Goal: Obtain resource: Download file/media

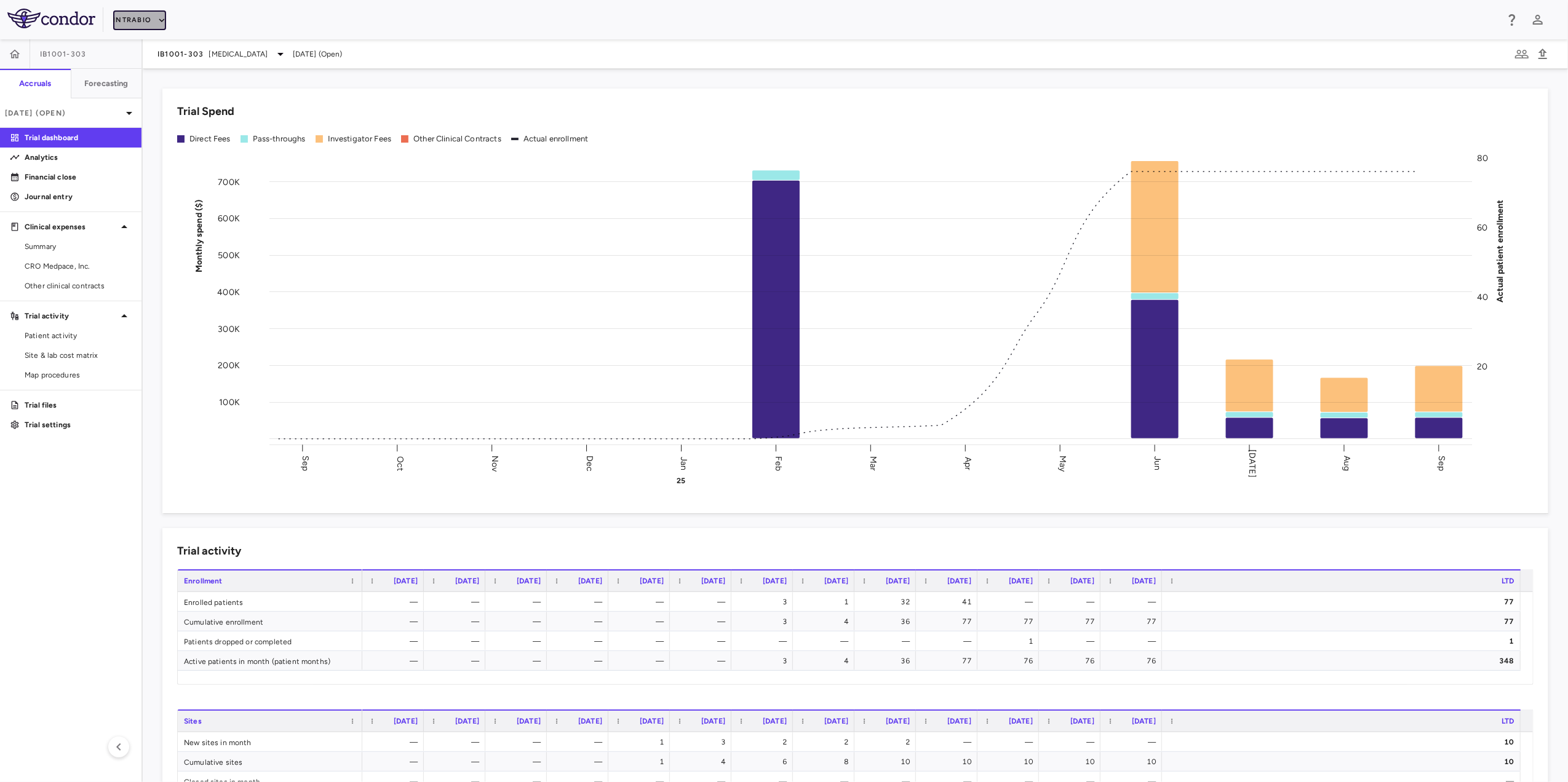
click at [165, 11] on button "IntraBio" at bounding box center [140, 20] width 53 height 19
click at [161, 122] on li "BridgeBio, Inc." at bounding box center [166, 118] width 103 height 19
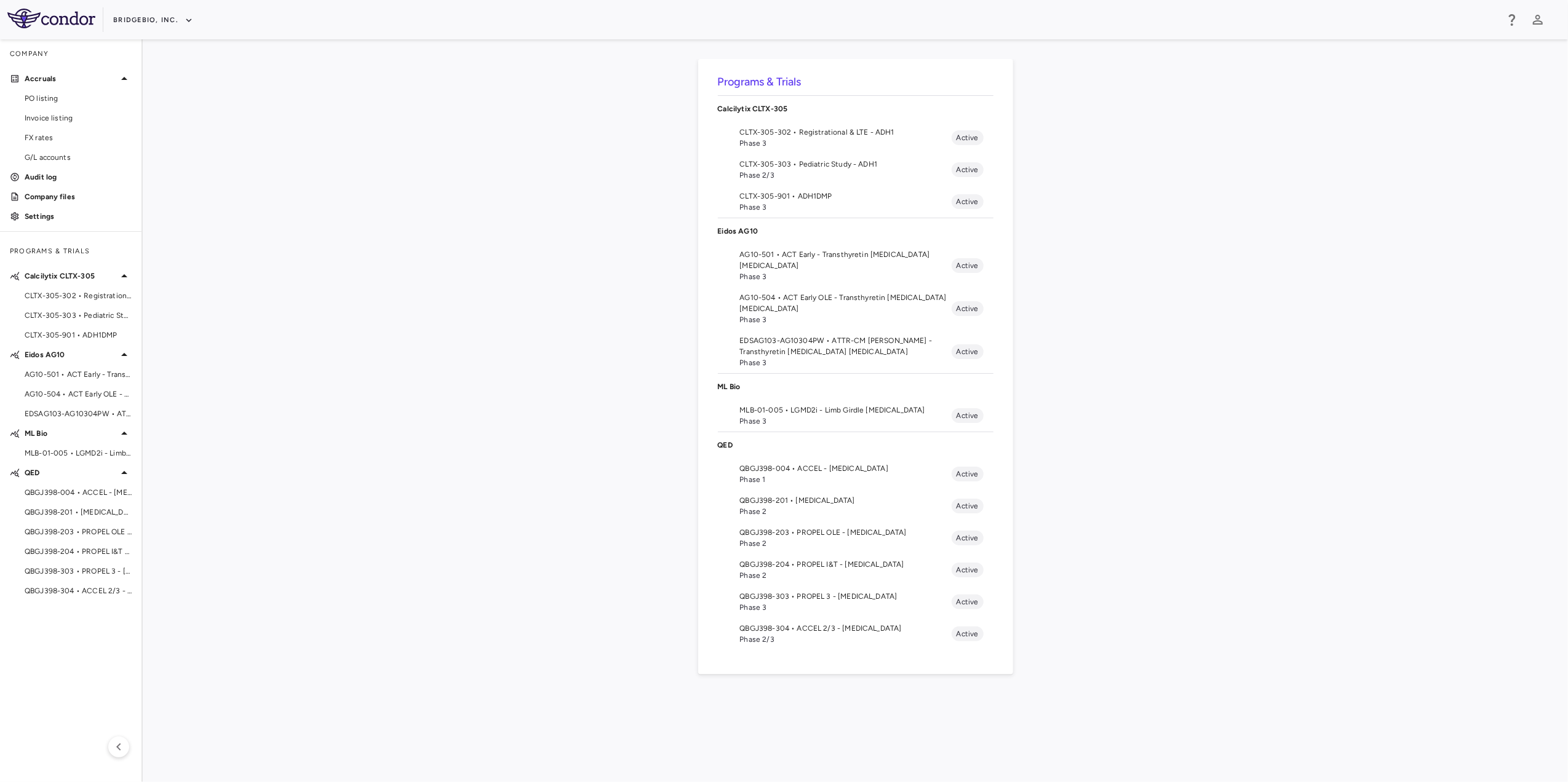
click at [855, 345] on span "EDSAG103-AG10304PW • ATTR-CM [PERSON_NAME] - Transthyretin [MEDICAL_DATA] [MEDI…" at bounding box center [846, 346] width 212 height 22
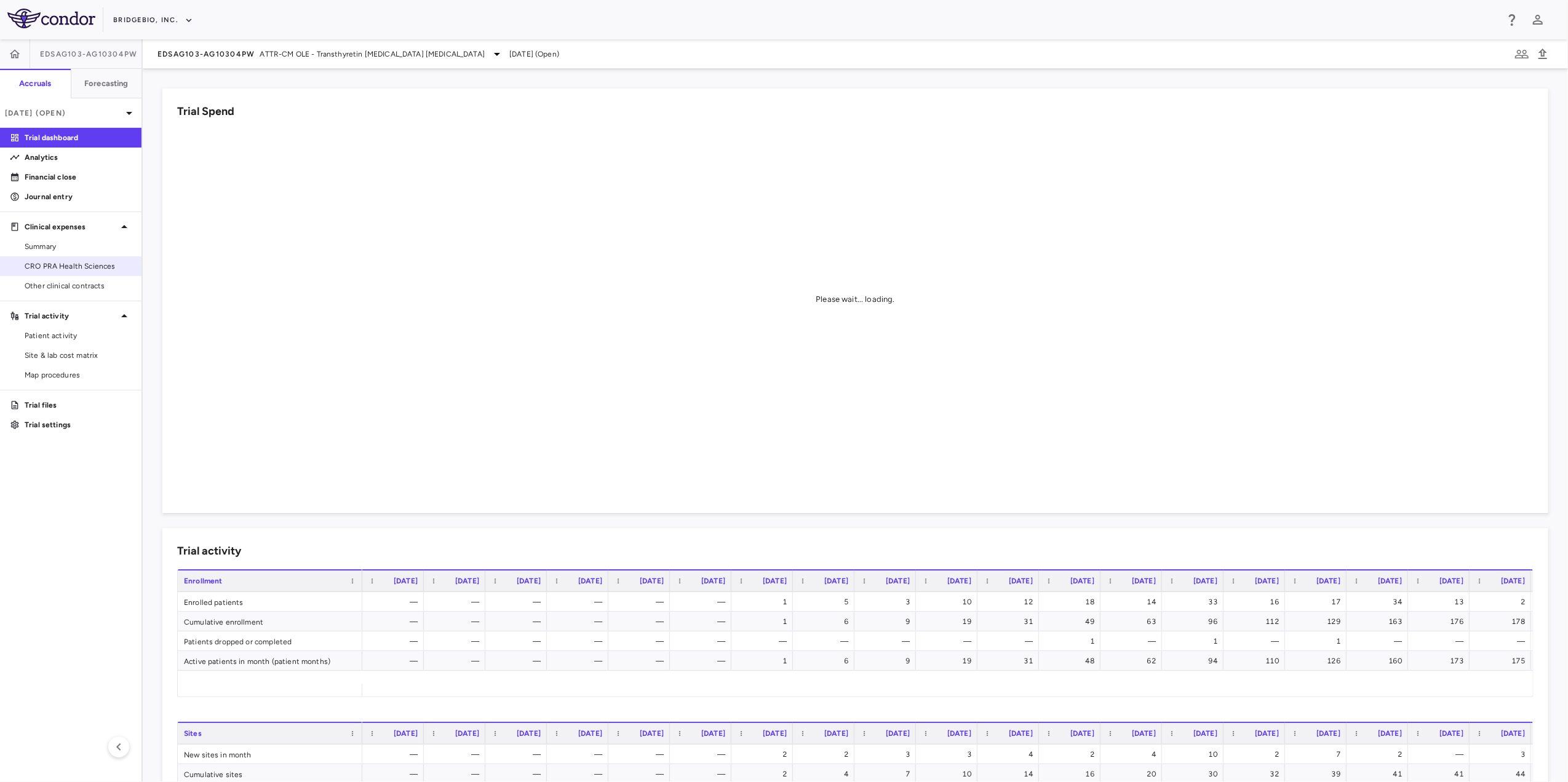
click at [81, 264] on span "CRO PRA Health Sciences" at bounding box center [78, 266] width 107 height 11
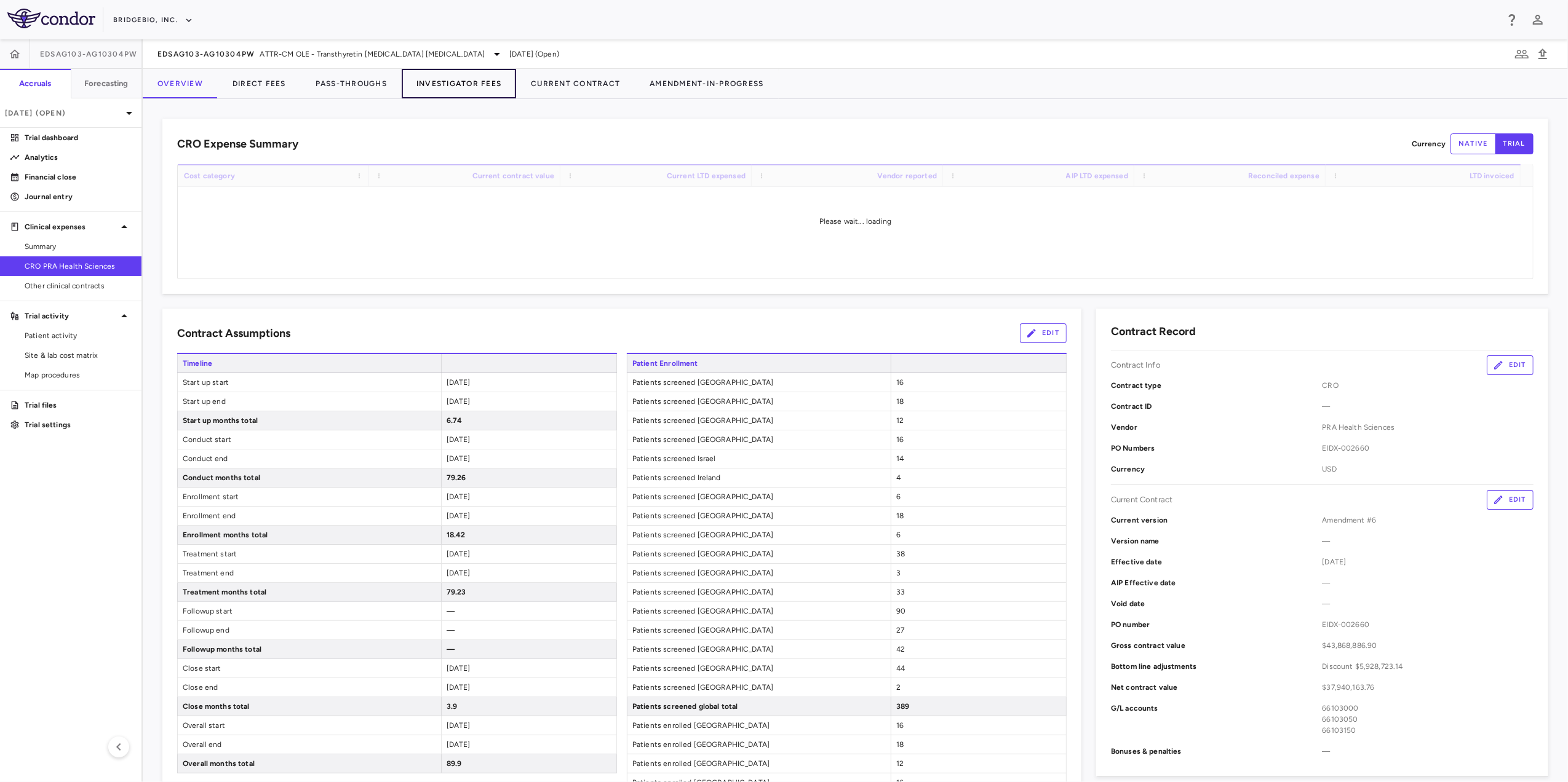
click at [456, 87] on button "Investigator Fees" at bounding box center [459, 83] width 114 height 29
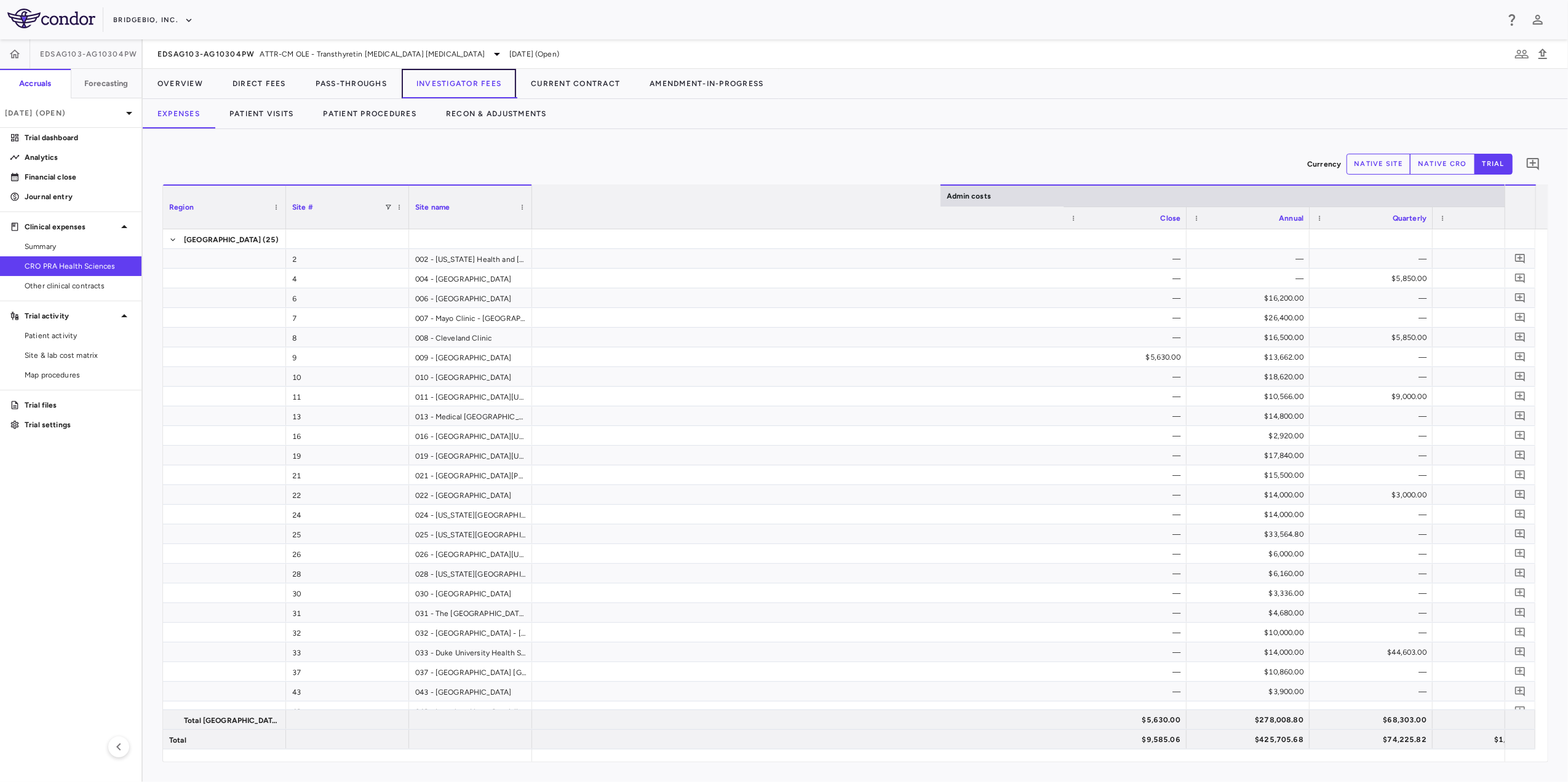
scroll to position [0, 4194]
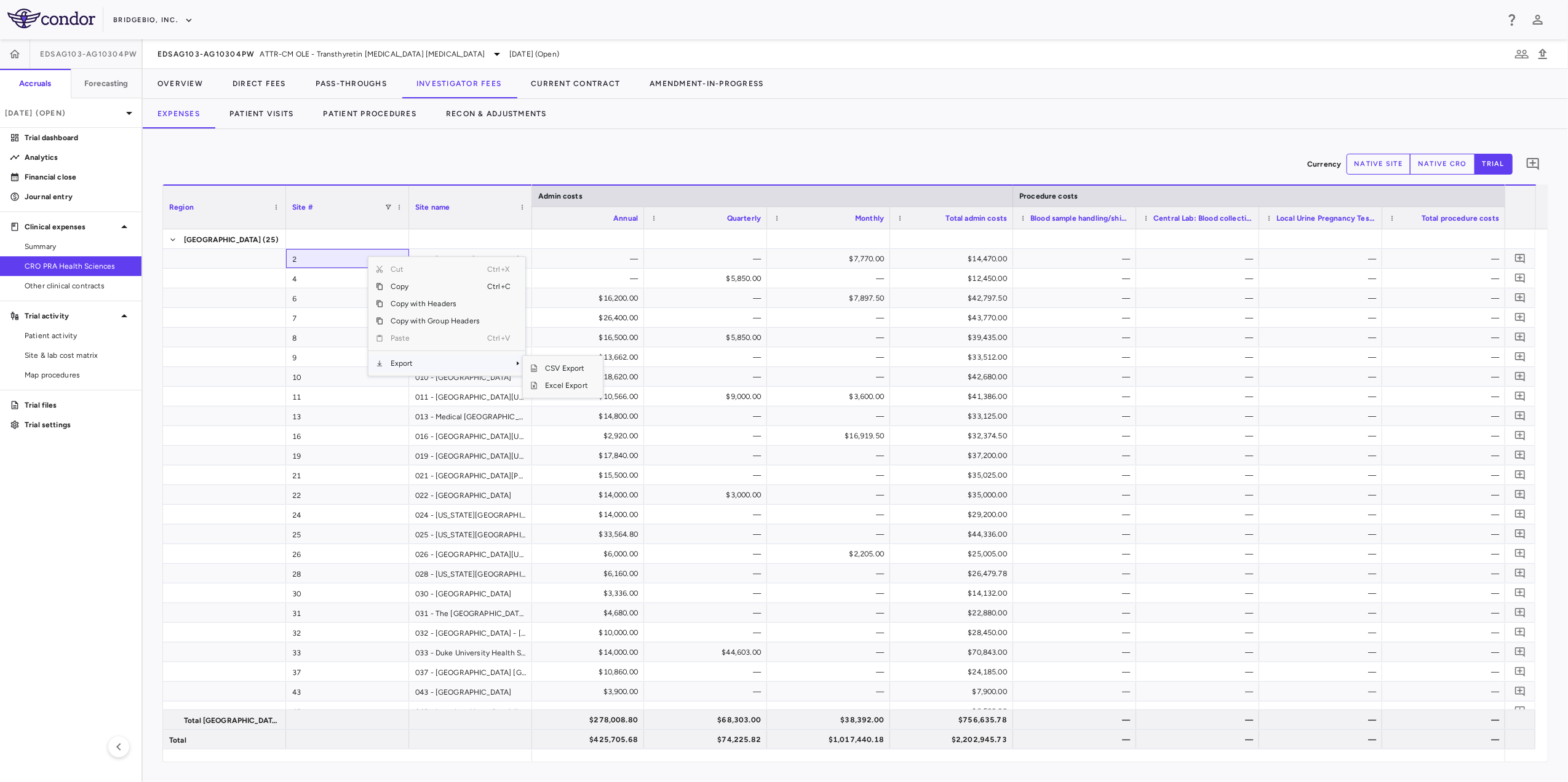
click at [417, 362] on span "Export" at bounding box center [435, 363] width 104 height 17
click at [571, 387] on span "Excel Export" at bounding box center [567, 385] width 58 height 17
click at [144, 118] on button "Expenses" at bounding box center [178, 113] width 72 height 29
click at [112, 115] on p "[DATE] (Open)" at bounding box center [63, 113] width 117 height 11
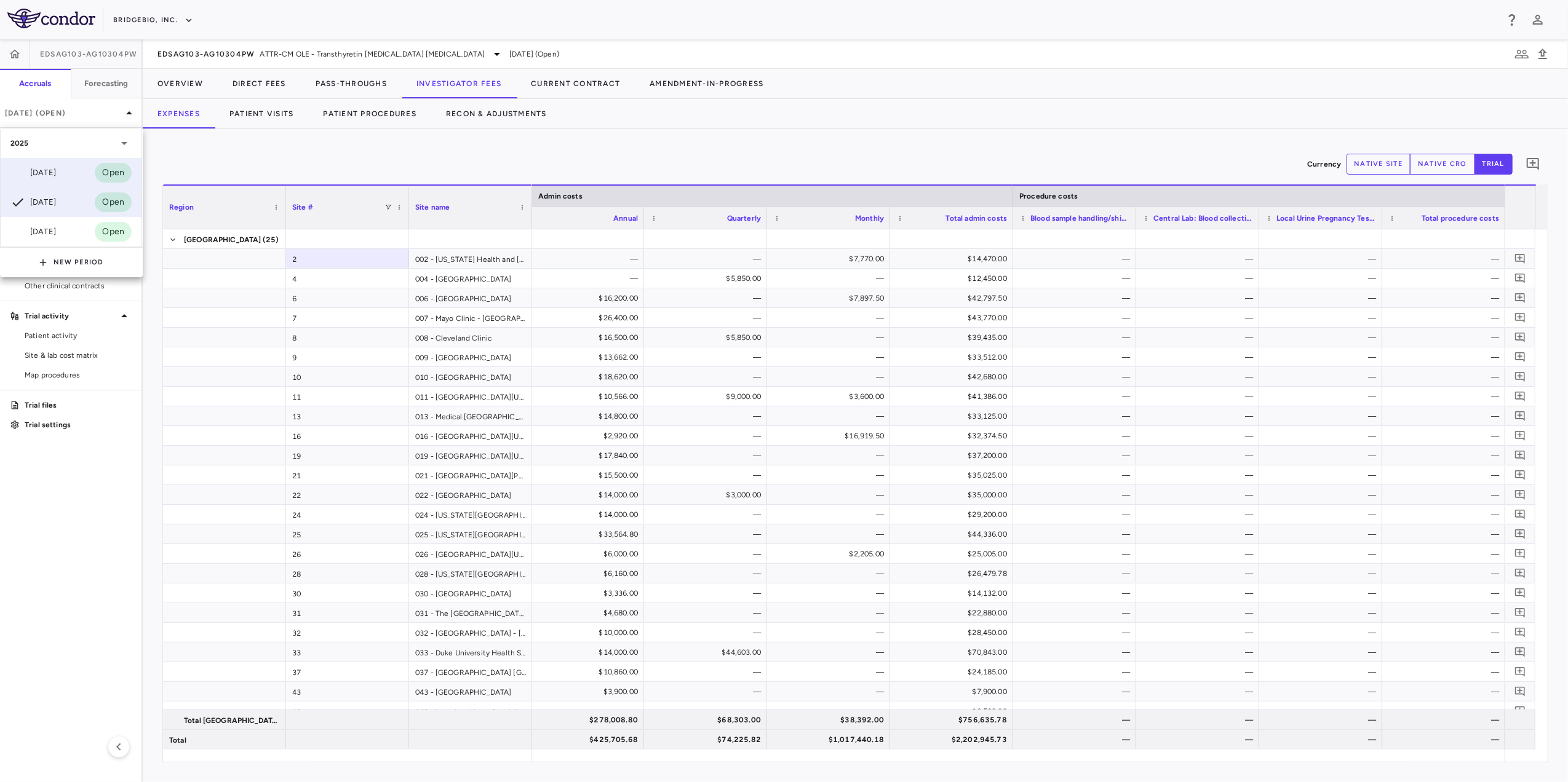
click at [56, 172] on div "[DATE]" at bounding box center [33, 173] width 45 height 15
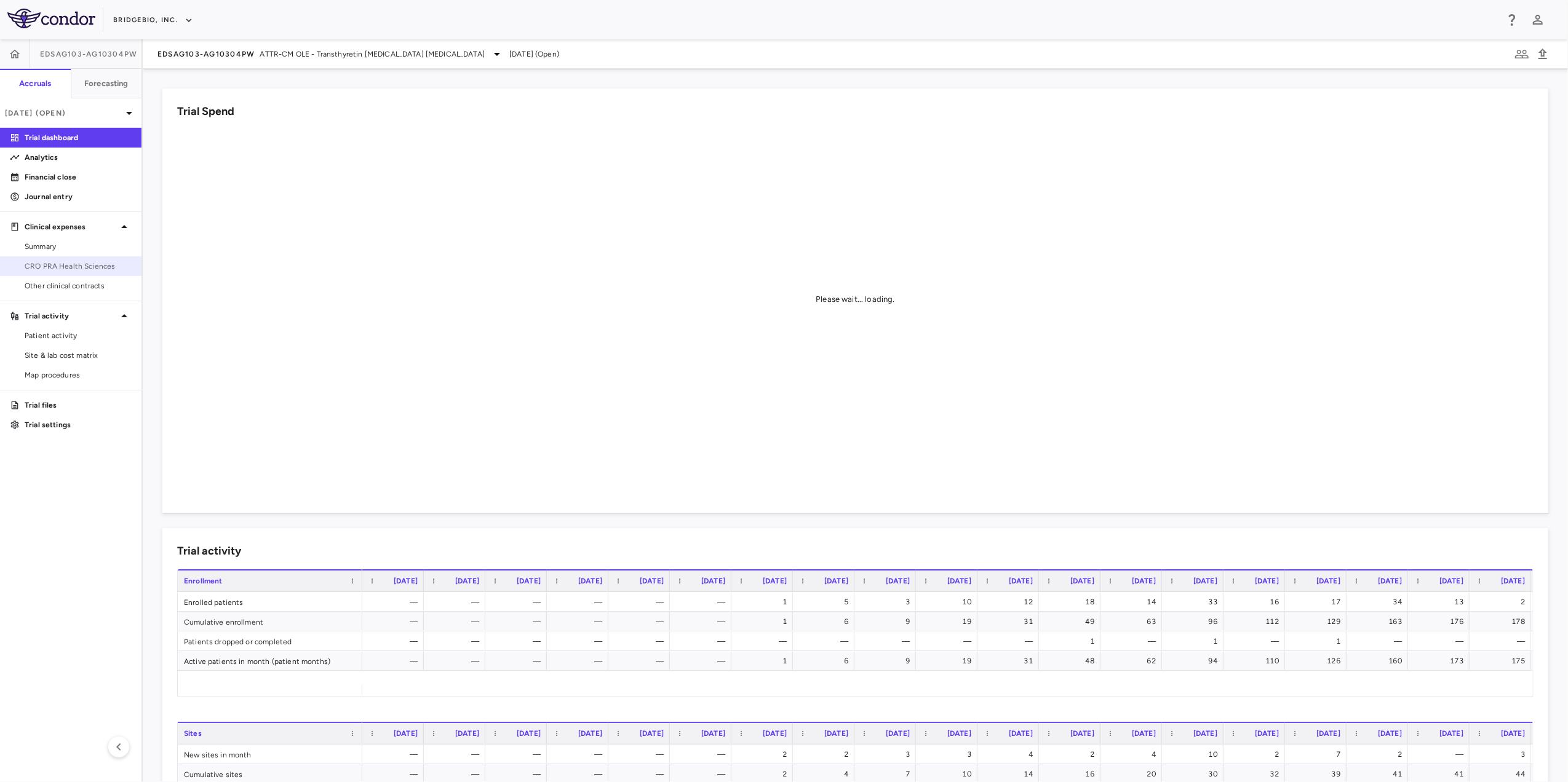
click at [72, 268] on span "CRO PRA Health Sciences" at bounding box center [78, 266] width 107 height 11
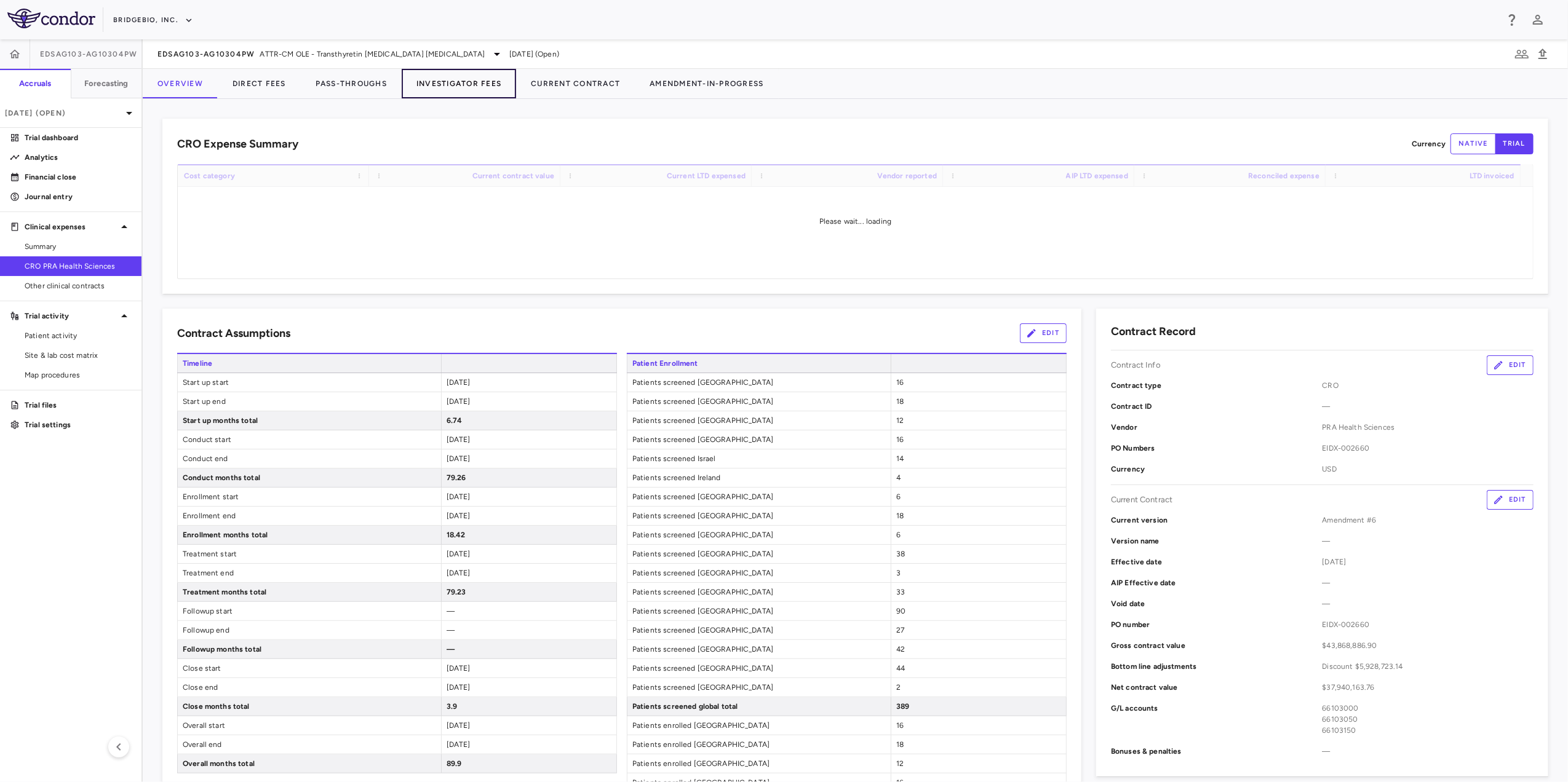
click at [458, 88] on button "Investigator Fees" at bounding box center [459, 83] width 114 height 29
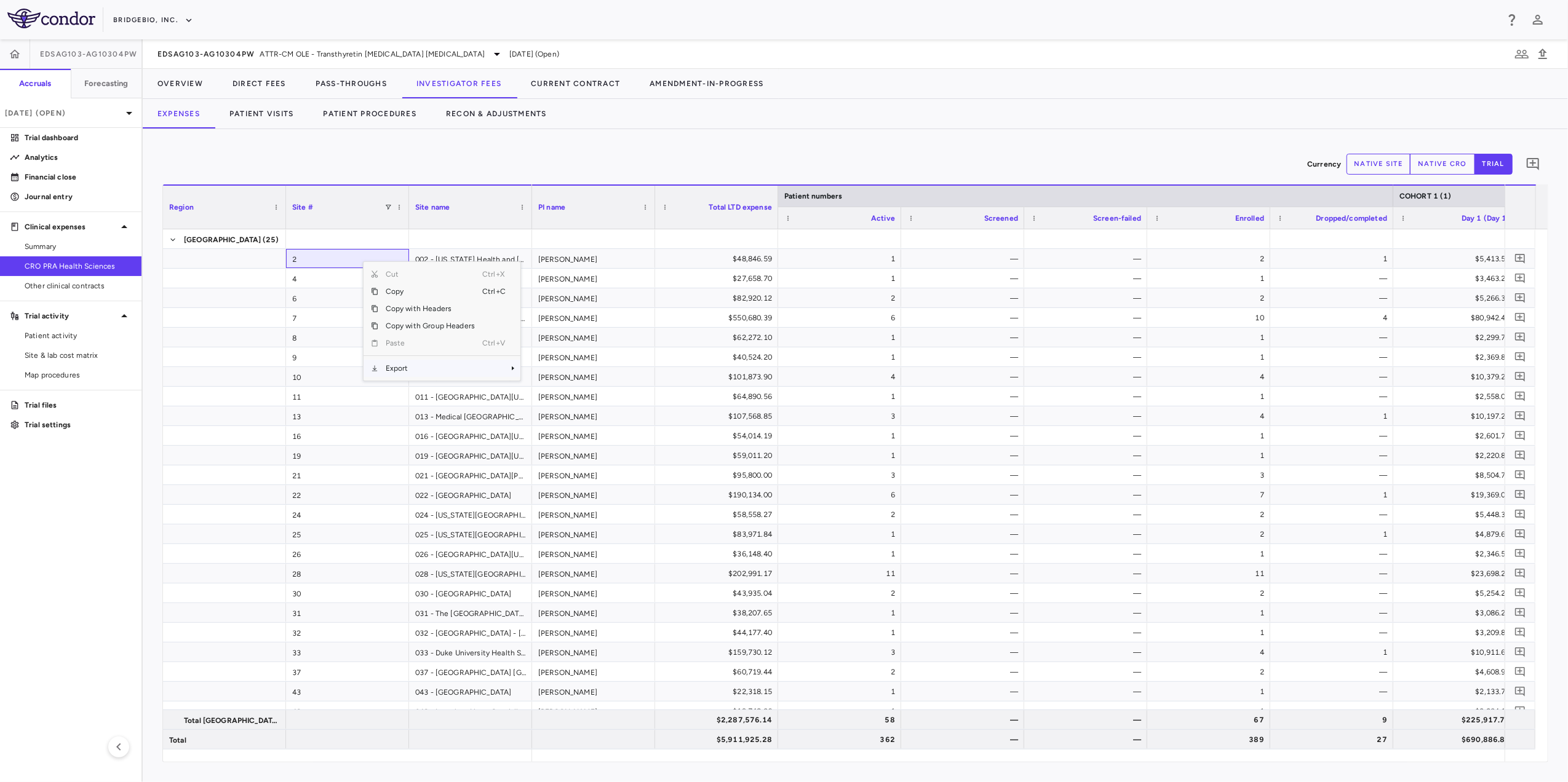
click at [418, 364] on span "Export" at bounding box center [430, 368] width 104 height 17
click at [544, 388] on span "Excel Export" at bounding box center [561, 390] width 58 height 17
click at [375, 49] on span "ATTR-CM OLE - Transthyretin [MEDICAL_DATA] [MEDICAL_DATA]" at bounding box center [373, 54] width 225 height 11
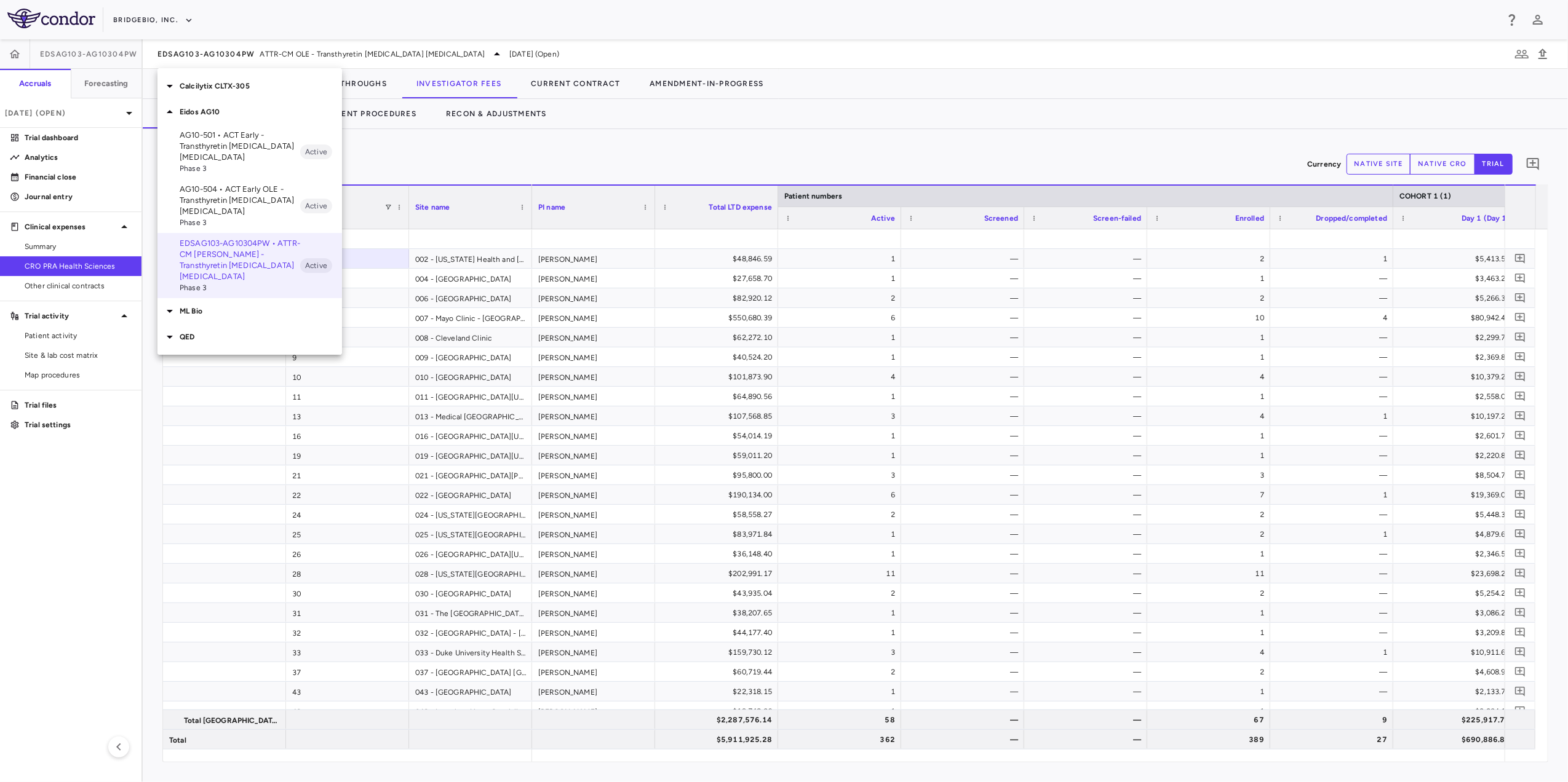
click at [239, 143] on p "AG10-501 • ACT Early - Transthyretin [MEDICAL_DATA] [MEDICAL_DATA]" at bounding box center [239, 146] width 120 height 33
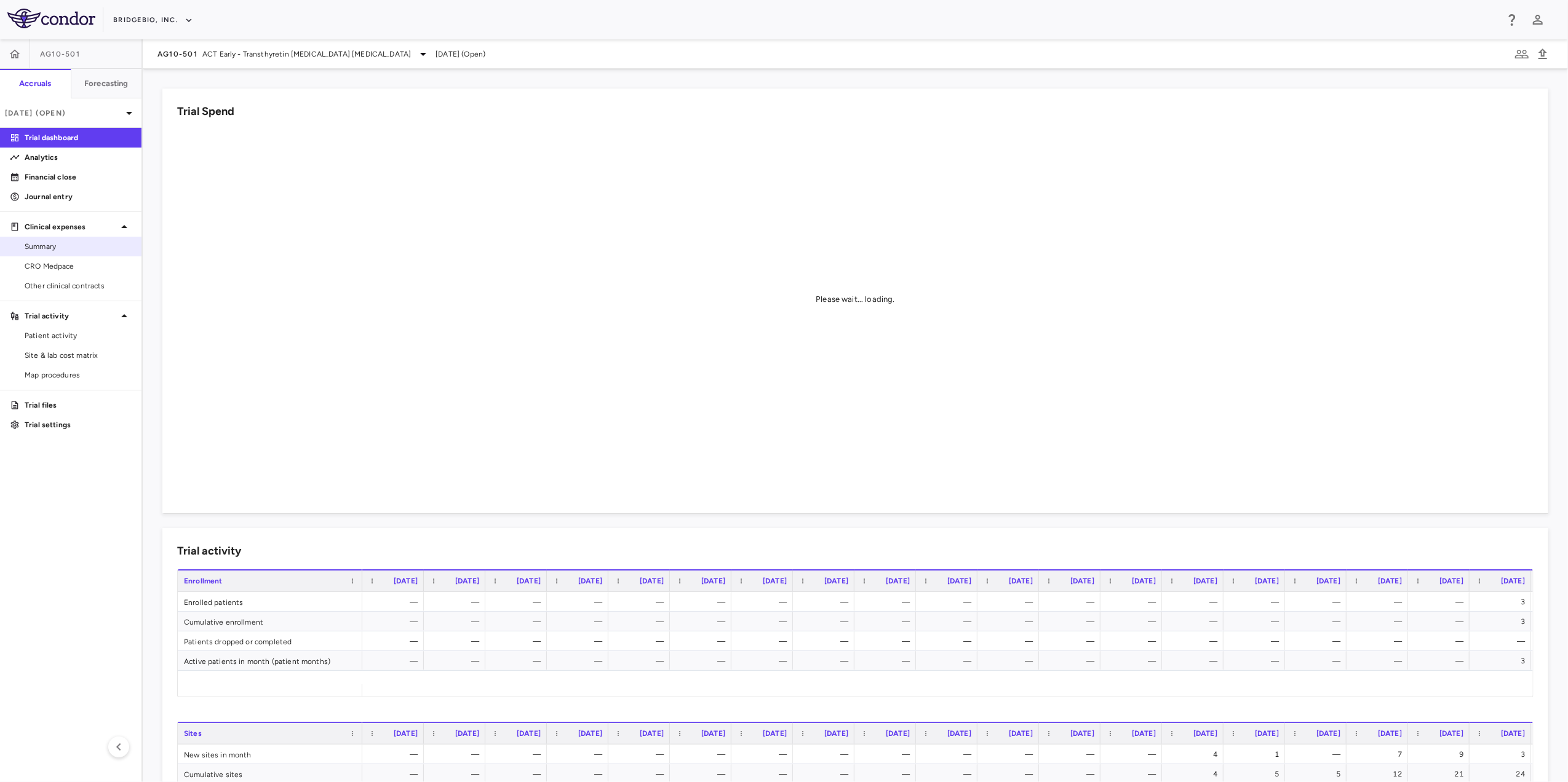
drag, startPoint x: 74, startPoint y: 271, endPoint x: 104, endPoint y: 252, distance: 35.5
click at [74, 271] on span "CRO Medpace" at bounding box center [78, 266] width 107 height 11
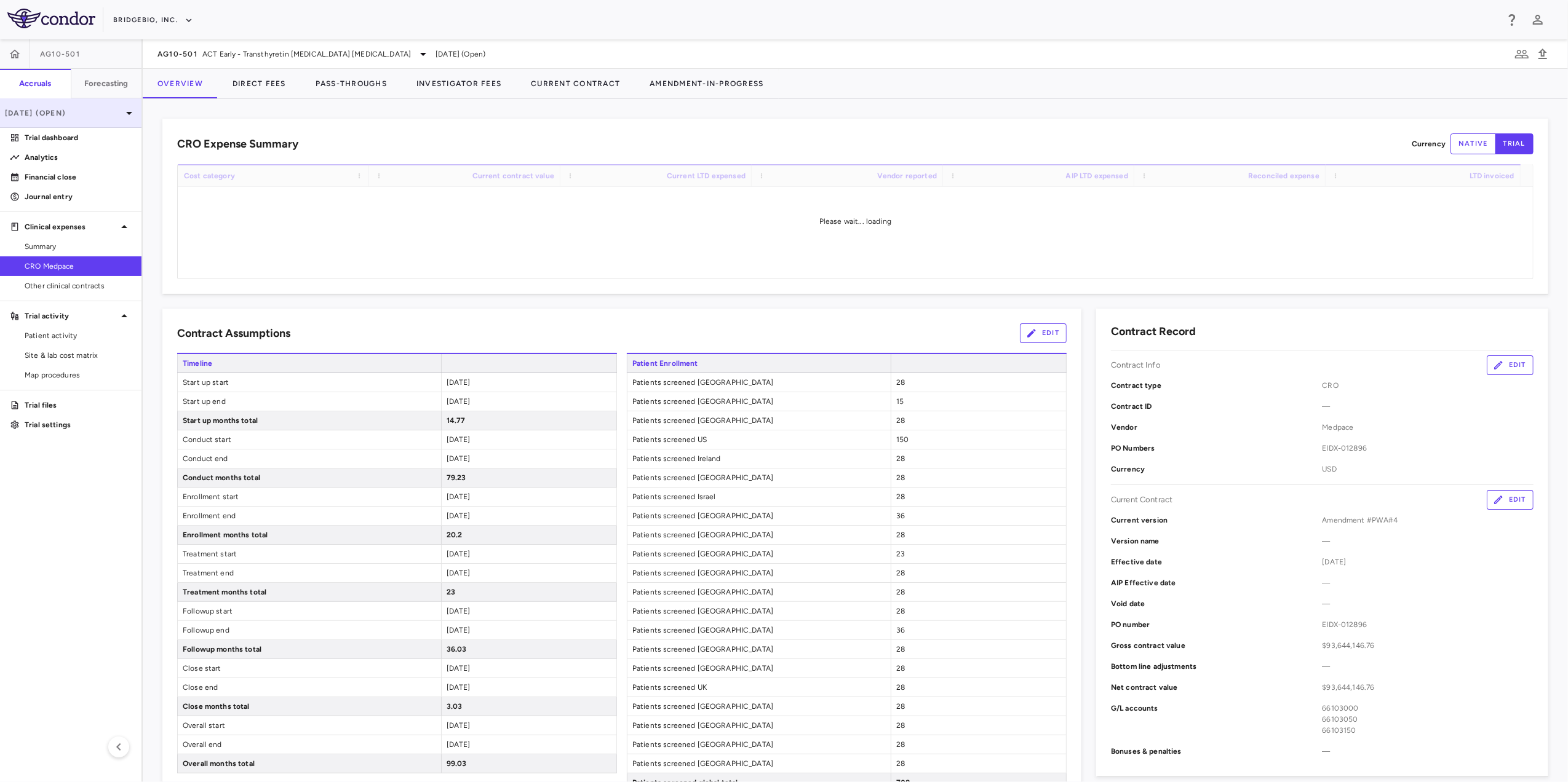
click at [120, 111] on p "[DATE] (Open)" at bounding box center [63, 113] width 117 height 11
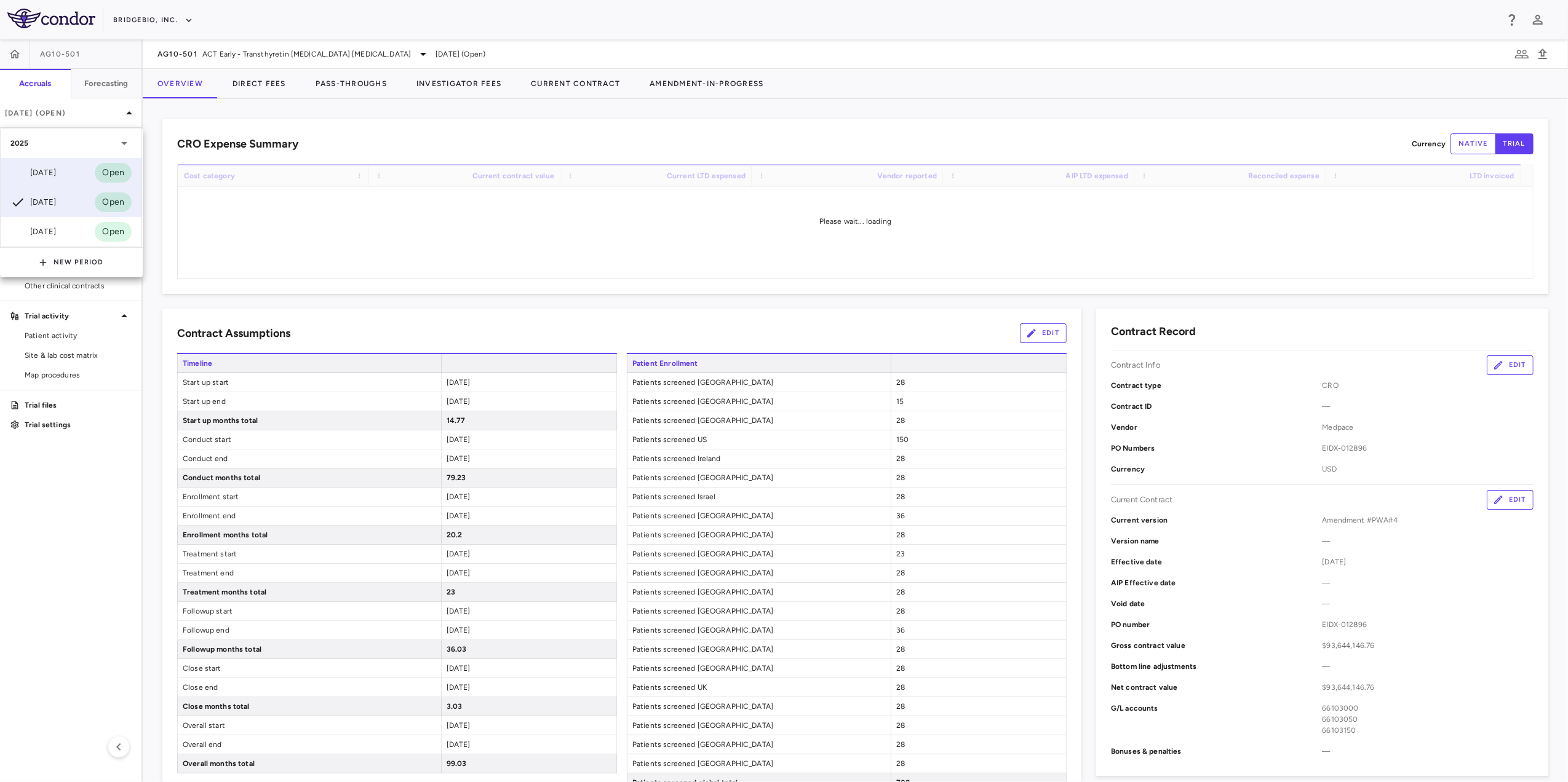
click at [56, 172] on div "[DATE]" at bounding box center [33, 173] width 45 height 15
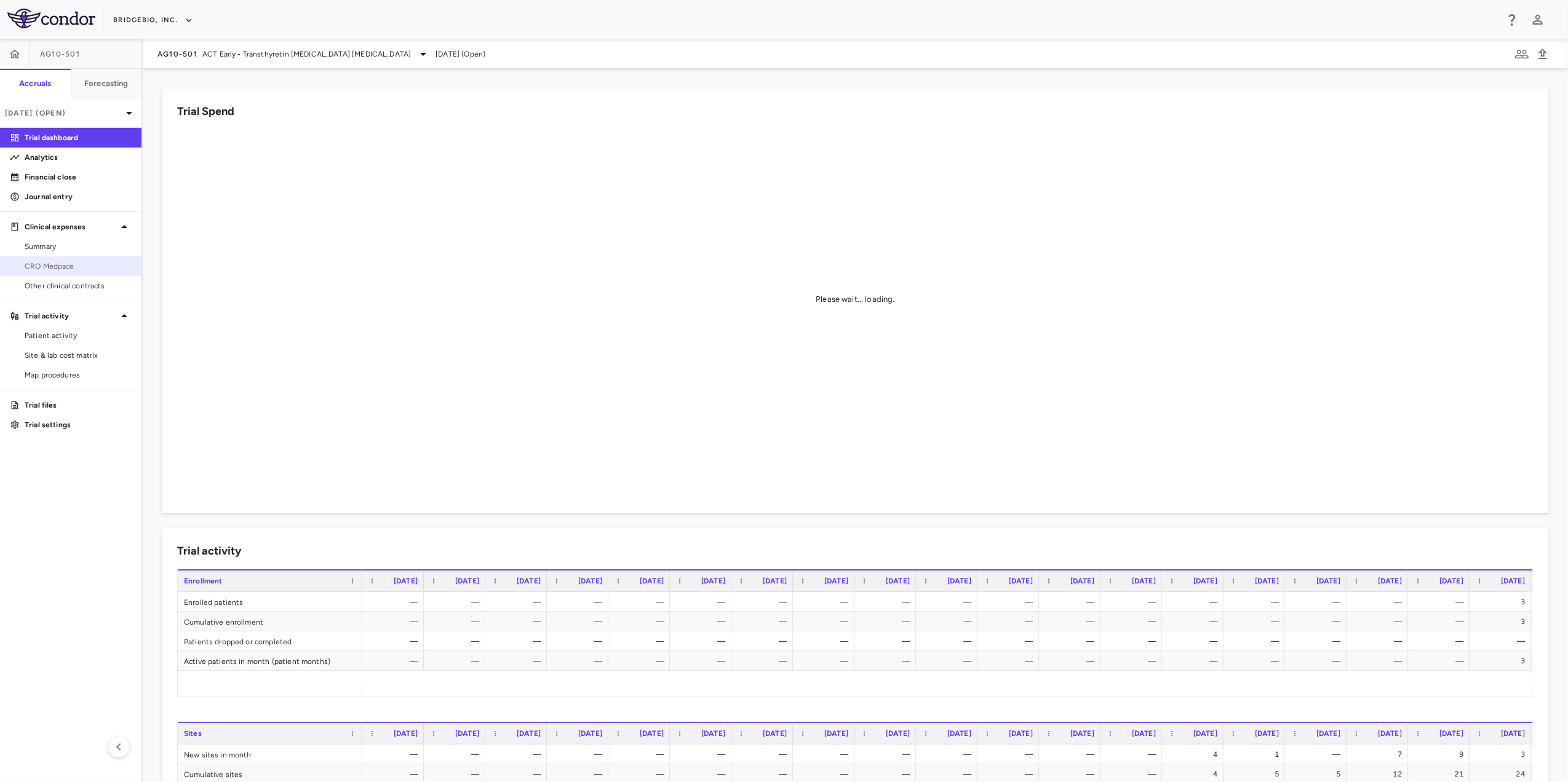
click at [58, 259] on link "CRO Medpace" at bounding box center [70, 266] width 141 height 19
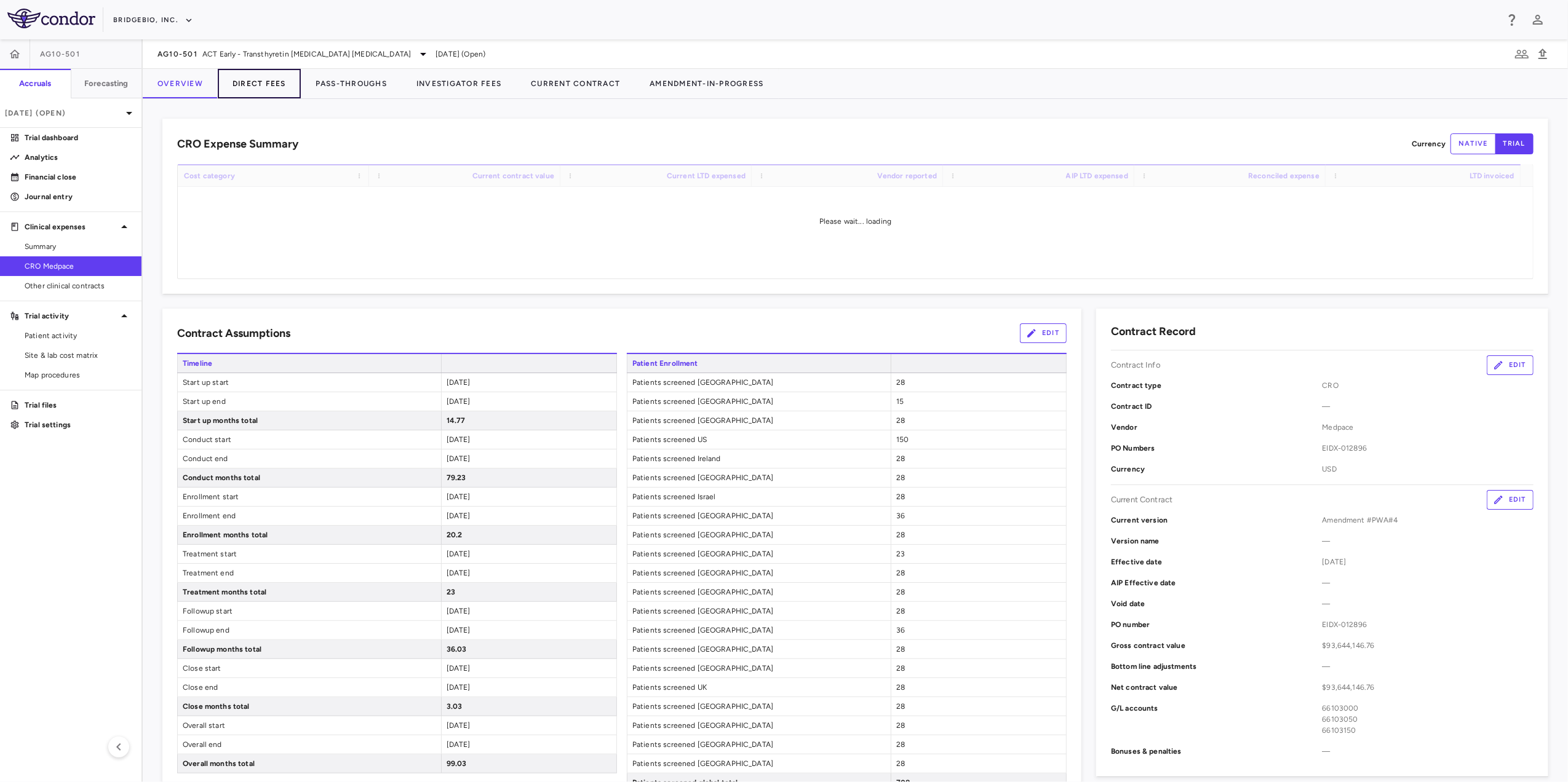
click at [239, 88] on button "Direct Fees" at bounding box center [259, 83] width 83 height 29
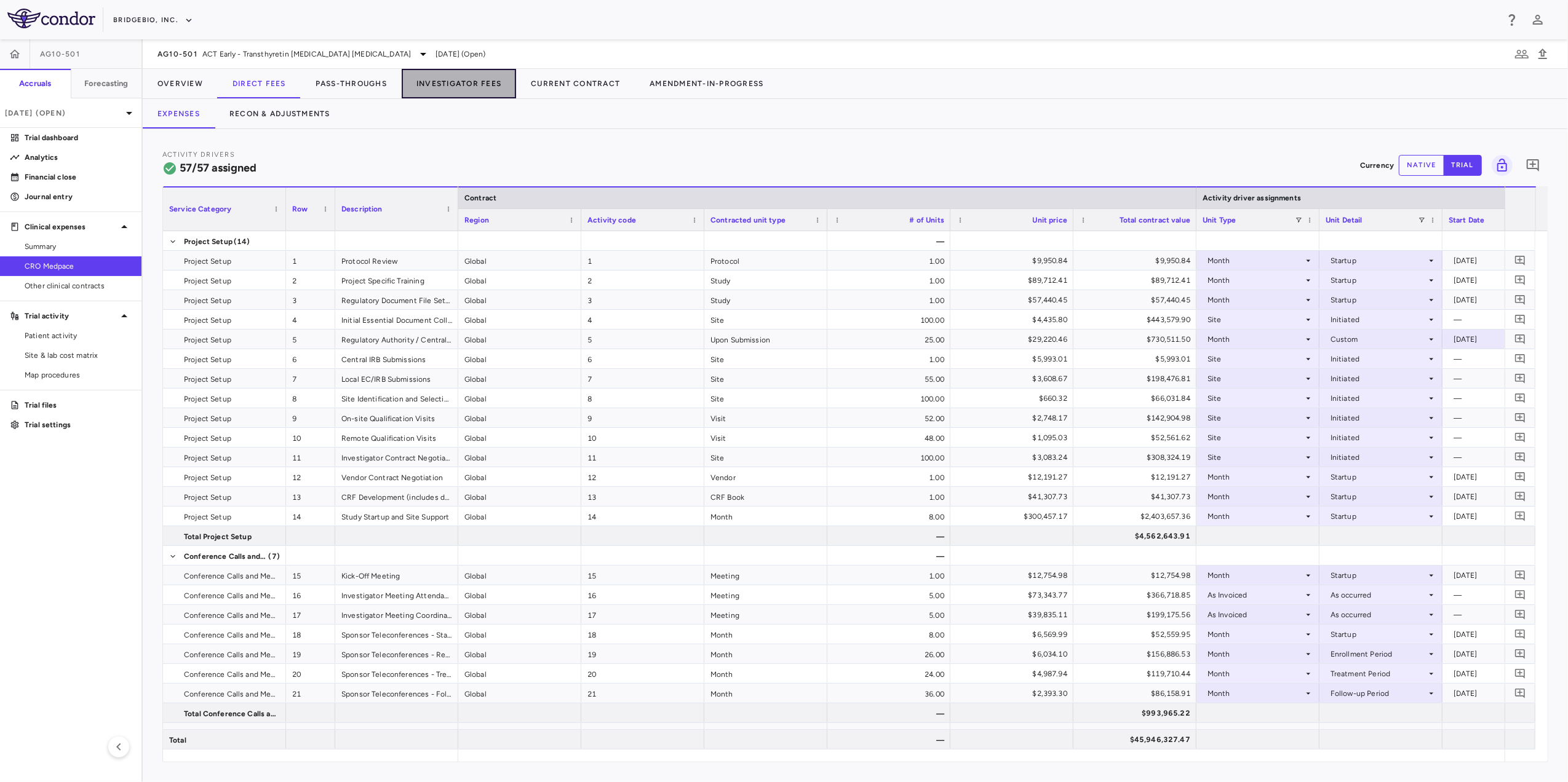
click at [484, 82] on button "Investigator Fees" at bounding box center [459, 83] width 114 height 29
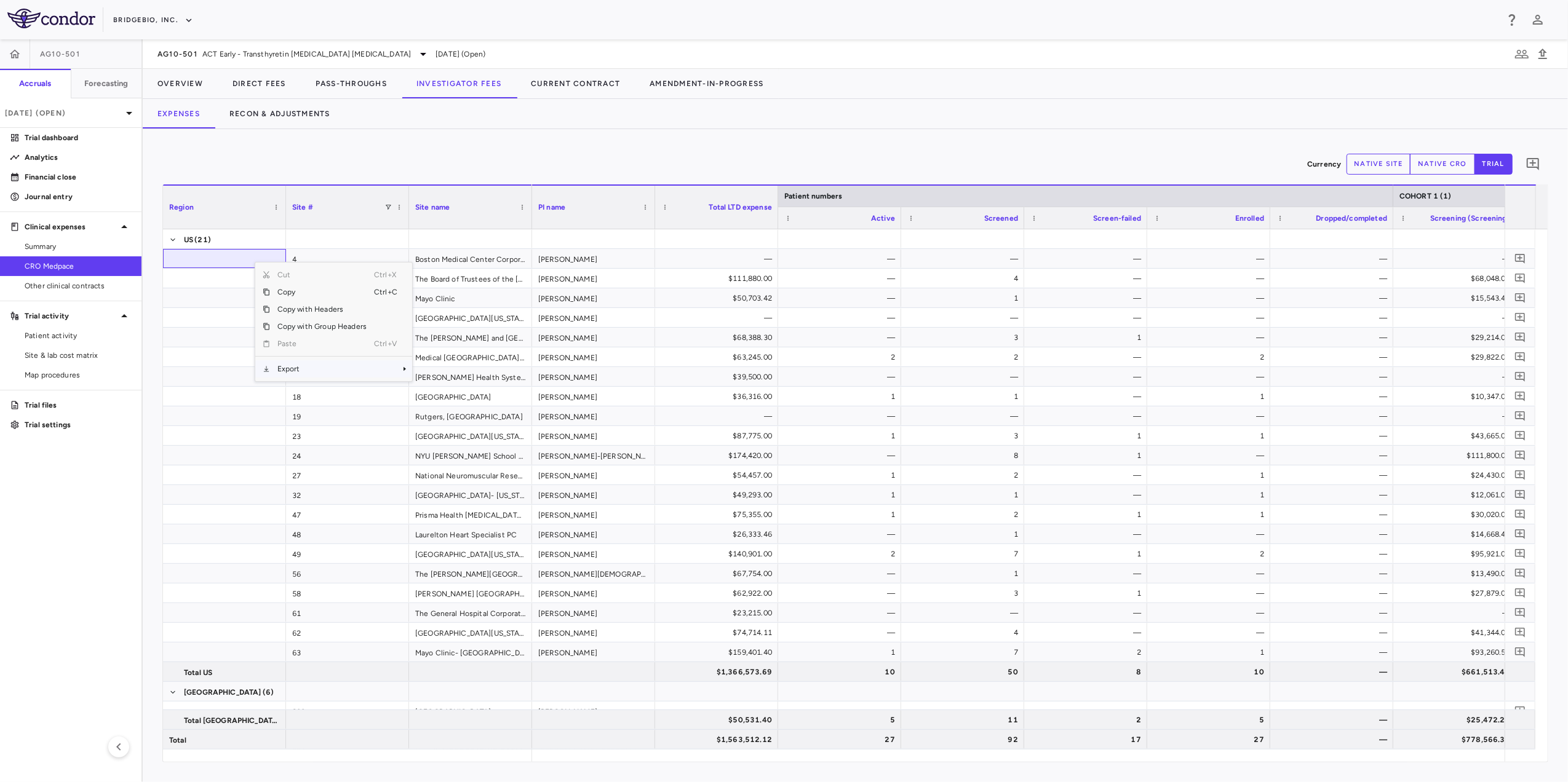
click at [341, 365] on span "Export" at bounding box center [322, 369] width 104 height 17
click at [461, 394] on span "Excel Export" at bounding box center [453, 391] width 58 height 17
click at [284, 56] on span "ACT Early - Transthyretin [MEDICAL_DATA] [MEDICAL_DATA]" at bounding box center [307, 54] width 209 height 11
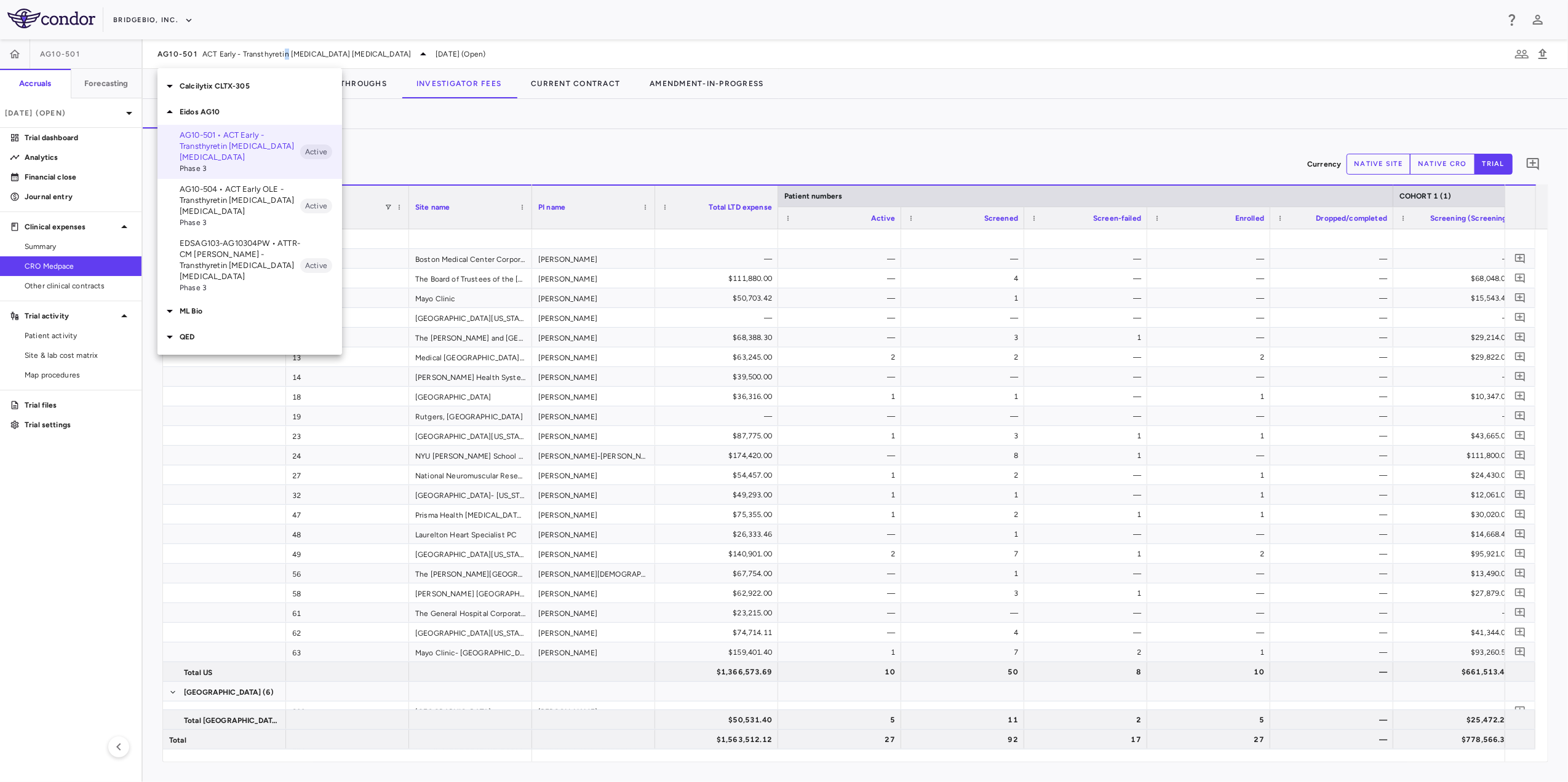
drag, startPoint x: 284, startPoint y: 56, endPoint x: 244, endPoint y: 188, distance: 137.9
click at [244, 188] on p "AG10-504 • ACT Early OLE - Transthyretin [MEDICAL_DATA] [MEDICAL_DATA]" at bounding box center [239, 200] width 120 height 33
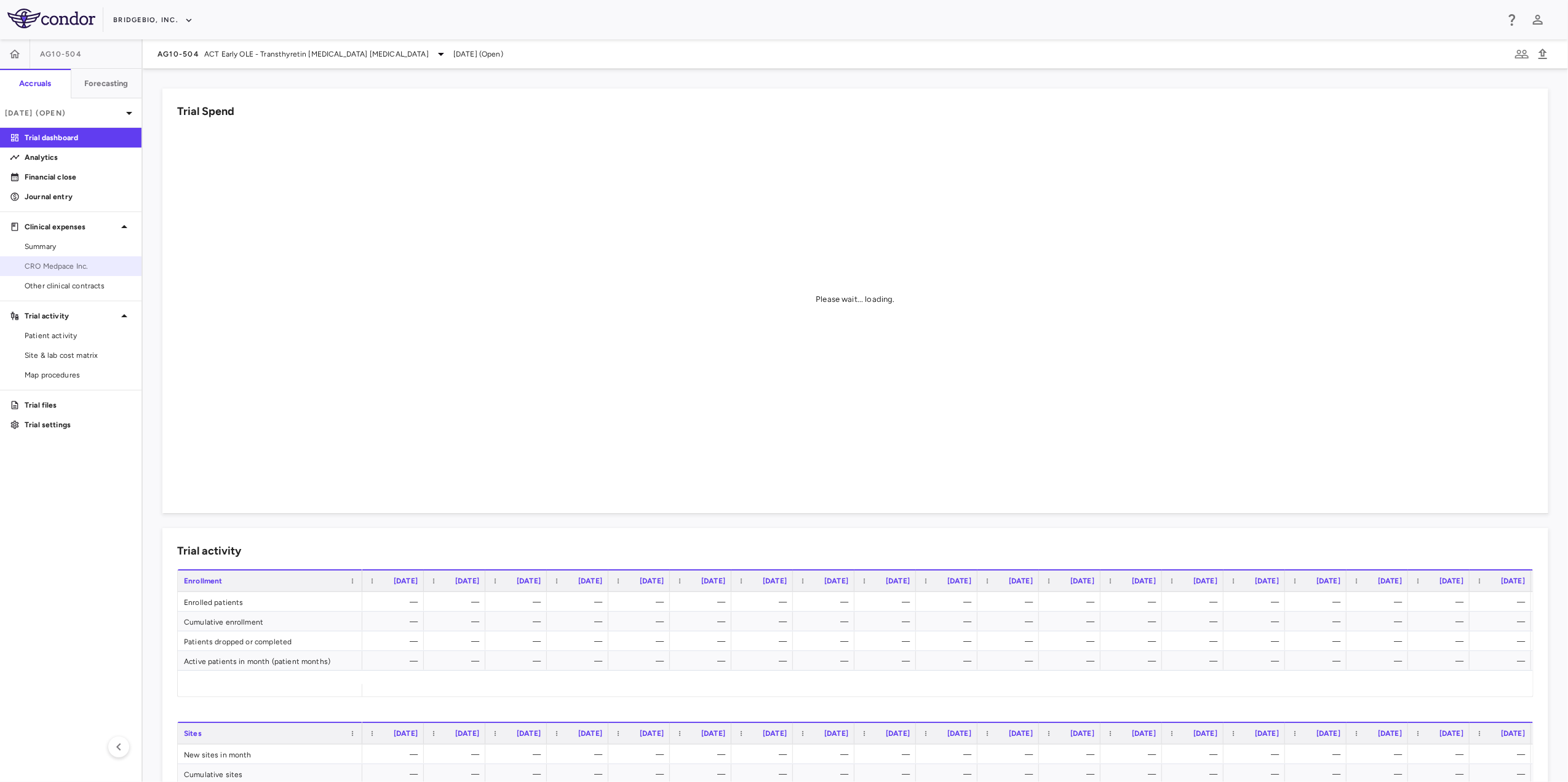
click at [84, 264] on span "CRO Medpace Inc." at bounding box center [78, 266] width 107 height 11
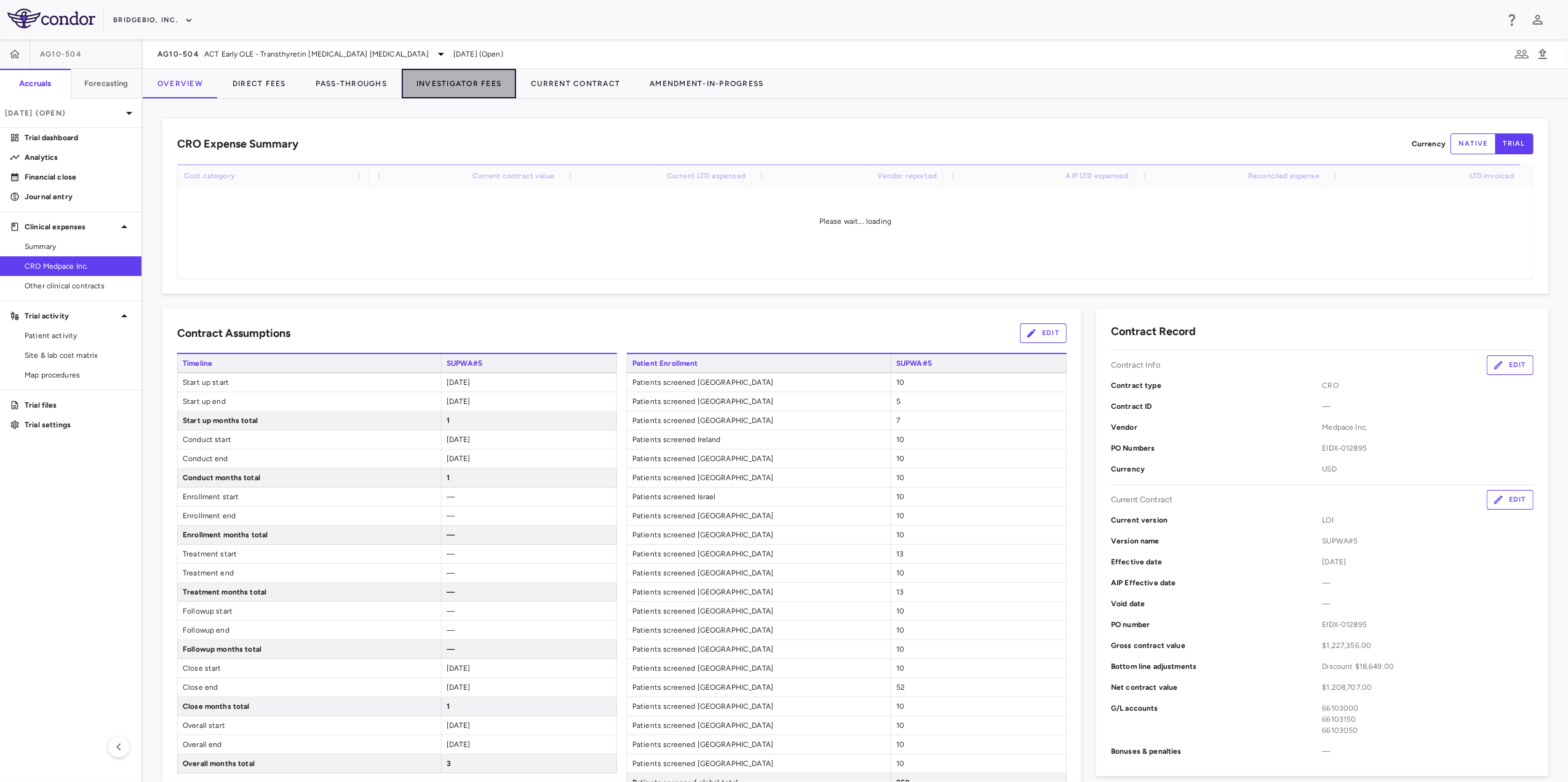
click at [458, 85] on button "Investigator Fees" at bounding box center [459, 83] width 114 height 29
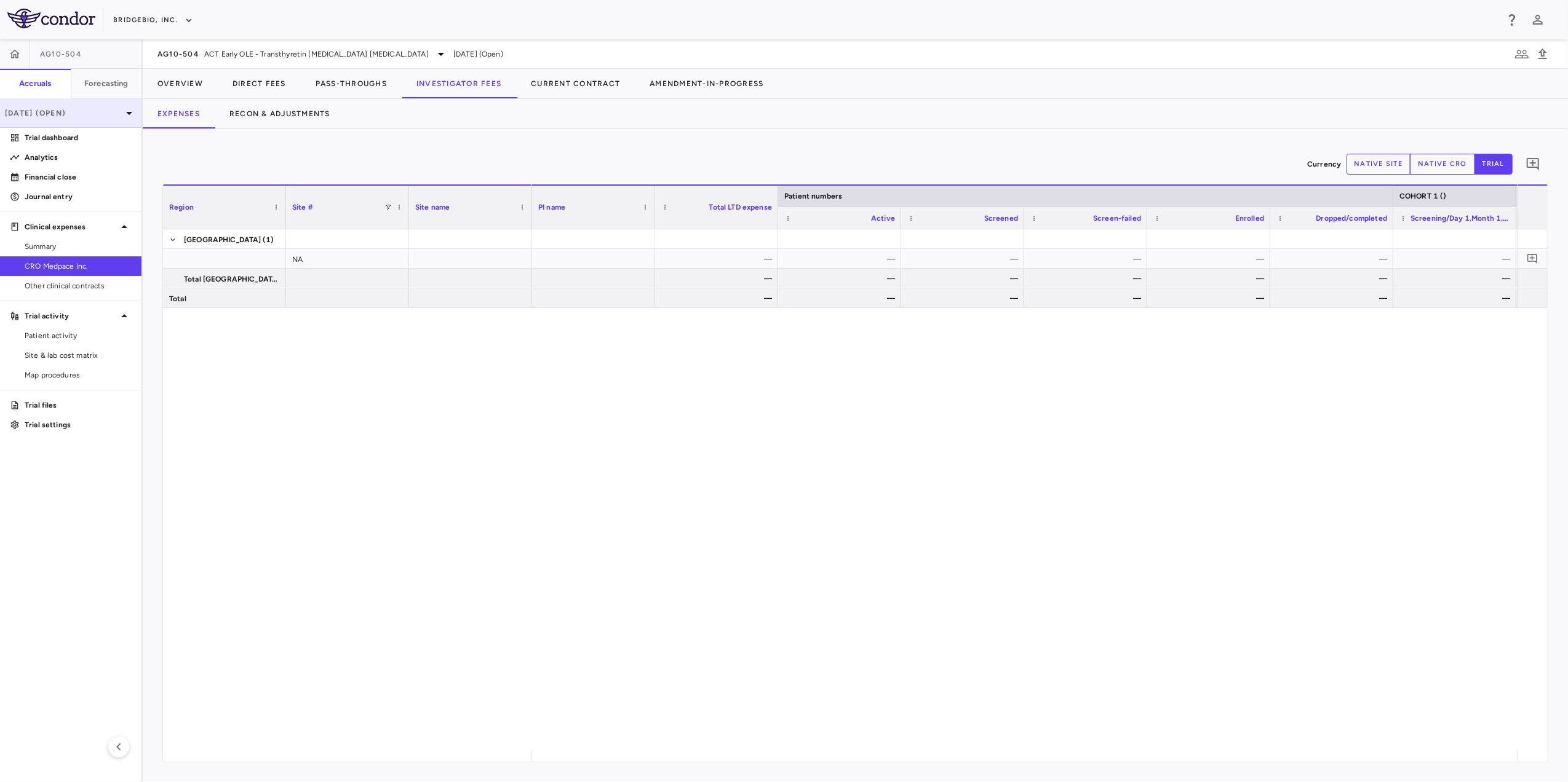
click at [122, 114] on icon at bounding box center [129, 113] width 15 height 15
click at [280, 149] on div at bounding box center [784, 391] width 1568 height 782
click at [395, 53] on div "AG10-504 ACT Early OLE - Transthyretin [MEDICAL_DATA] [MEDICAL_DATA]" at bounding box center [303, 54] width 291 height 15
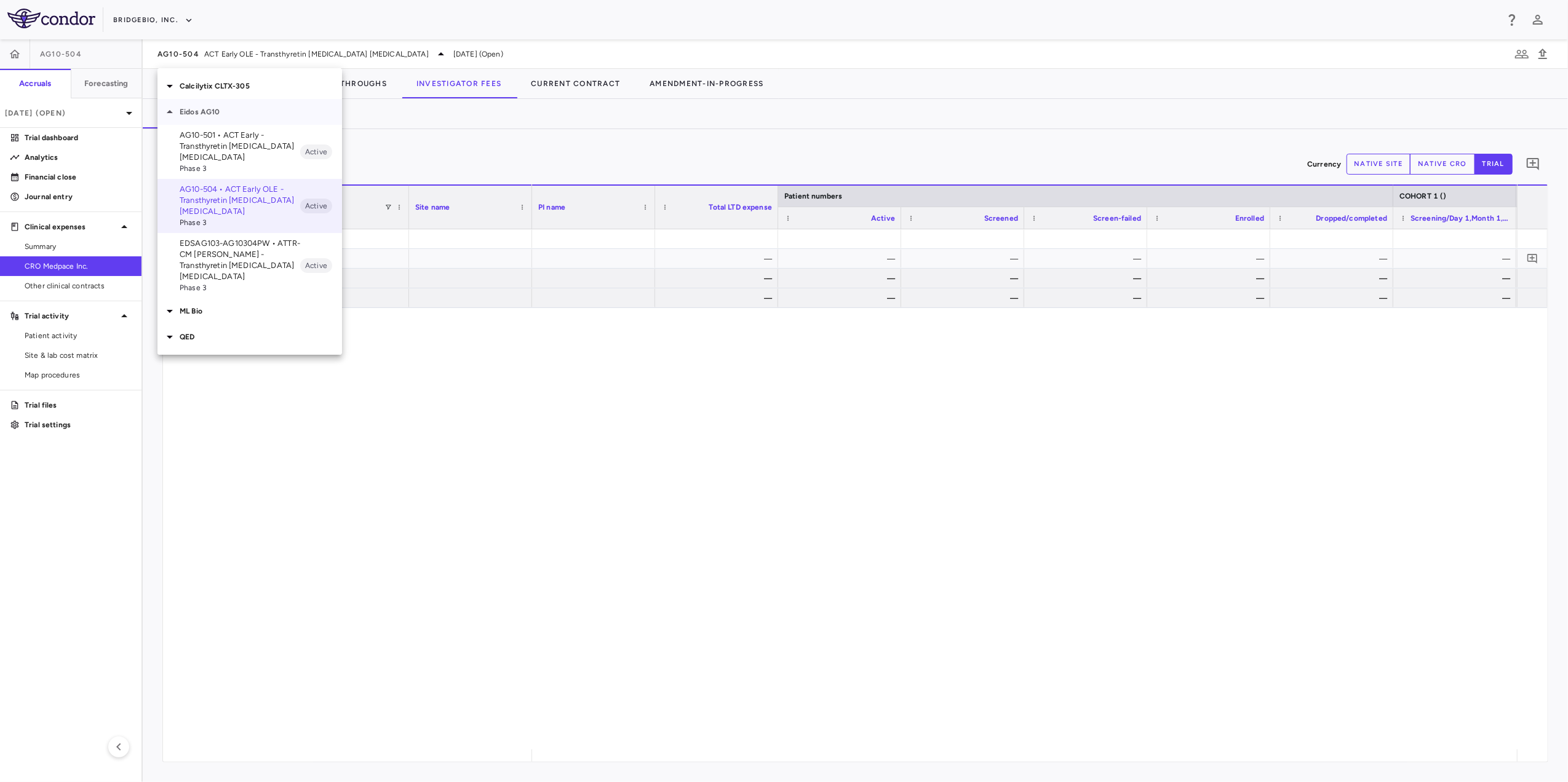
click at [220, 114] on p "Eidos AG10" at bounding box center [260, 112] width 162 height 11
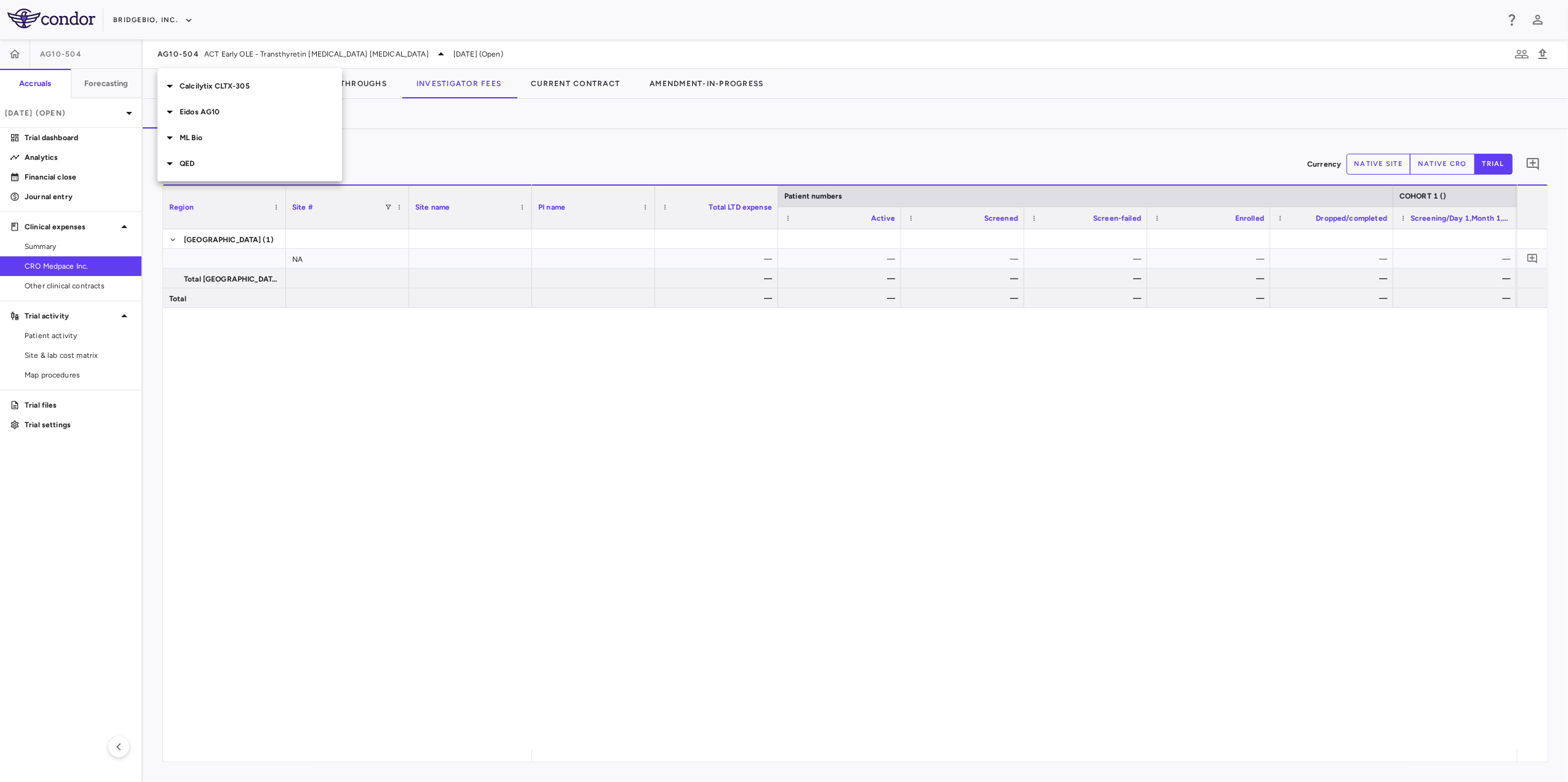
click at [234, 86] on p "Calcilytix CLTX-305" at bounding box center [260, 86] width 162 height 11
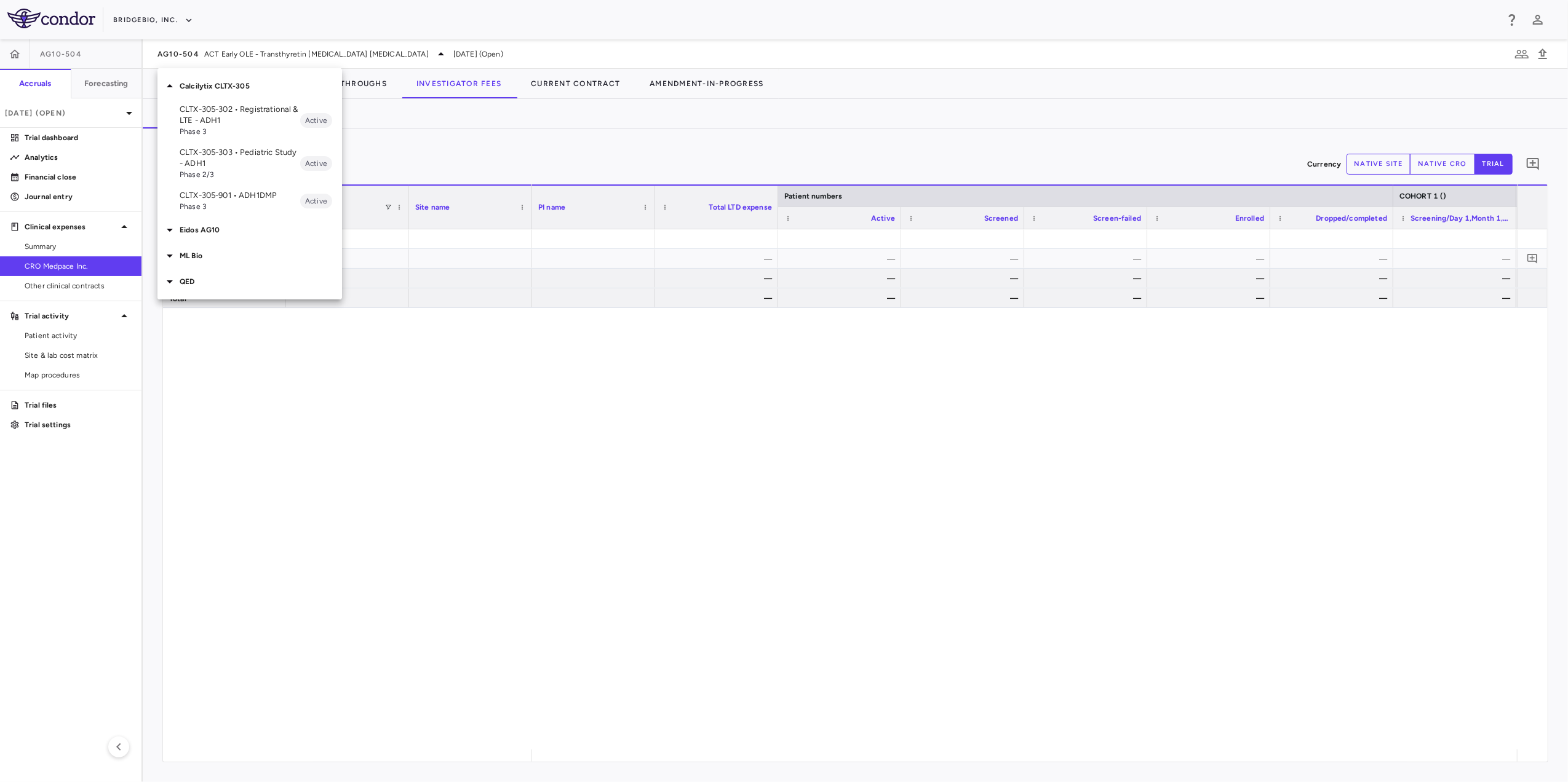
click at [258, 118] on p "CLTX-305-302 • Registrational & LTE - ADH1" at bounding box center [239, 115] width 120 height 22
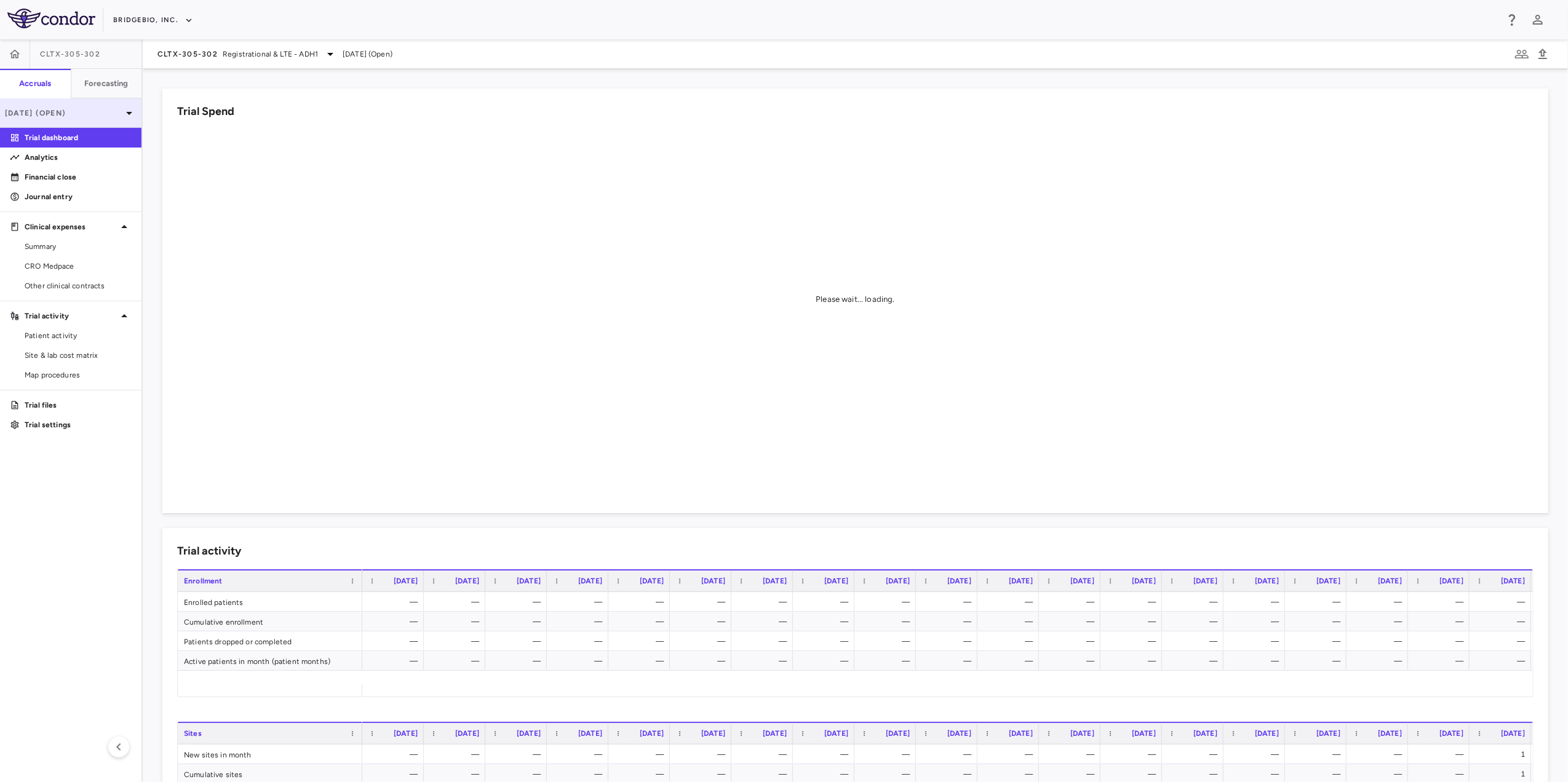
click at [82, 118] on p "[DATE] (Open)" at bounding box center [63, 113] width 117 height 11
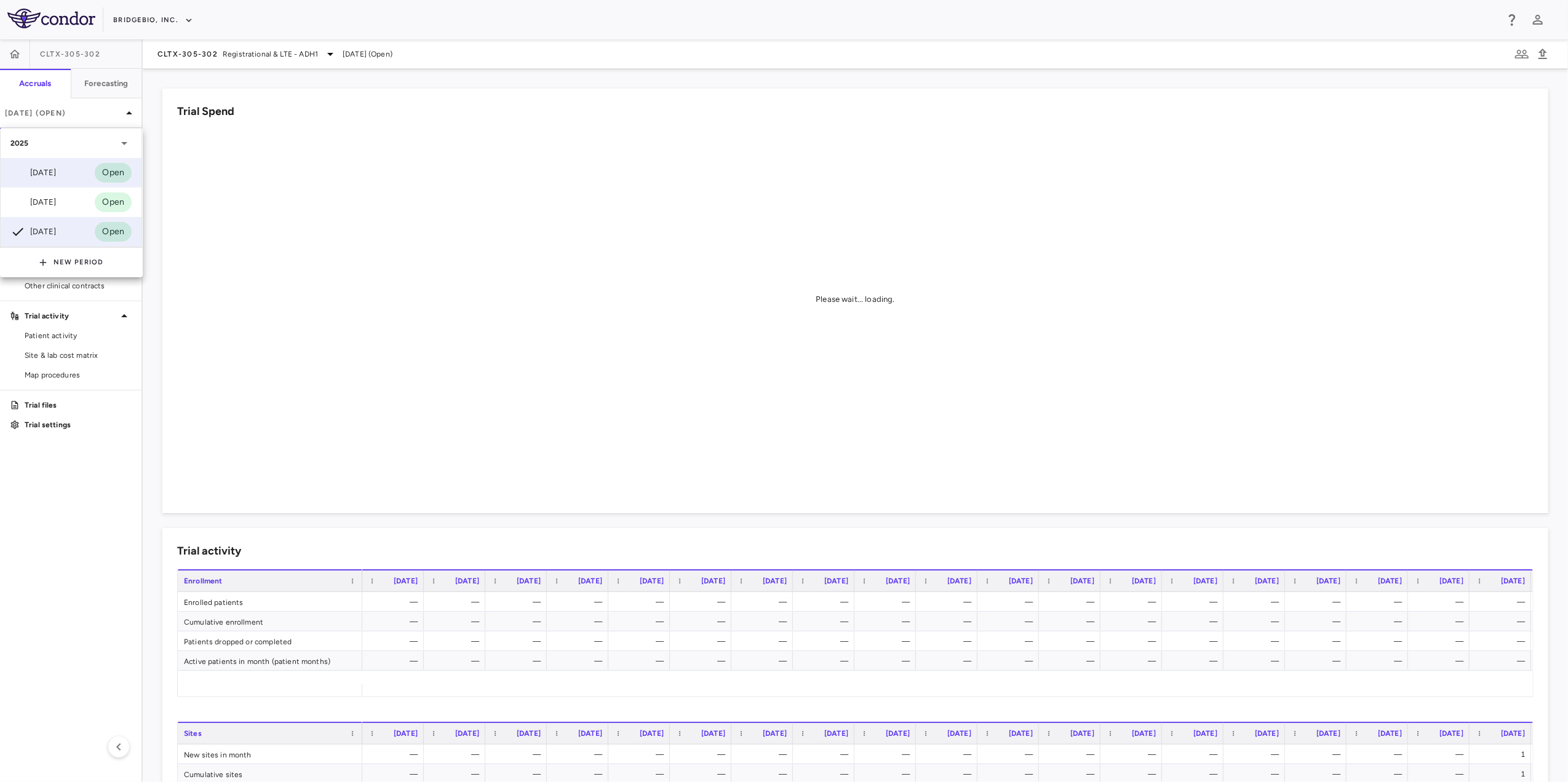
click at [70, 170] on div "[DATE] Open" at bounding box center [71, 173] width 141 height 29
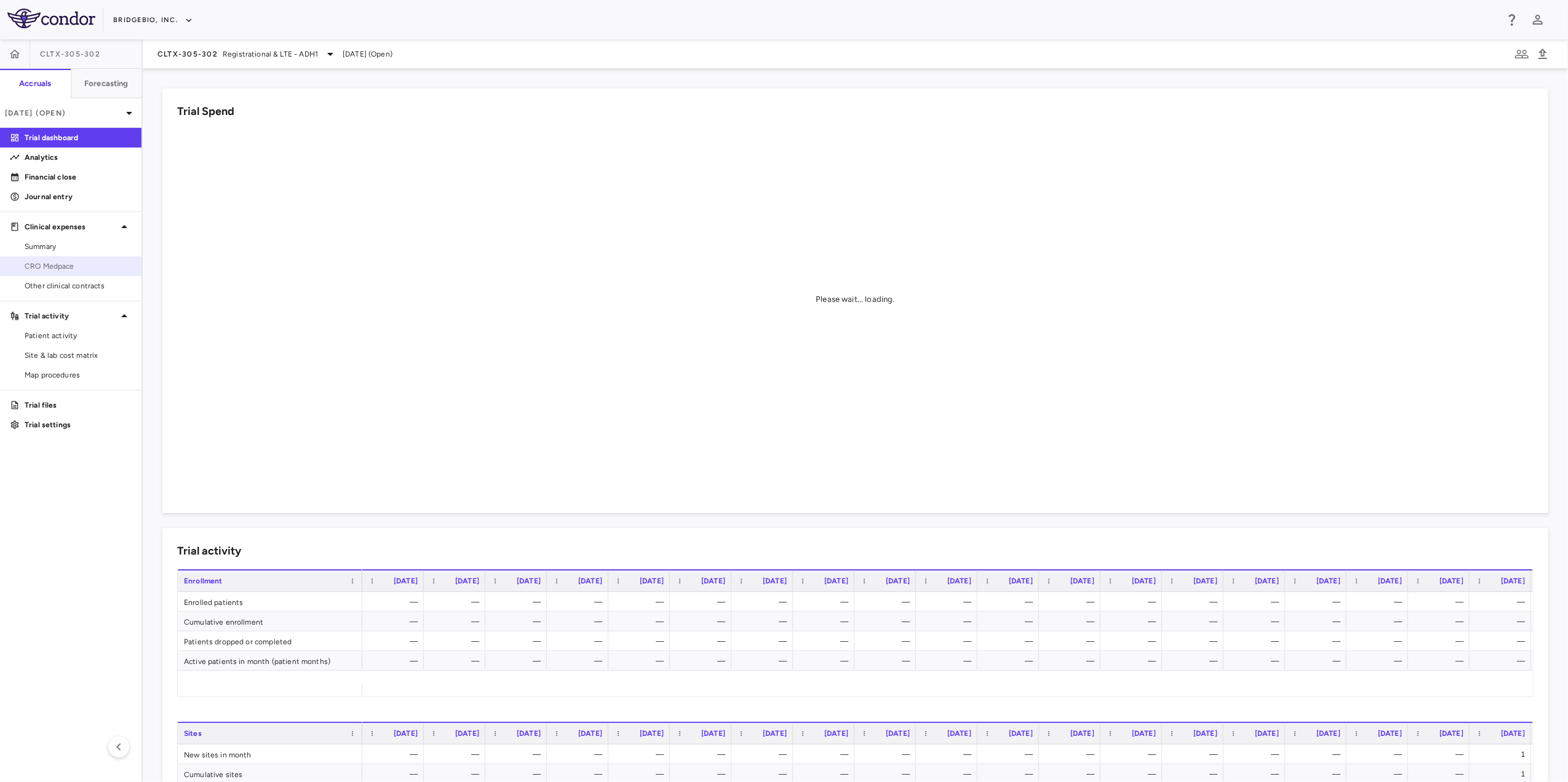
click at [79, 262] on span "CRO Medpace" at bounding box center [78, 266] width 107 height 11
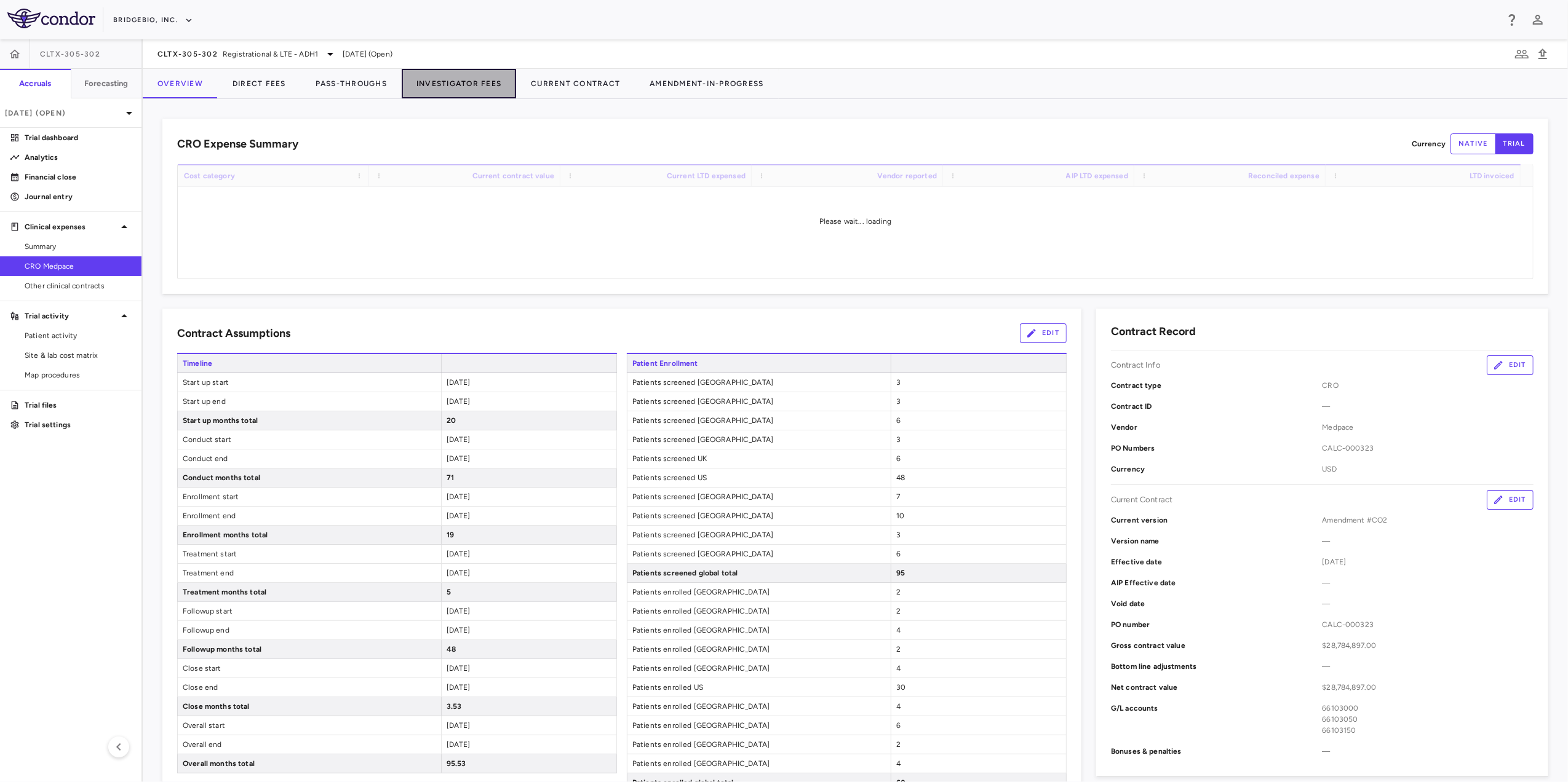
click at [476, 86] on button "Investigator Fees" at bounding box center [459, 83] width 114 height 29
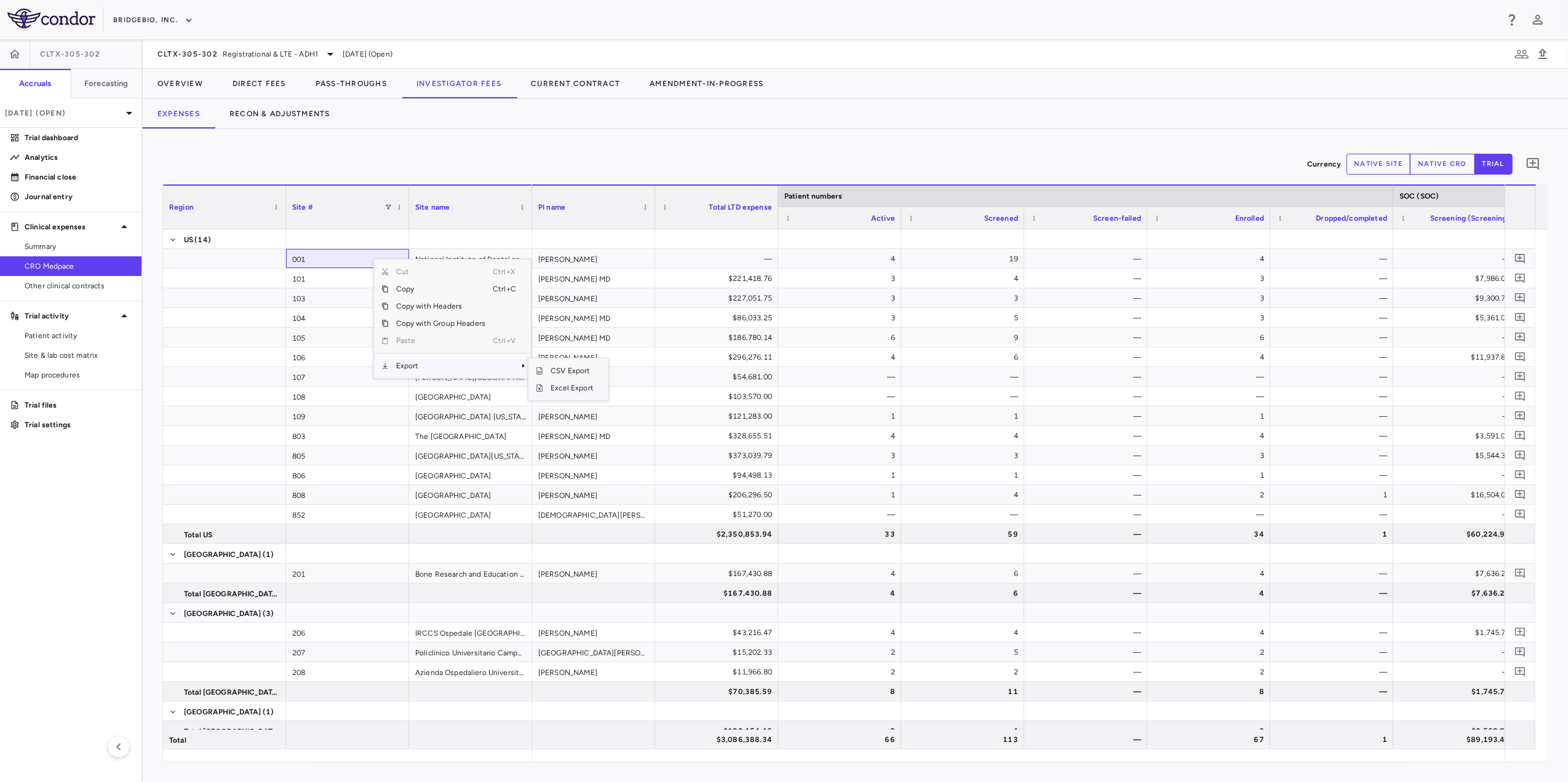
click at [561, 392] on span "Excel Export" at bounding box center [571, 388] width 58 height 17
click at [323, 51] on icon at bounding box center [330, 54] width 15 height 15
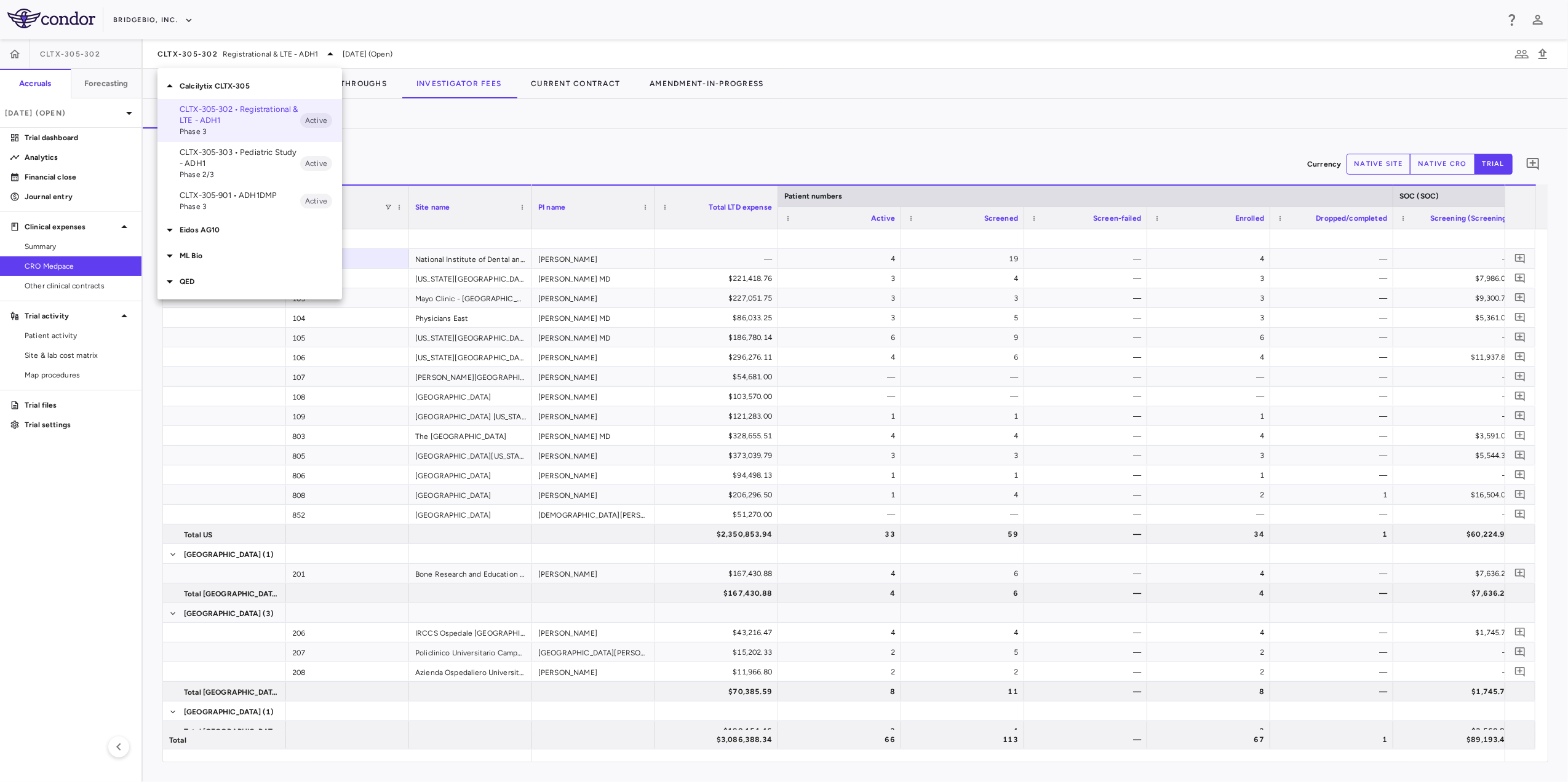
click at [242, 158] on p "CLTX-305-303 • Pediatric Study - ADH1" at bounding box center [239, 158] width 120 height 22
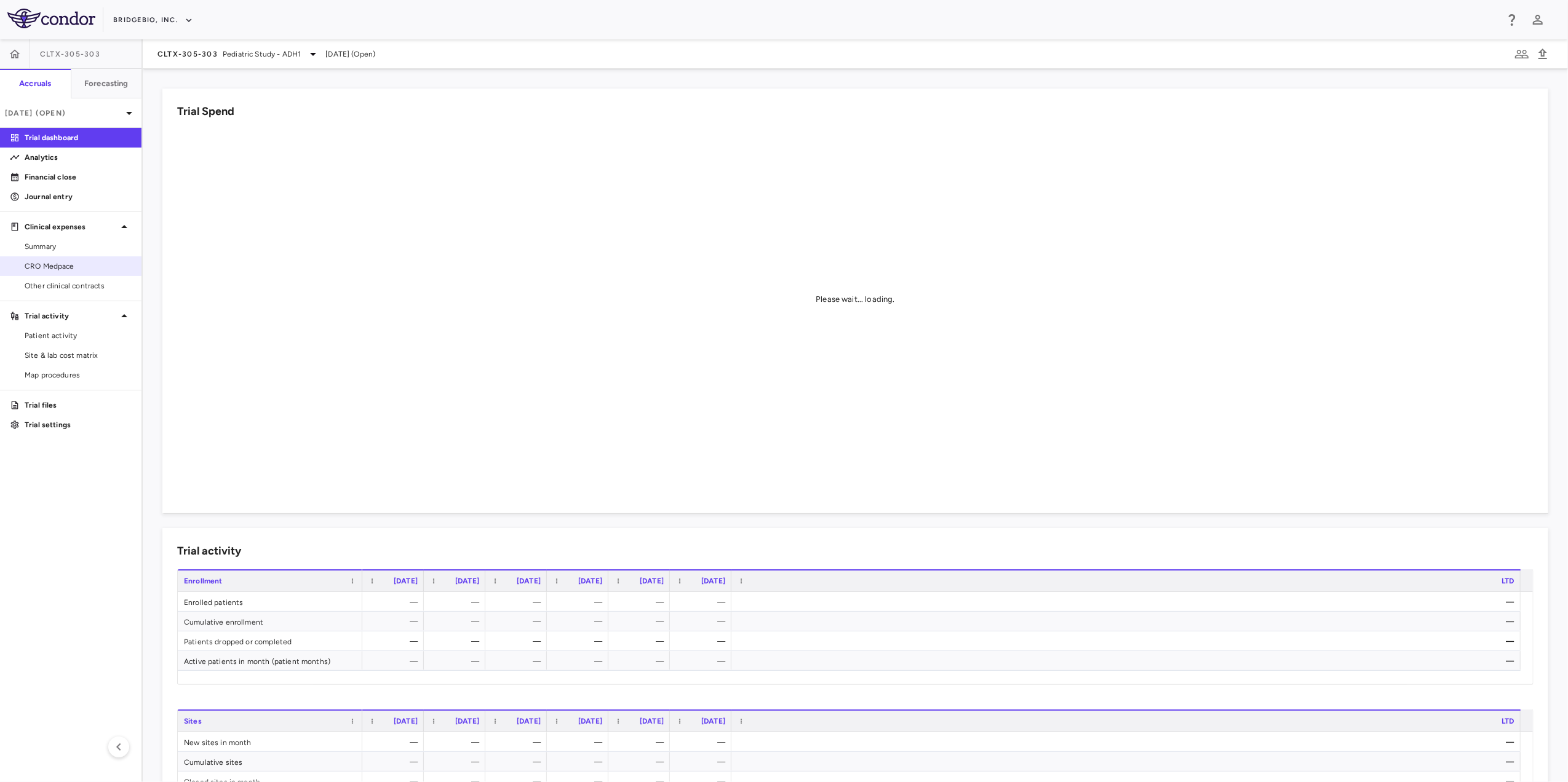
drag, startPoint x: 59, startPoint y: 262, endPoint x: 84, endPoint y: 260, distance: 25.1
click at [59, 262] on span "CRO Medpace" at bounding box center [78, 266] width 107 height 11
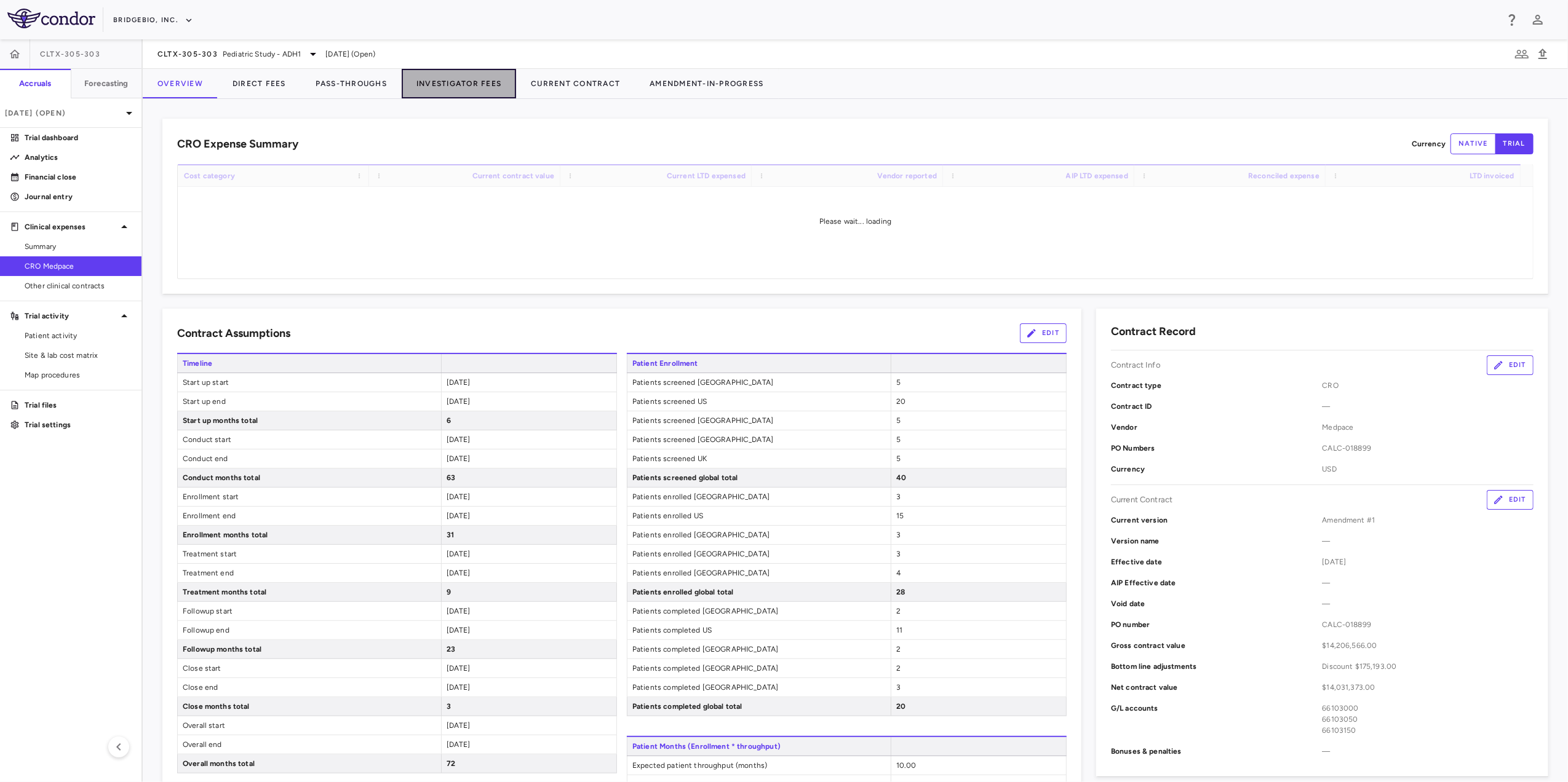
click at [468, 81] on button "Investigator Fees" at bounding box center [459, 83] width 114 height 29
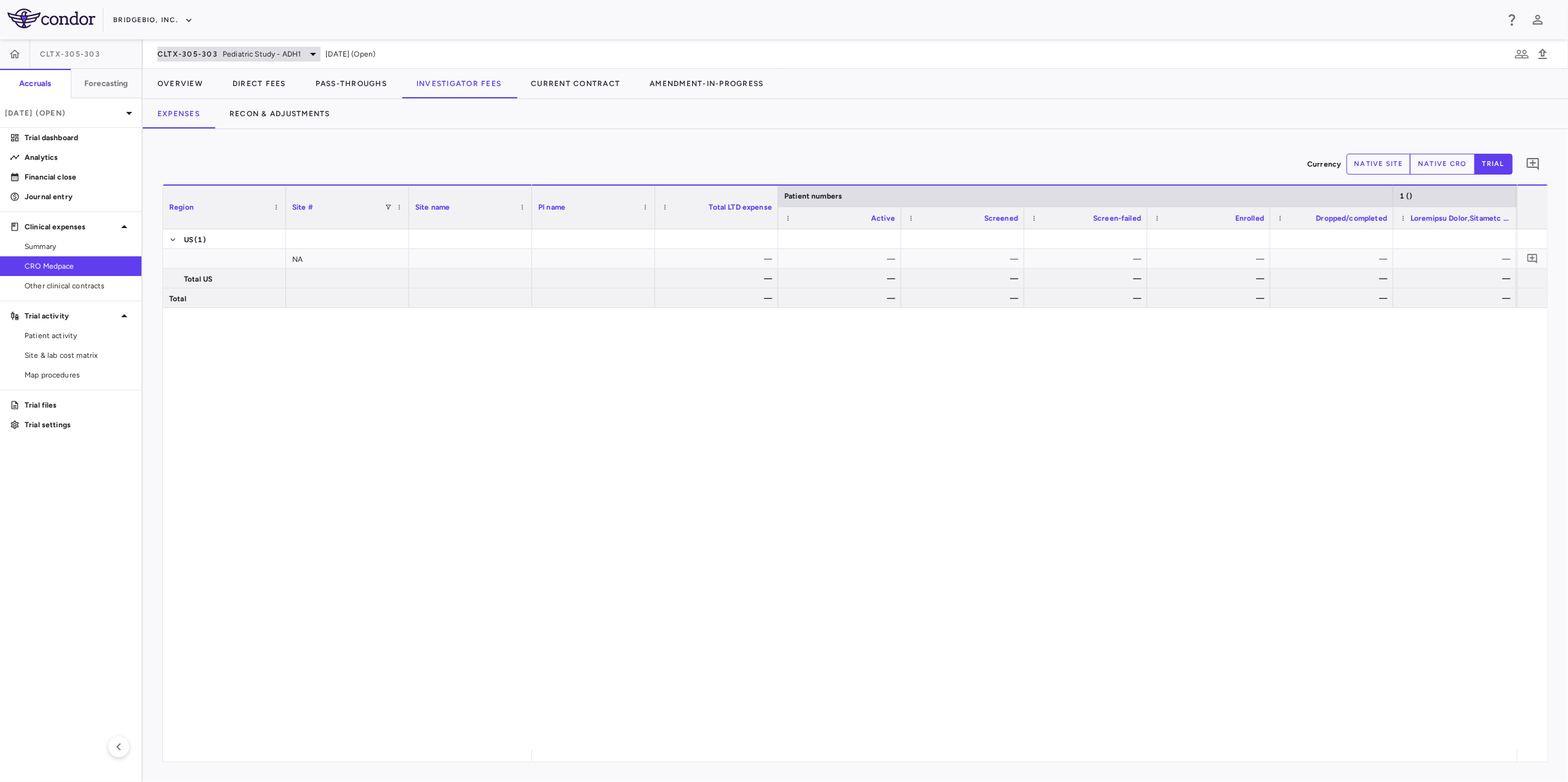
click at [256, 49] on span "Pediatric Study - ADH1" at bounding box center [262, 54] width 78 height 11
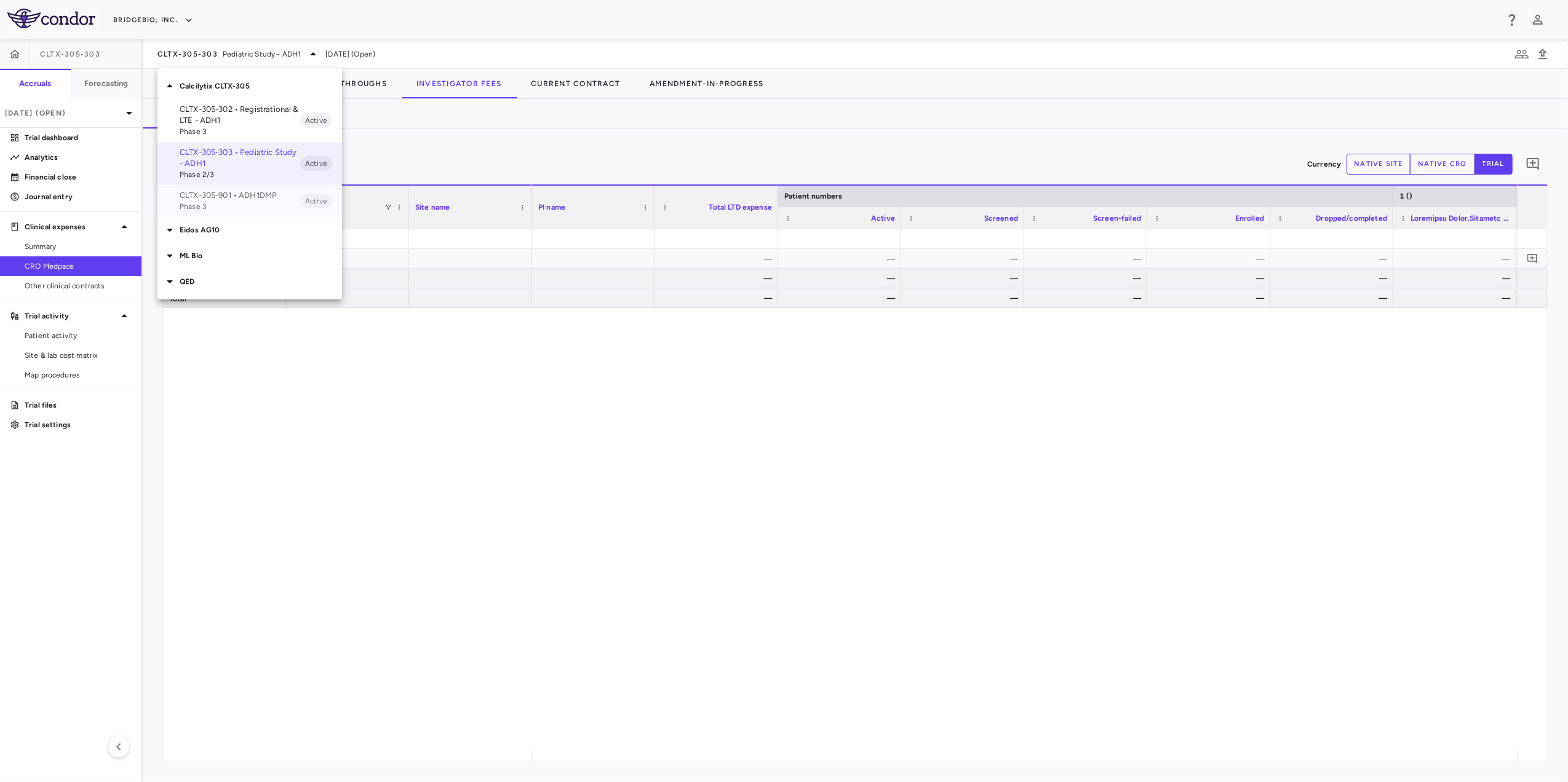
click at [207, 205] on span "Phase 3" at bounding box center [239, 207] width 120 height 11
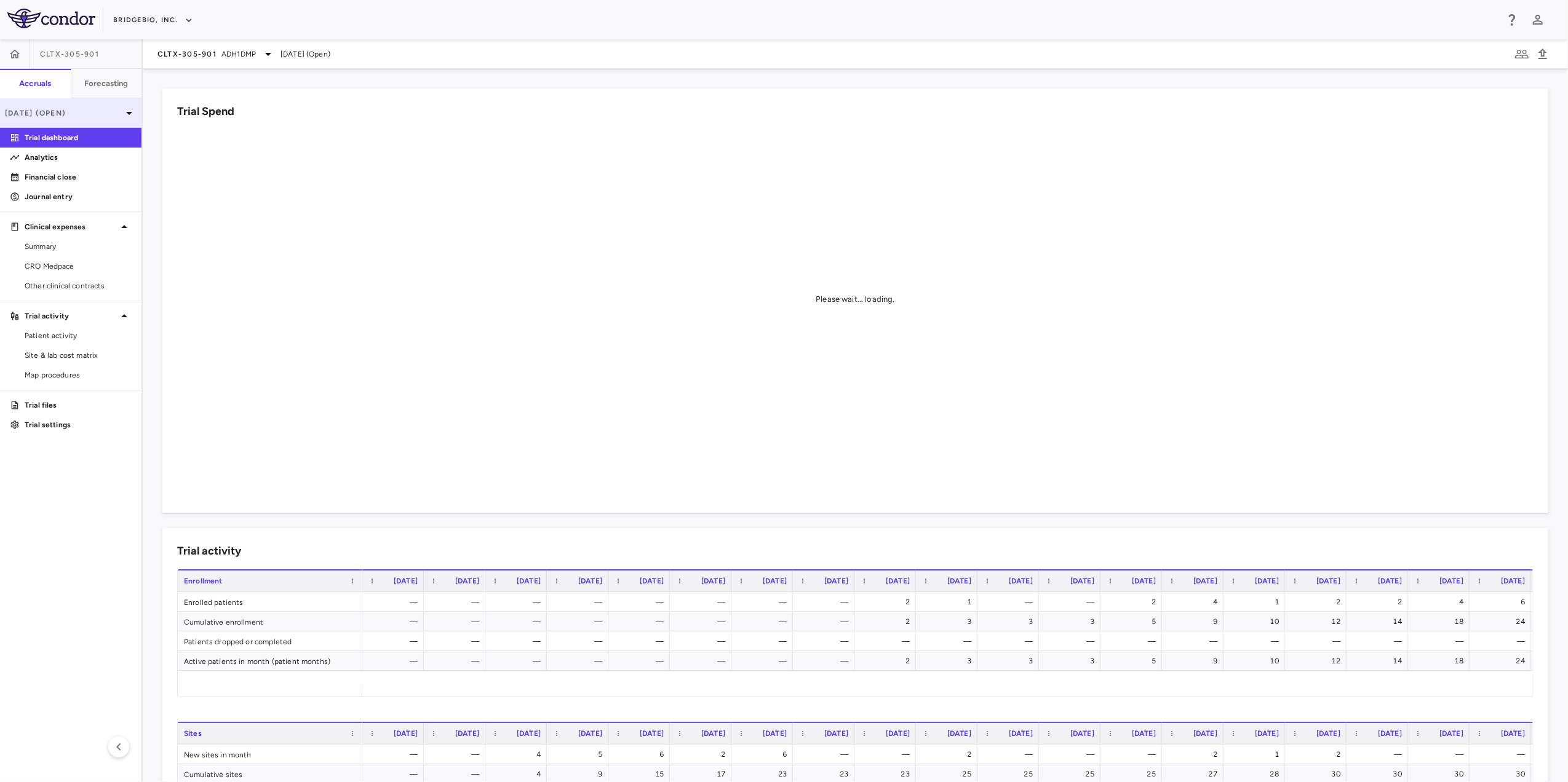
click at [109, 118] on p "[DATE] (Open)" at bounding box center [63, 113] width 117 height 11
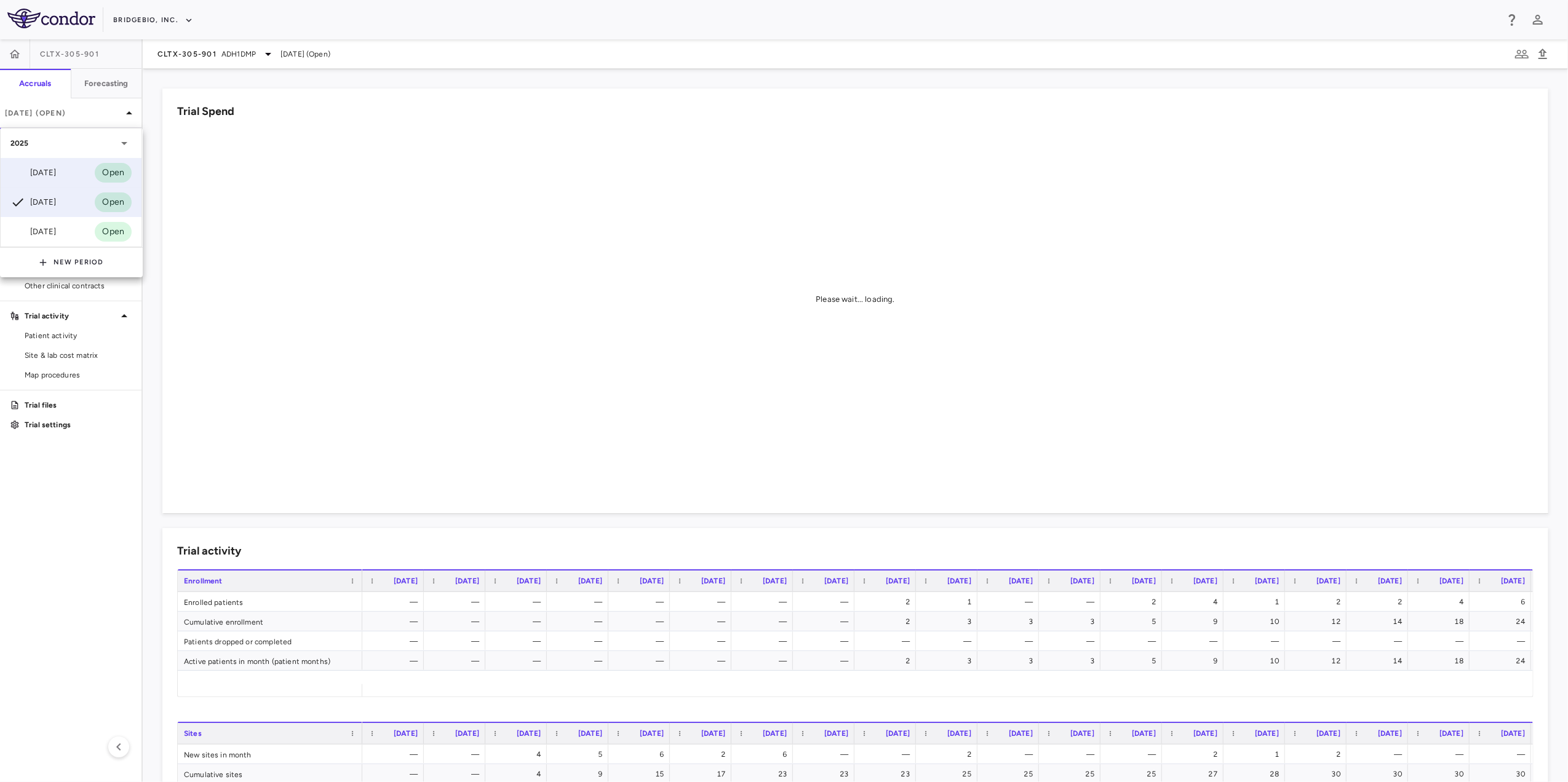
click at [55, 177] on div "[DATE]" at bounding box center [33, 173] width 45 height 15
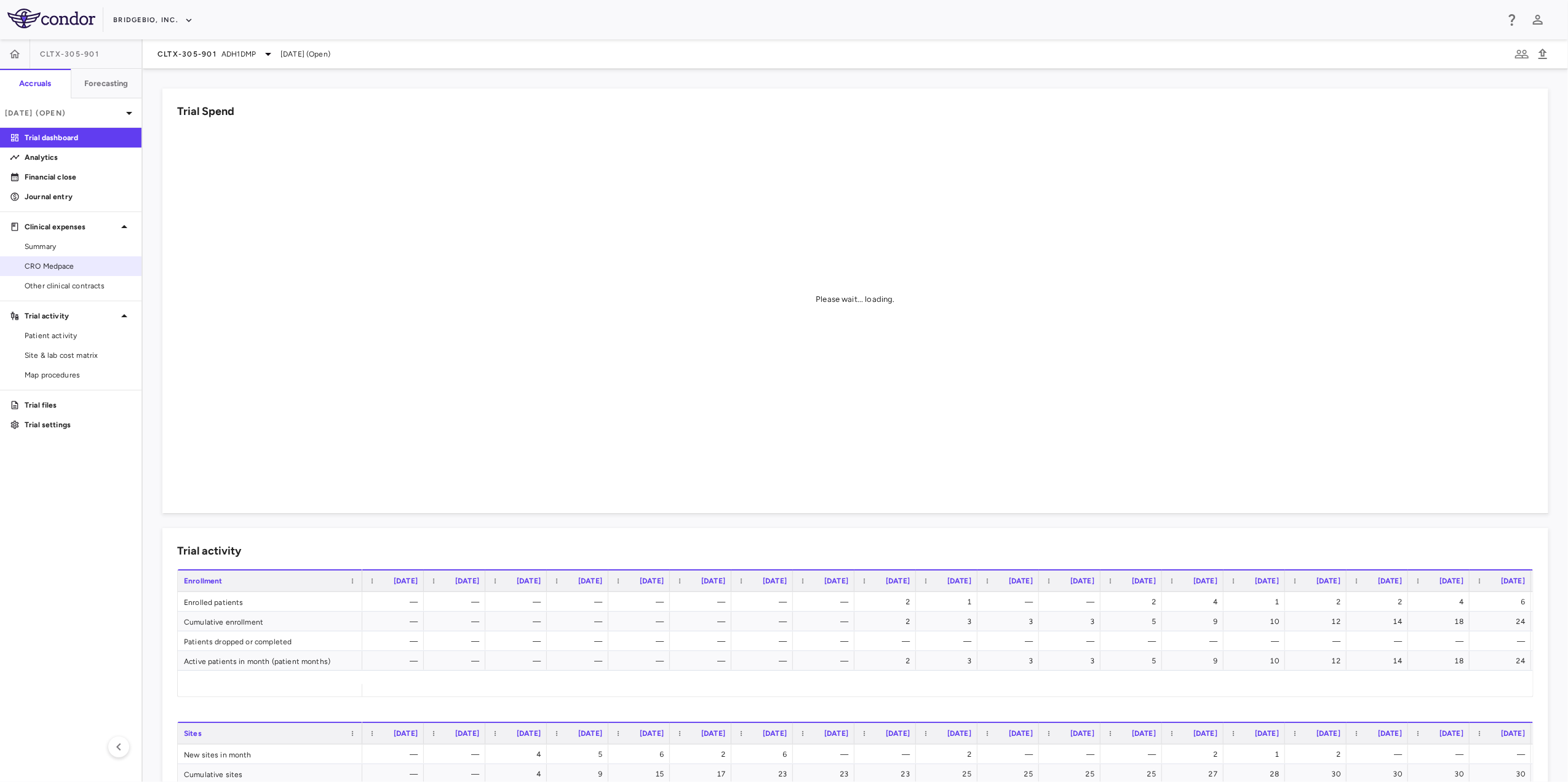
click at [103, 269] on span "CRO Medpace" at bounding box center [78, 266] width 107 height 11
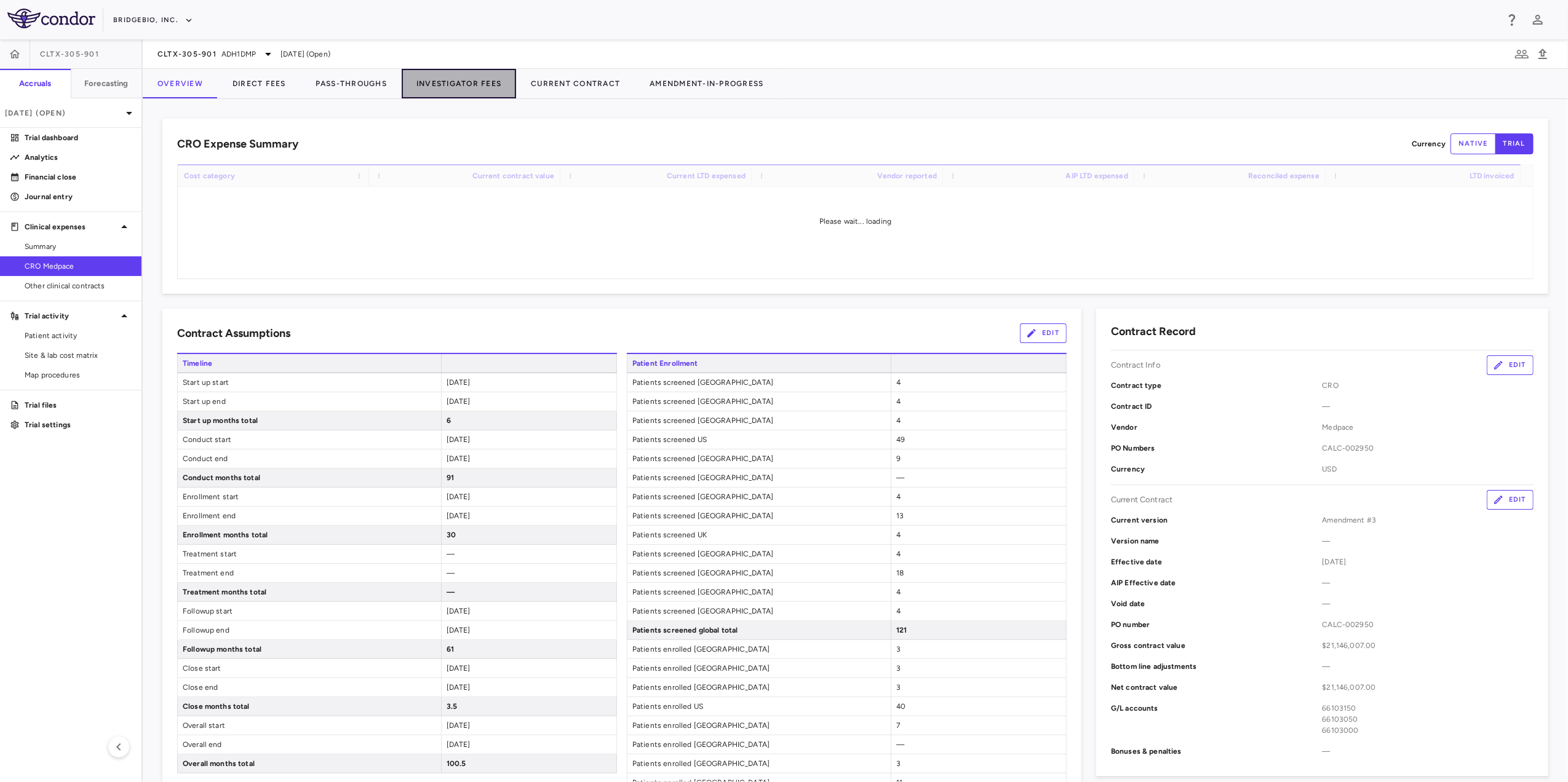
click at [450, 82] on button "Investigator Fees" at bounding box center [459, 83] width 114 height 29
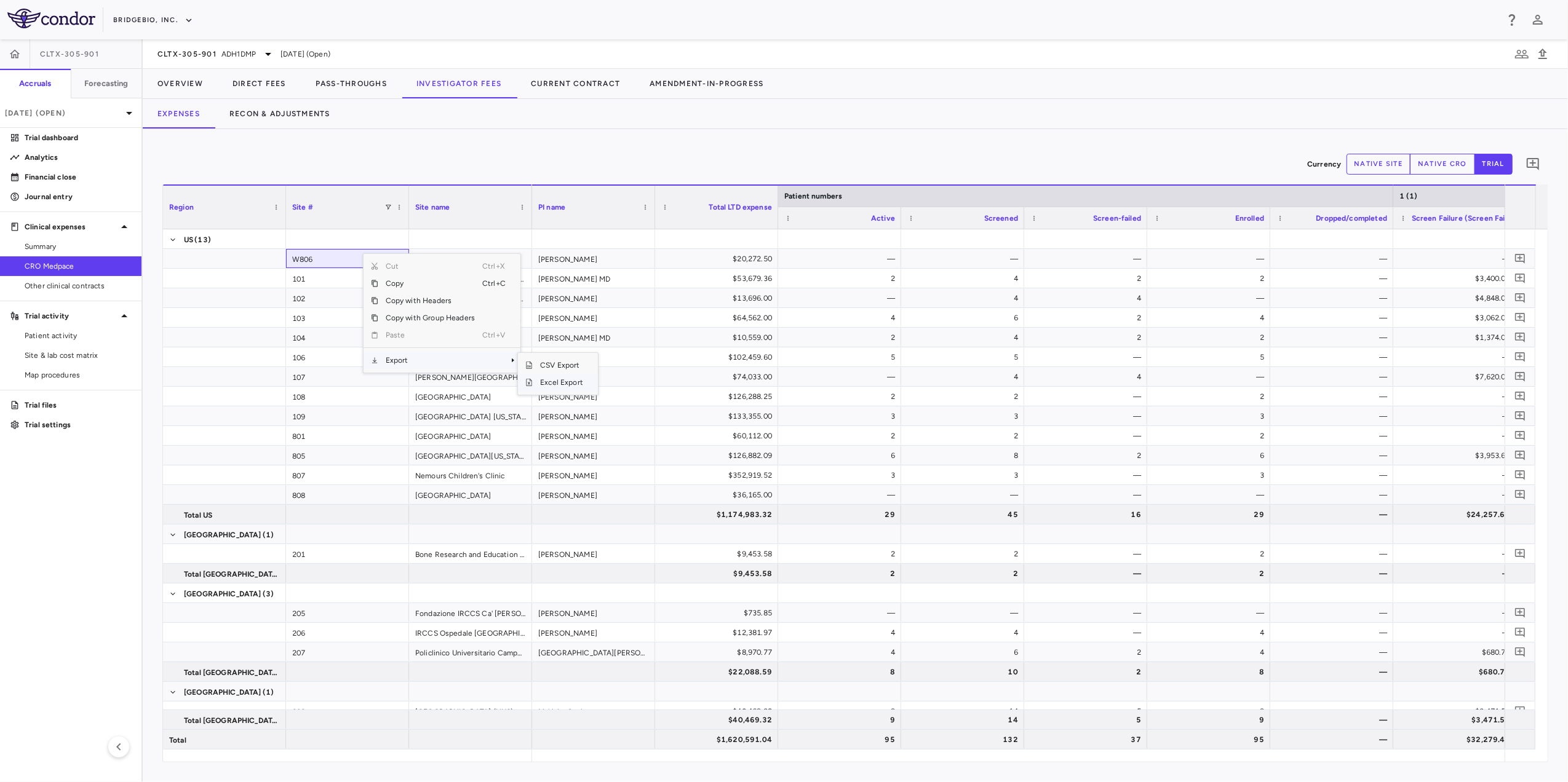
click at [567, 383] on span "Excel Export" at bounding box center [561, 382] width 58 height 17
click at [263, 52] on icon at bounding box center [268, 54] width 15 height 15
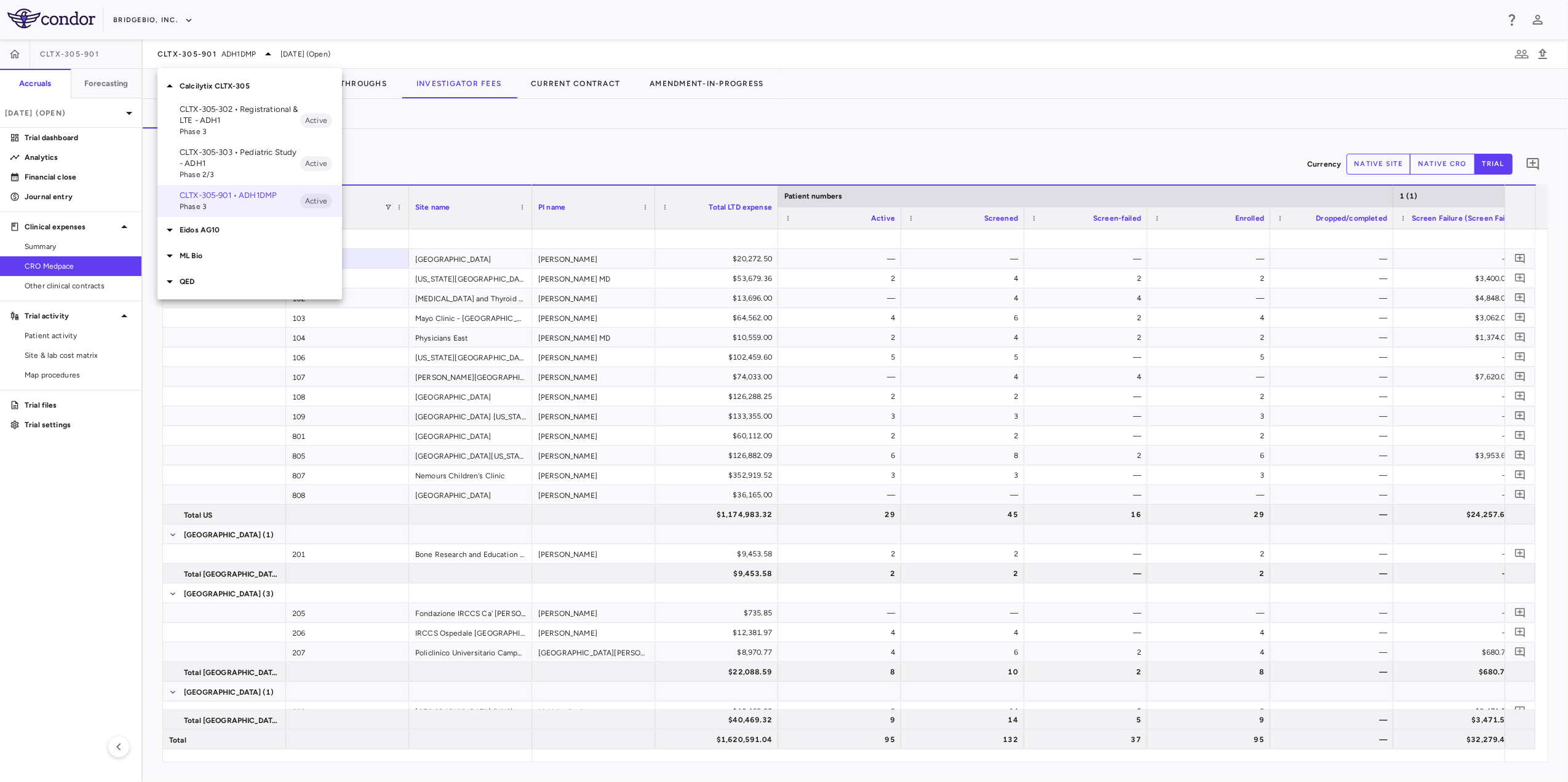
click at [241, 84] on p "Calcilytix CLTX-305" at bounding box center [260, 86] width 162 height 11
click at [222, 138] on p "ML Bio" at bounding box center [260, 138] width 162 height 11
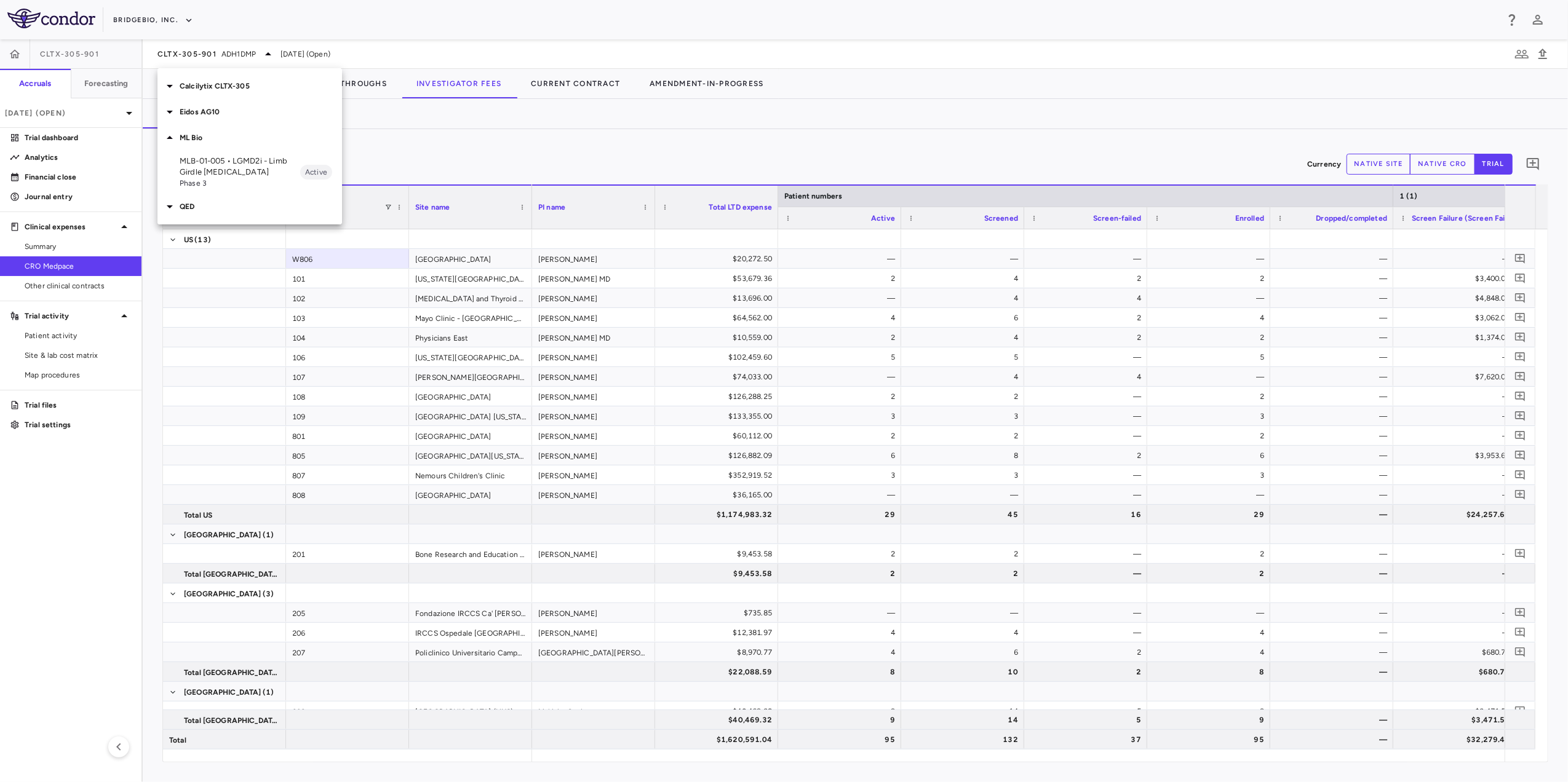
click at [246, 168] on p "MLB-01-005 • LGMD2i - Limb Girdle [MEDICAL_DATA]" at bounding box center [239, 167] width 120 height 22
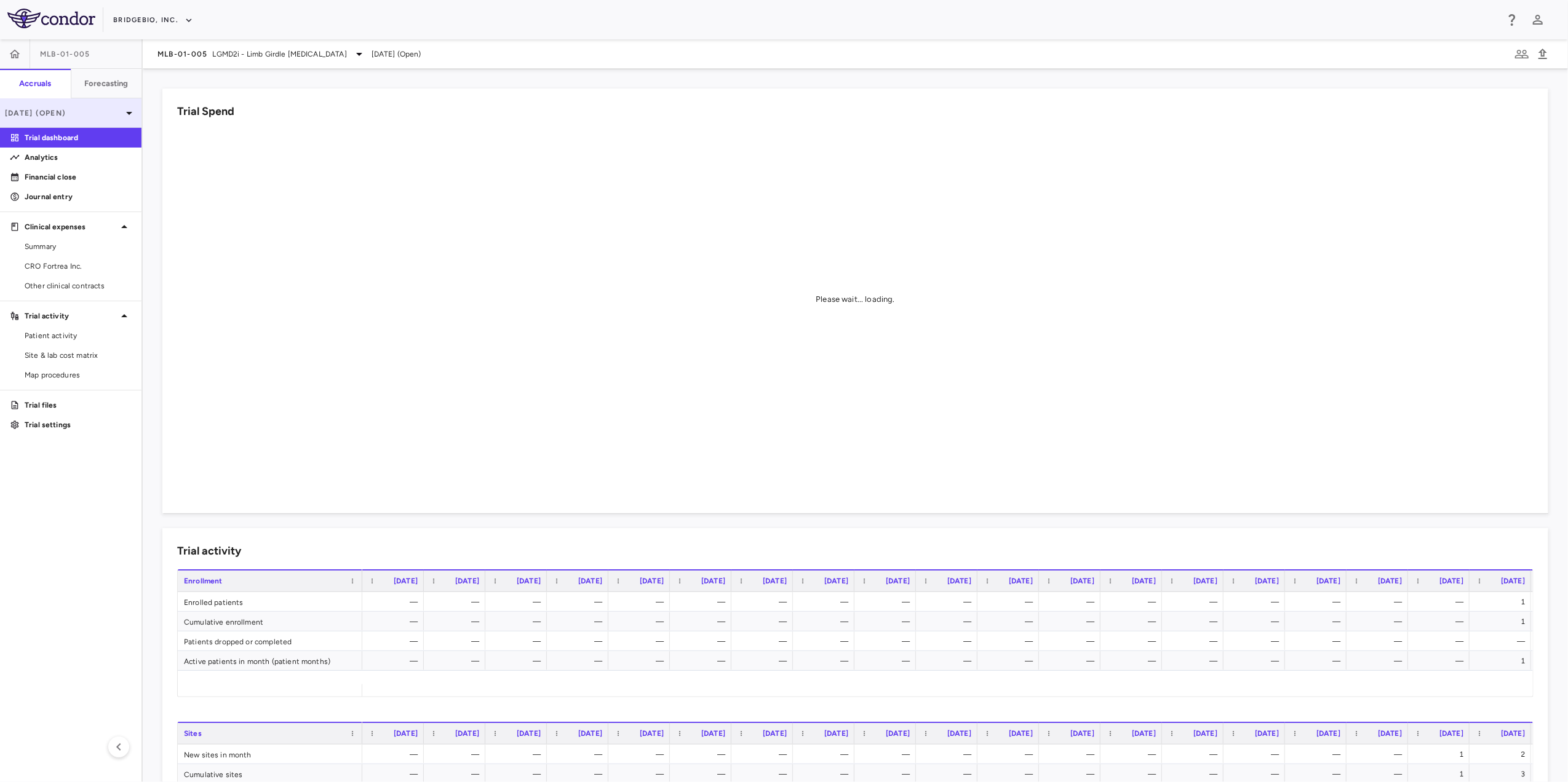
click at [122, 113] on icon at bounding box center [129, 113] width 15 height 15
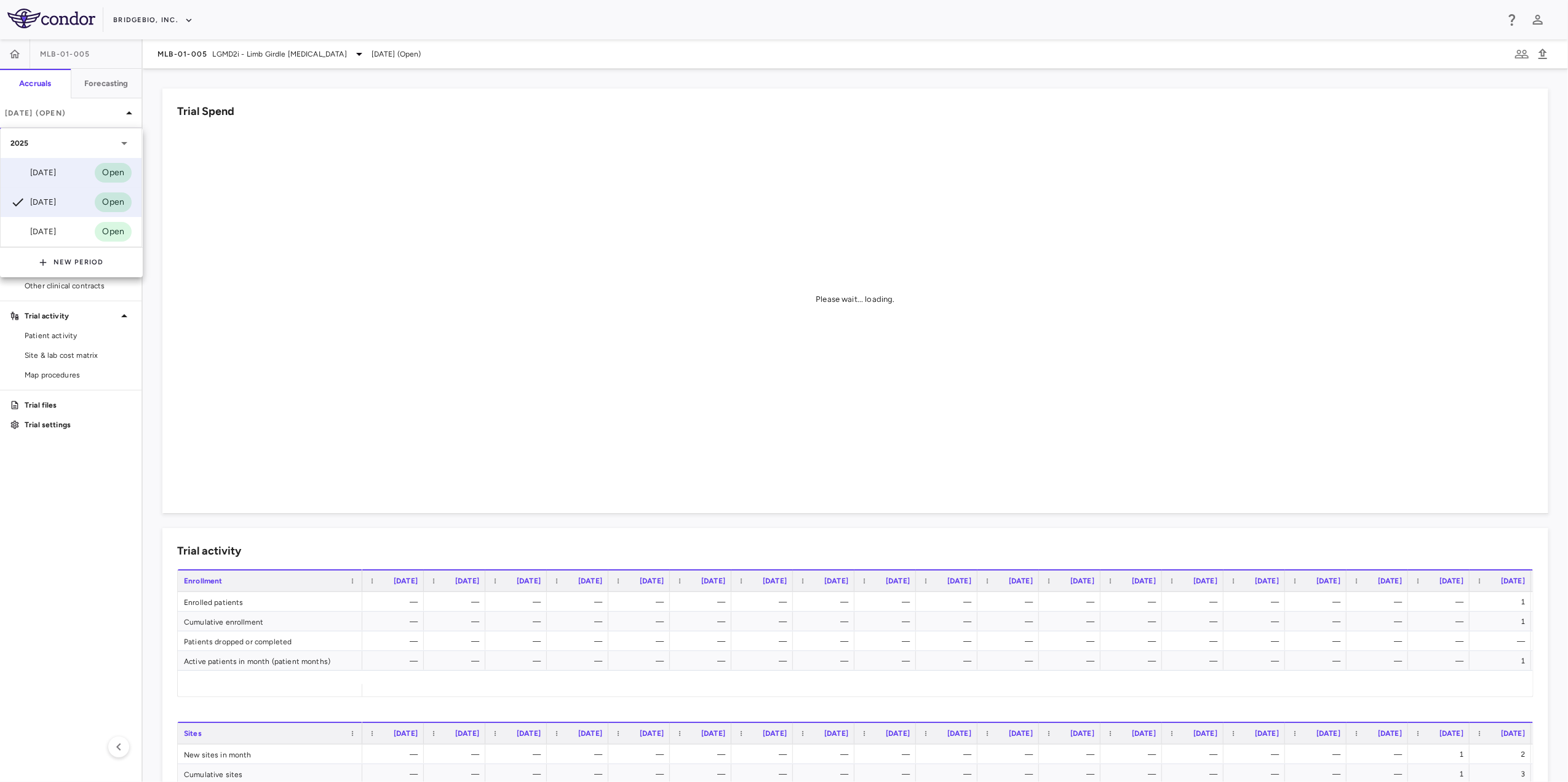
click at [65, 163] on div "[DATE] Open" at bounding box center [71, 173] width 141 height 29
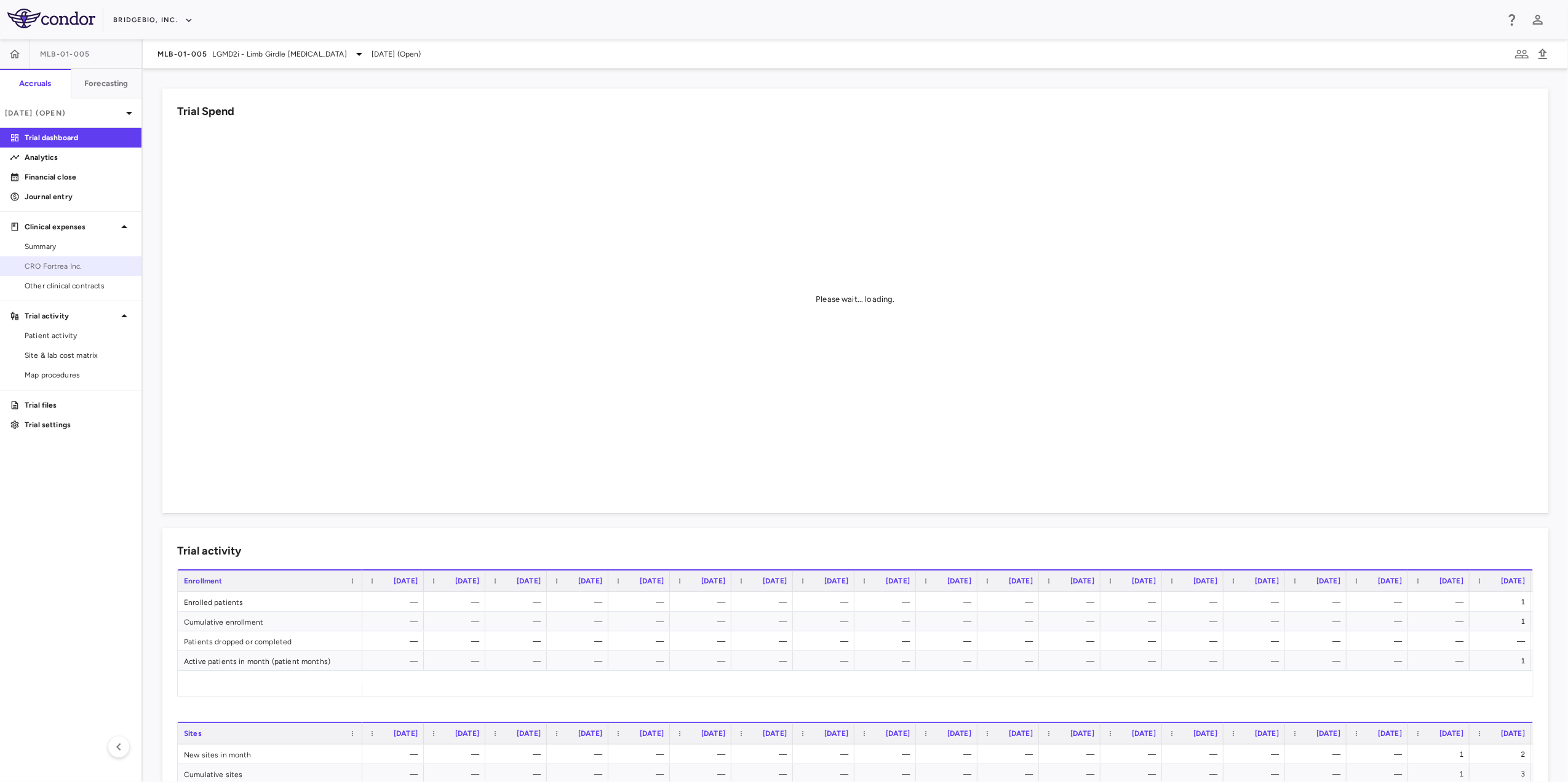
click at [64, 258] on link "CRO Fortrea Inc." at bounding box center [70, 266] width 141 height 19
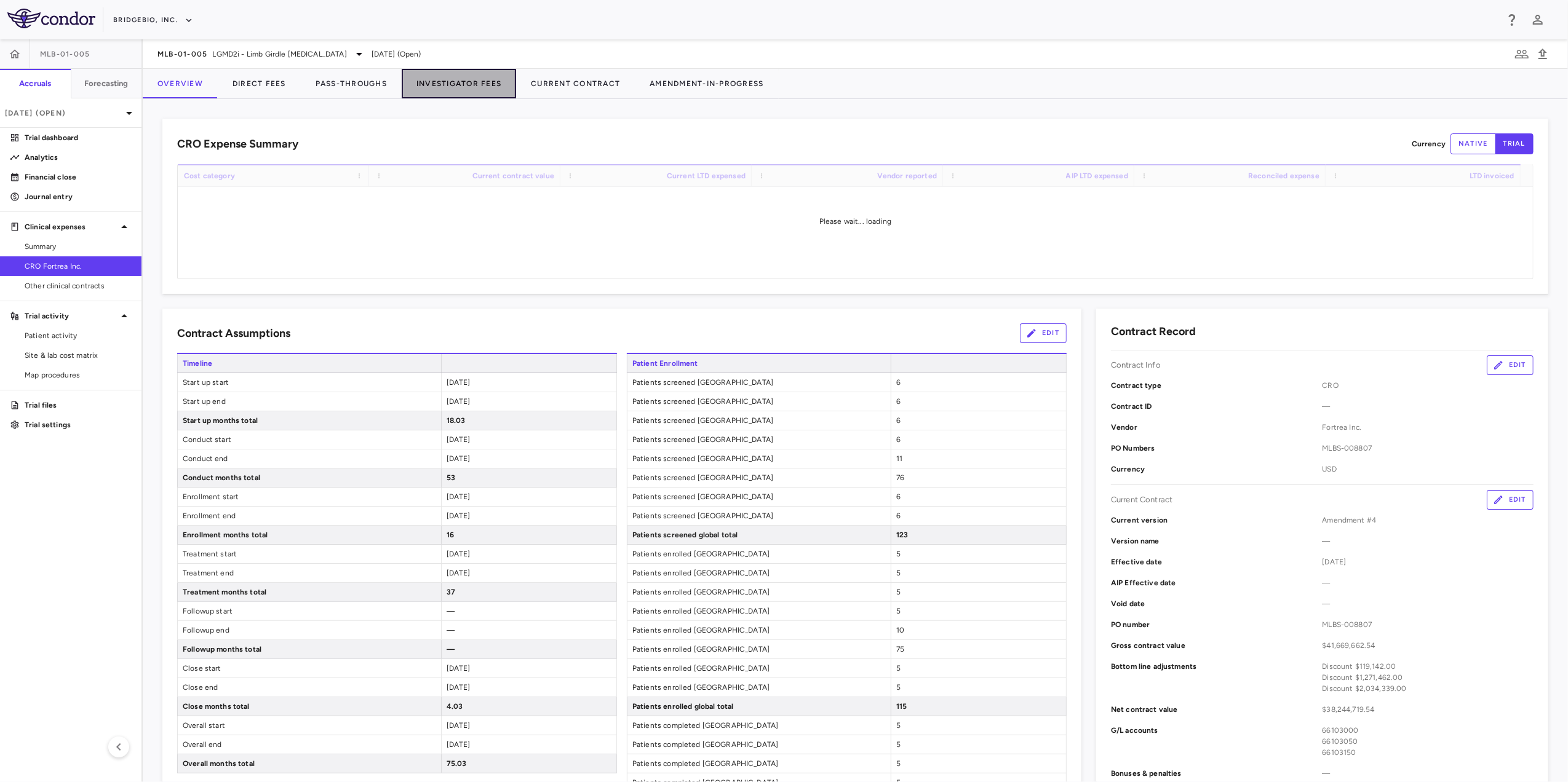
click at [463, 79] on button "Investigator Fees" at bounding box center [459, 83] width 114 height 29
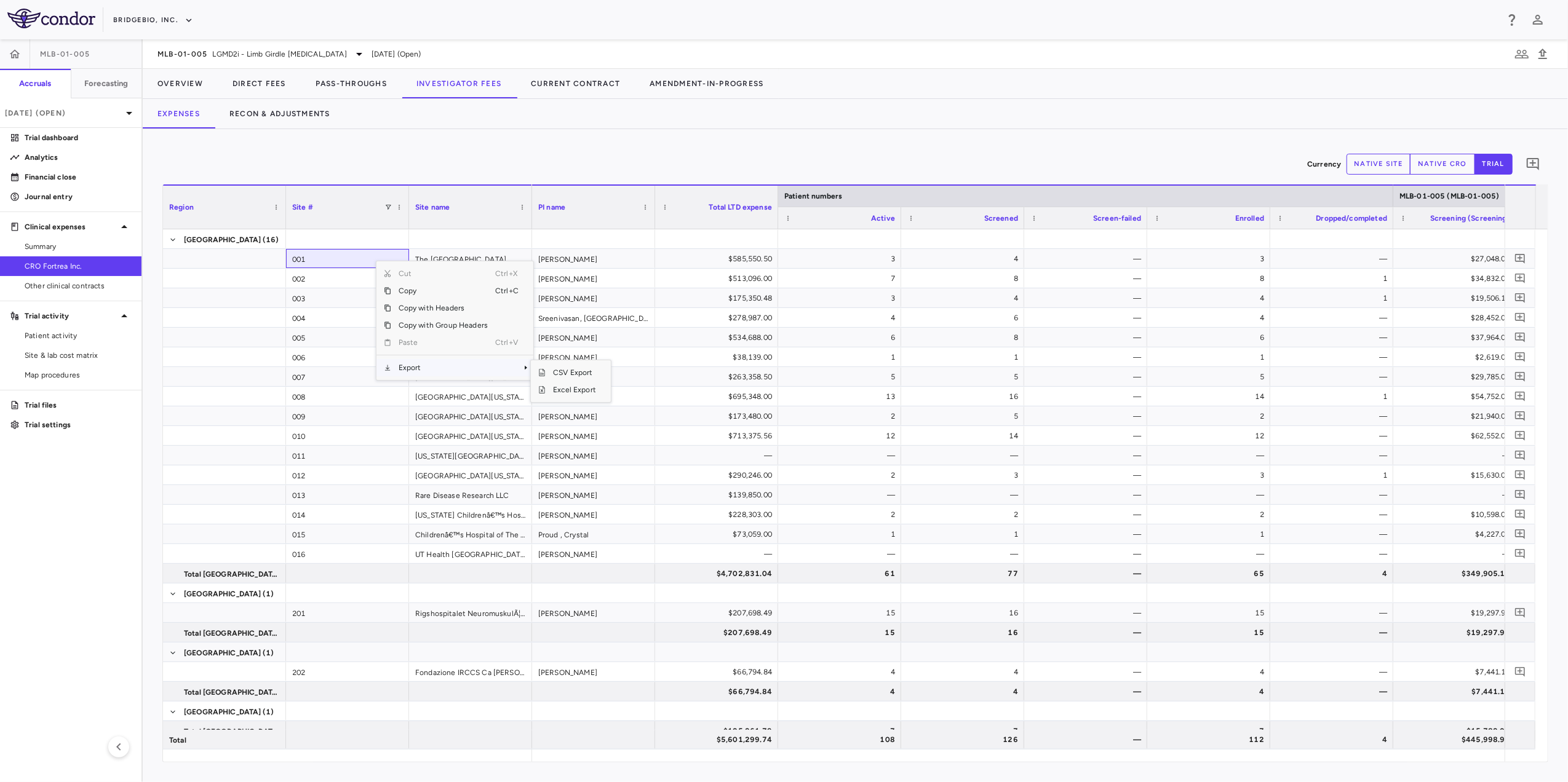
click at [424, 369] on span "Export" at bounding box center [443, 367] width 104 height 17
click at [580, 389] on span "Excel Export" at bounding box center [574, 390] width 58 height 17
click at [317, 58] on span "LGMD2i - Limb Girdle [MEDICAL_DATA]" at bounding box center [280, 54] width 134 height 11
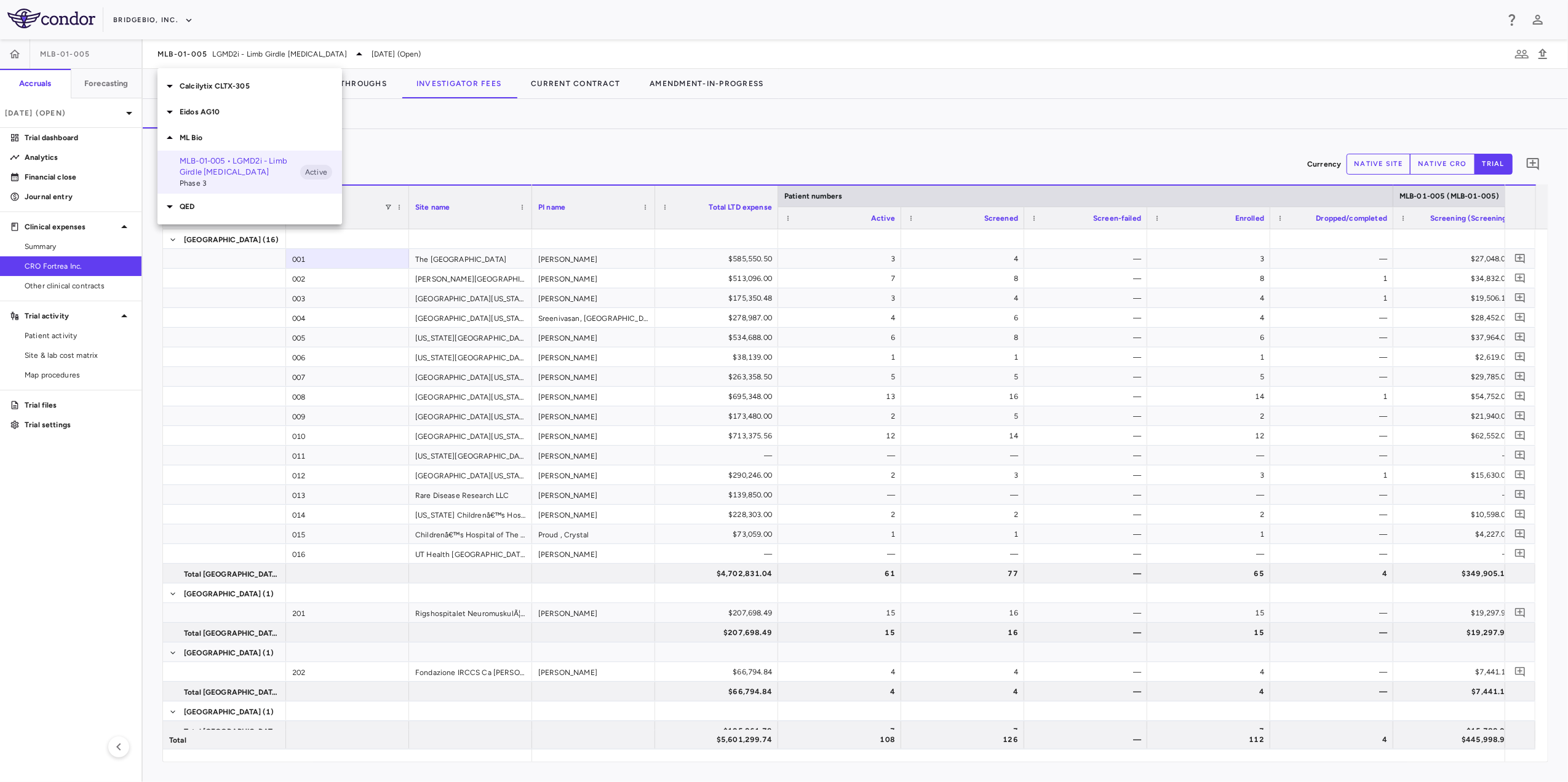
click at [191, 131] on div "ML Bio" at bounding box center [249, 137] width 184 height 26
click at [214, 170] on div "QED" at bounding box center [249, 163] width 184 height 26
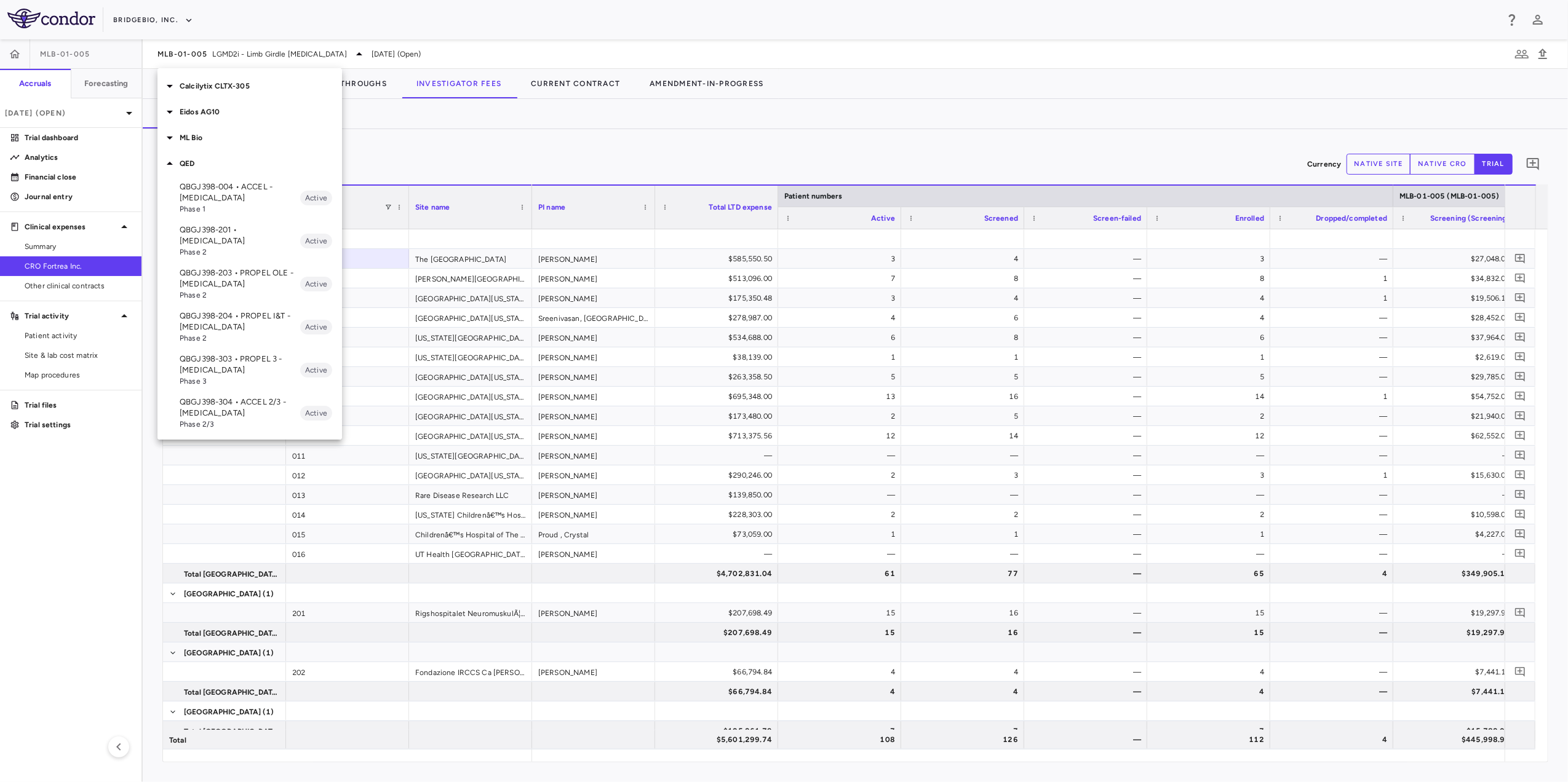
click at [248, 194] on p "QBGJ398-004 • ACCEL - [MEDICAL_DATA]" at bounding box center [239, 193] width 120 height 22
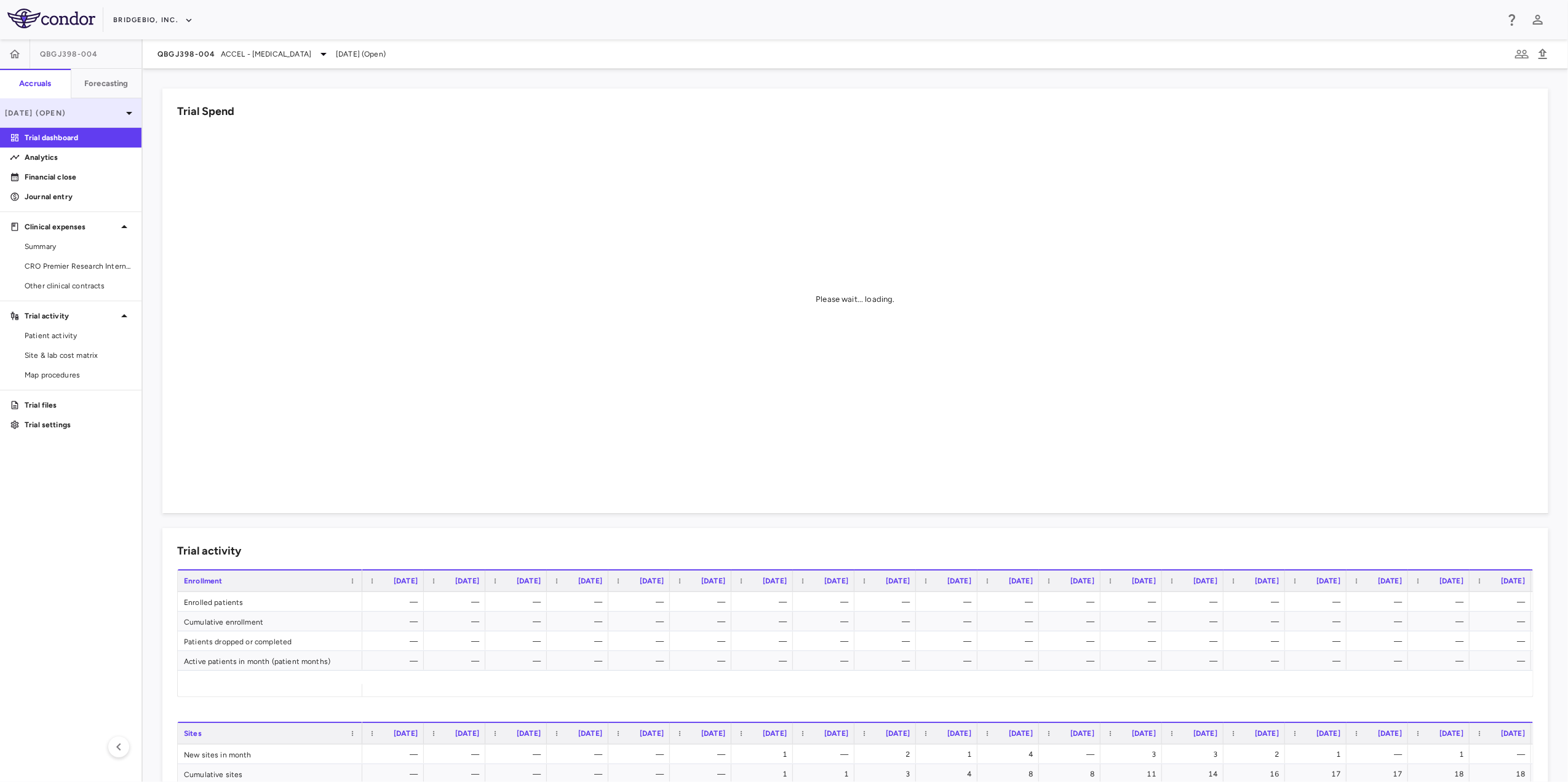
click at [85, 116] on p "[DATE] (Open)" at bounding box center [63, 113] width 117 height 11
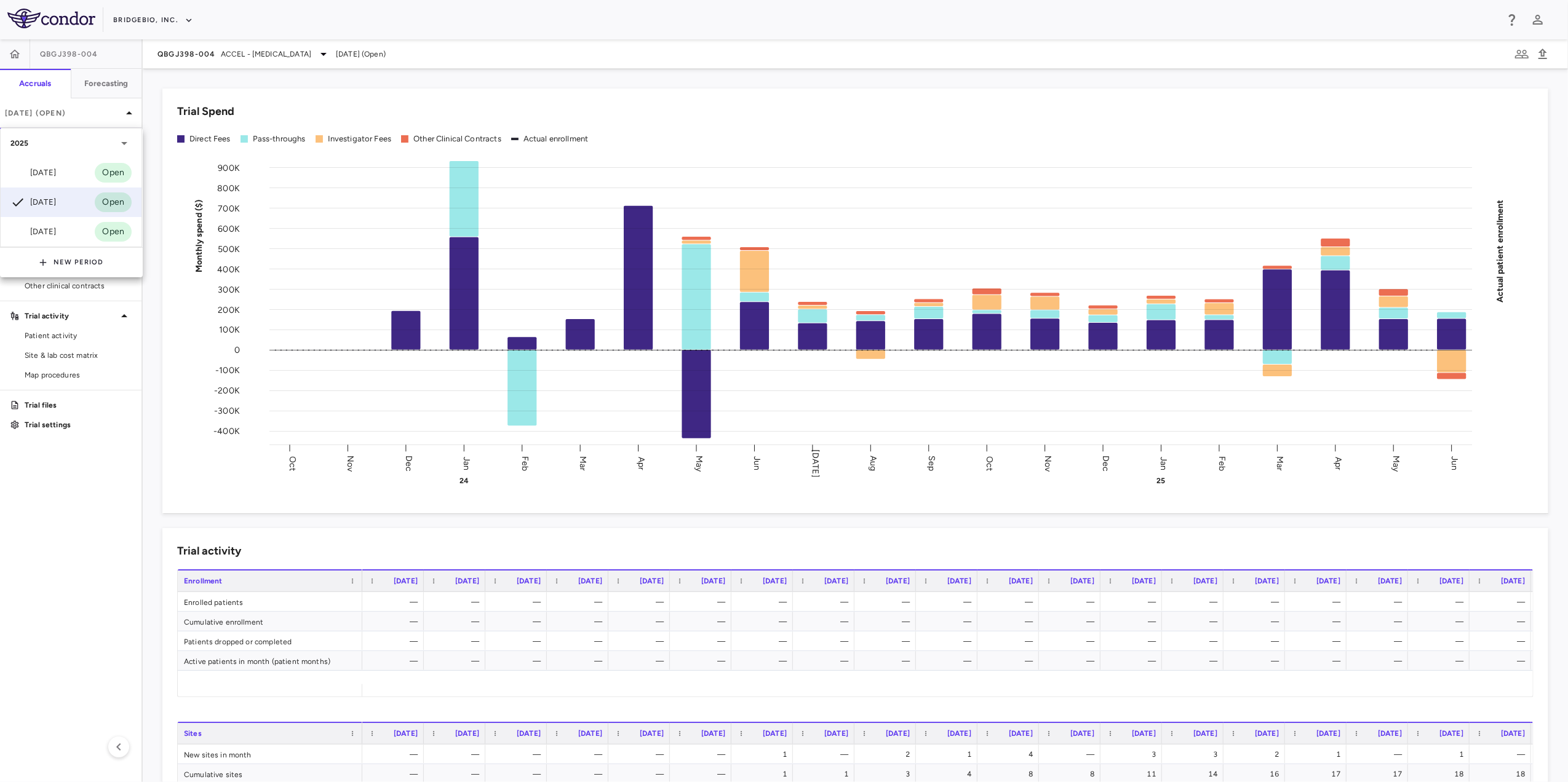
click at [70, 170] on div "[DATE] Open" at bounding box center [71, 173] width 141 height 29
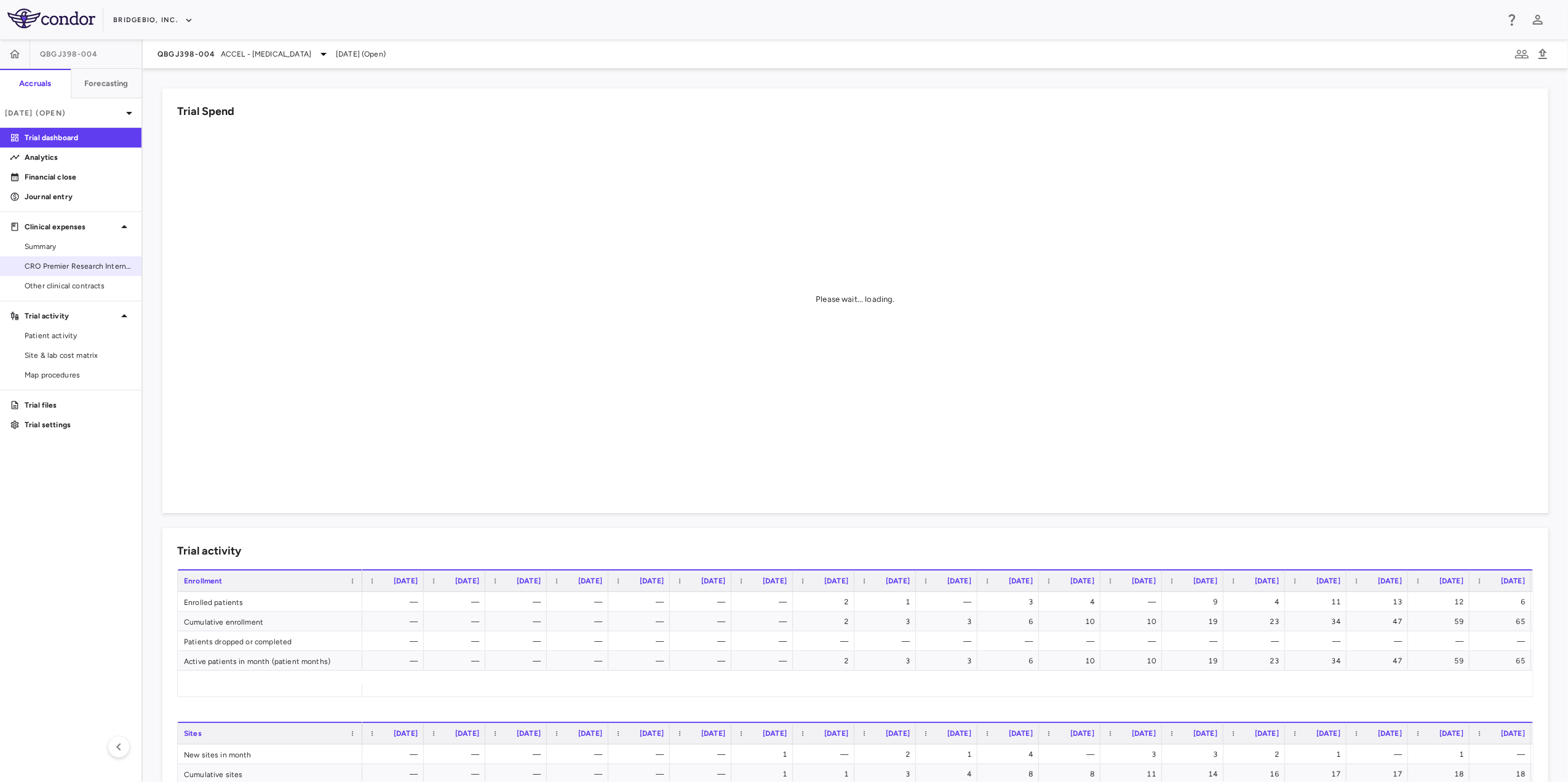
click at [68, 269] on span "CRO Premier Research International" at bounding box center [78, 266] width 107 height 11
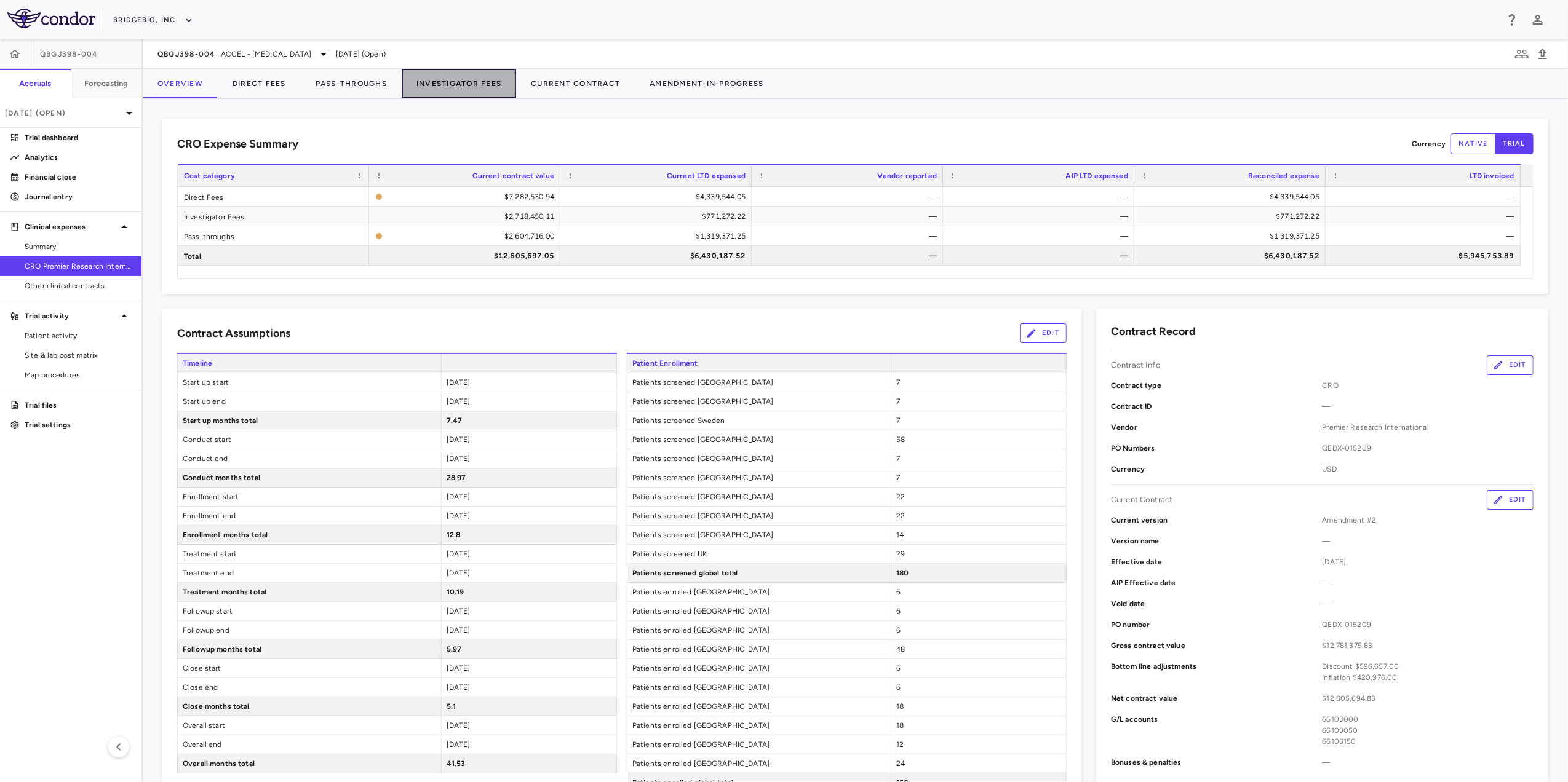
click at [476, 83] on button "Investigator Fees" at bounding box center [459, 83] width 114 height 29
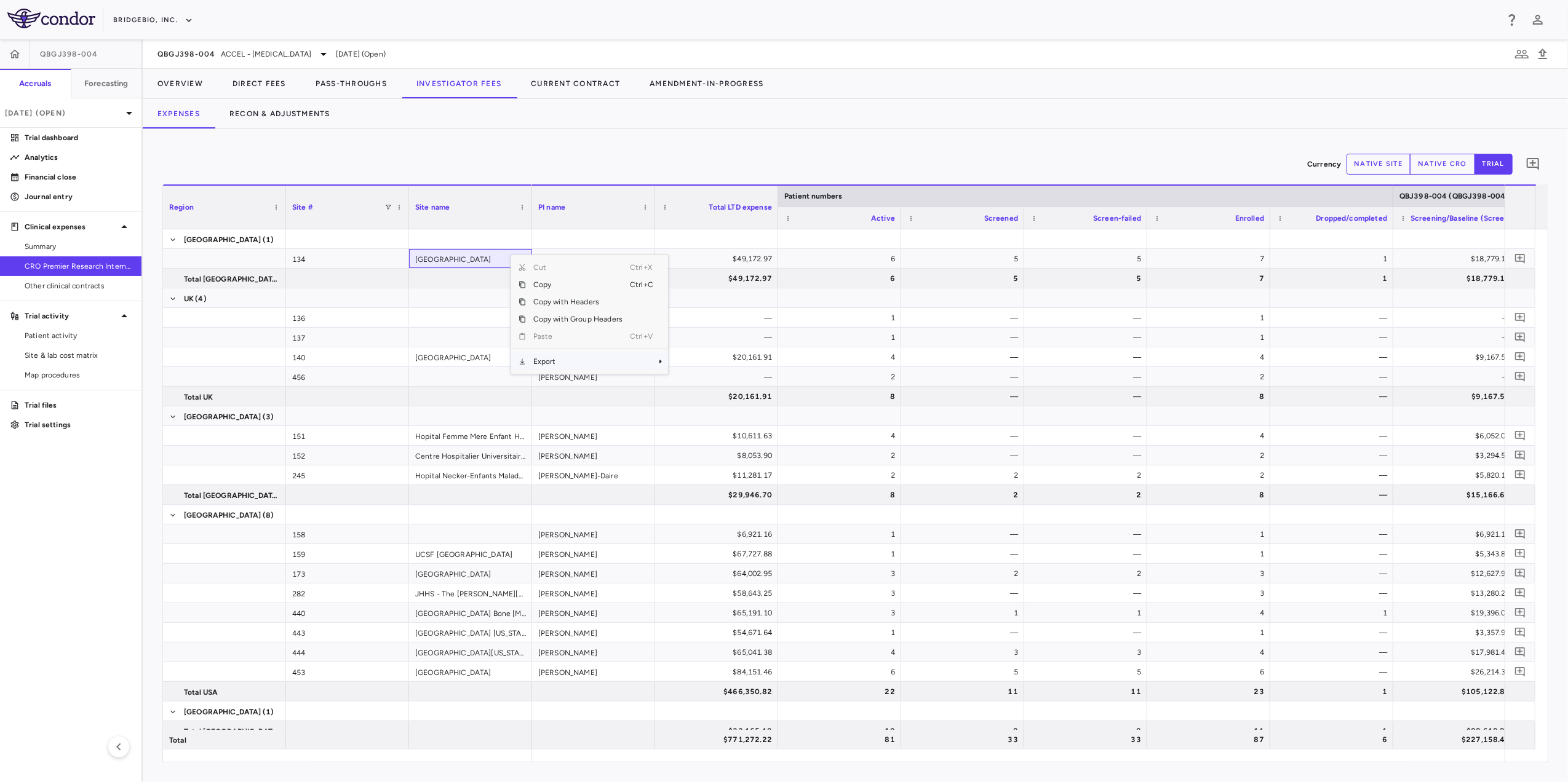
click at [554, 360] on span "Export" at bounding box center [578, 361] width 104 height 17
click at [704, 384] on span "Excel Export" at bounding box center [709, 383] width 58 height 17
click at [257, 51] on span "ACCEL - [MEDICAL_DATA]" at bounding box center [266, 54] width 90 height 11
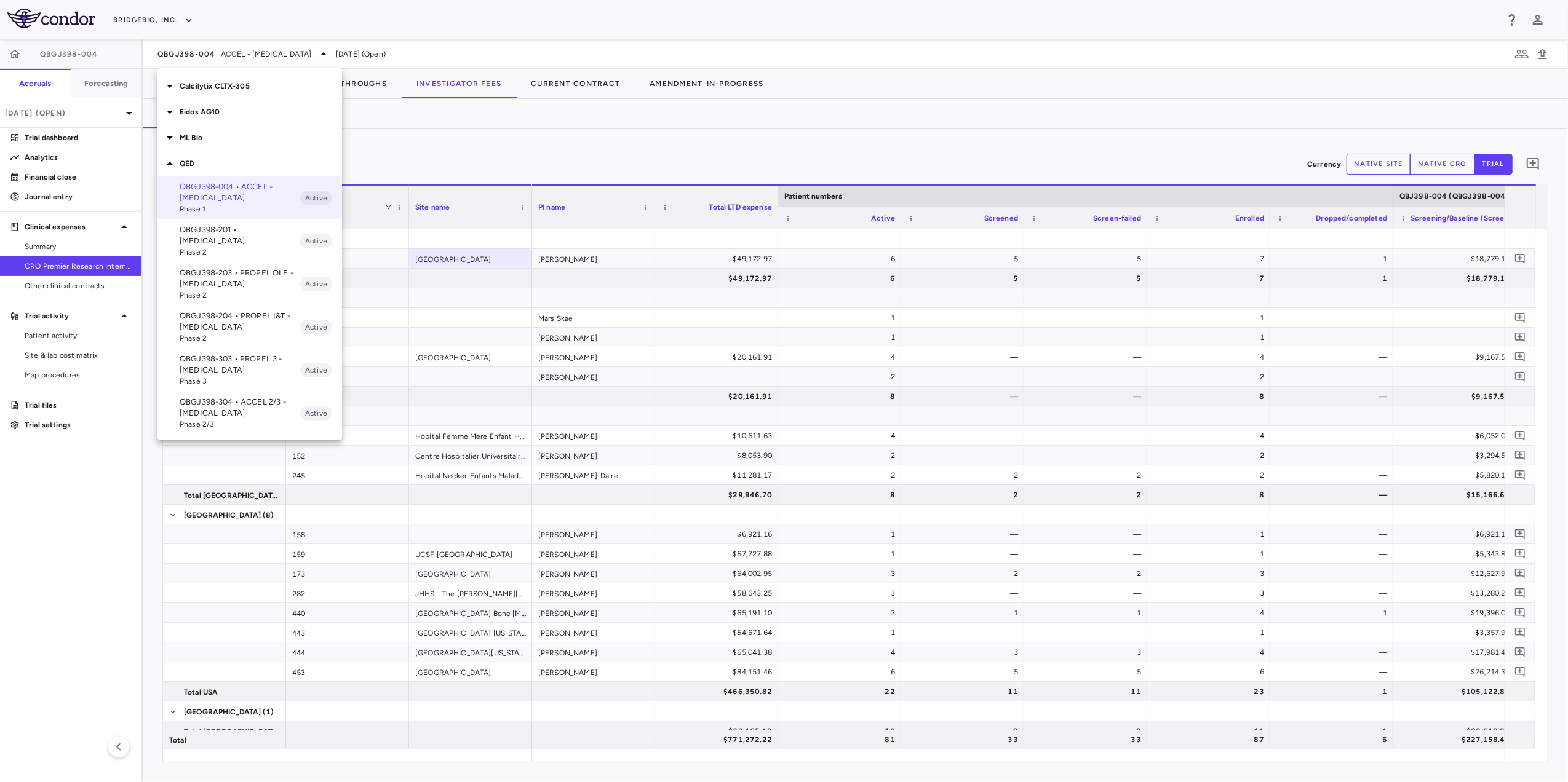
click at [247, 268] on p "QBGJ398-203 • PROPEL OLE - [MEDICAL_DATA]" at bounding box center [239, 278] width 120 height 22
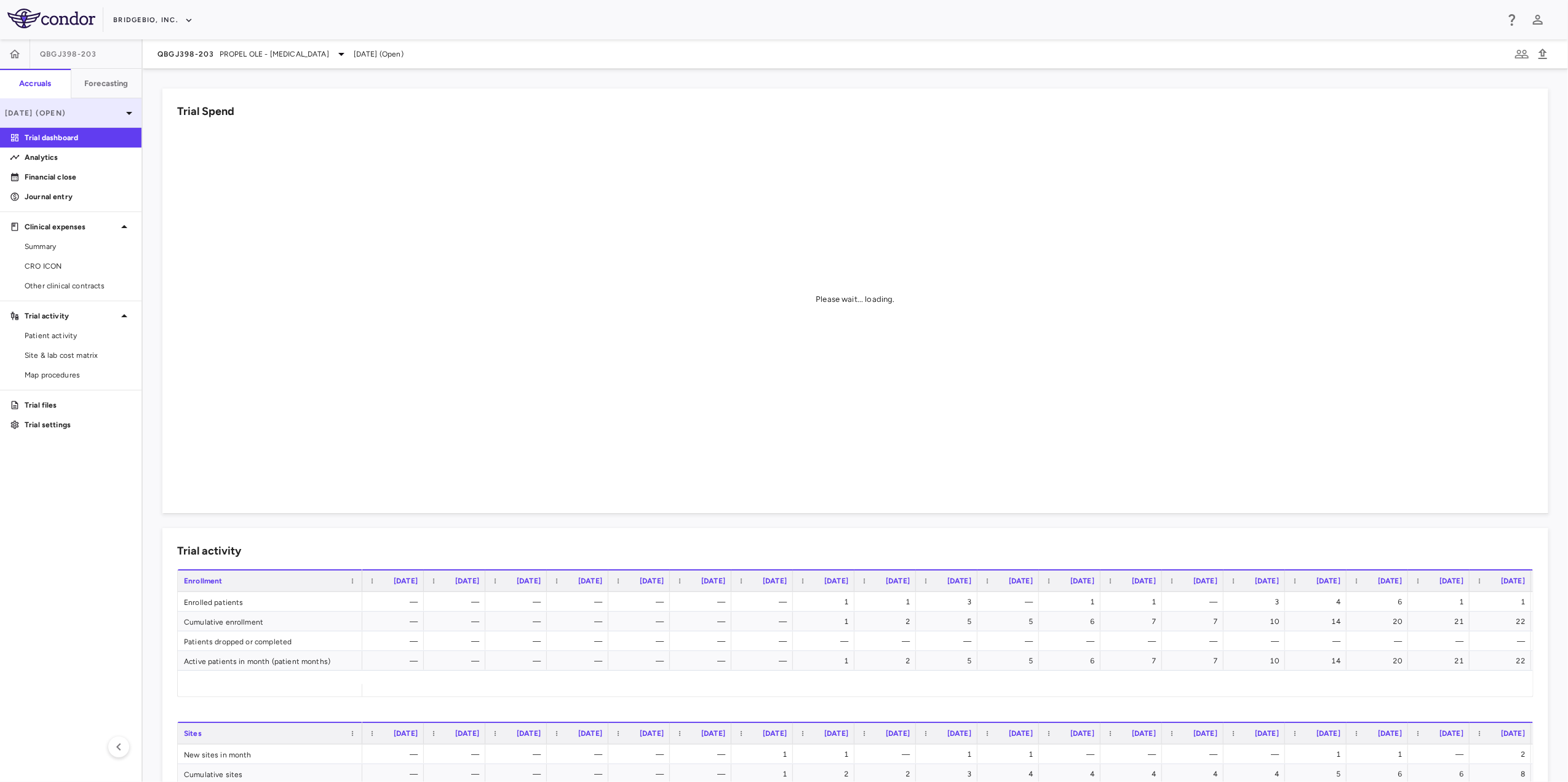
click at [57, 114] on p "[DATE] (Open)" at bounding box center [63, 113] width 117 height 11
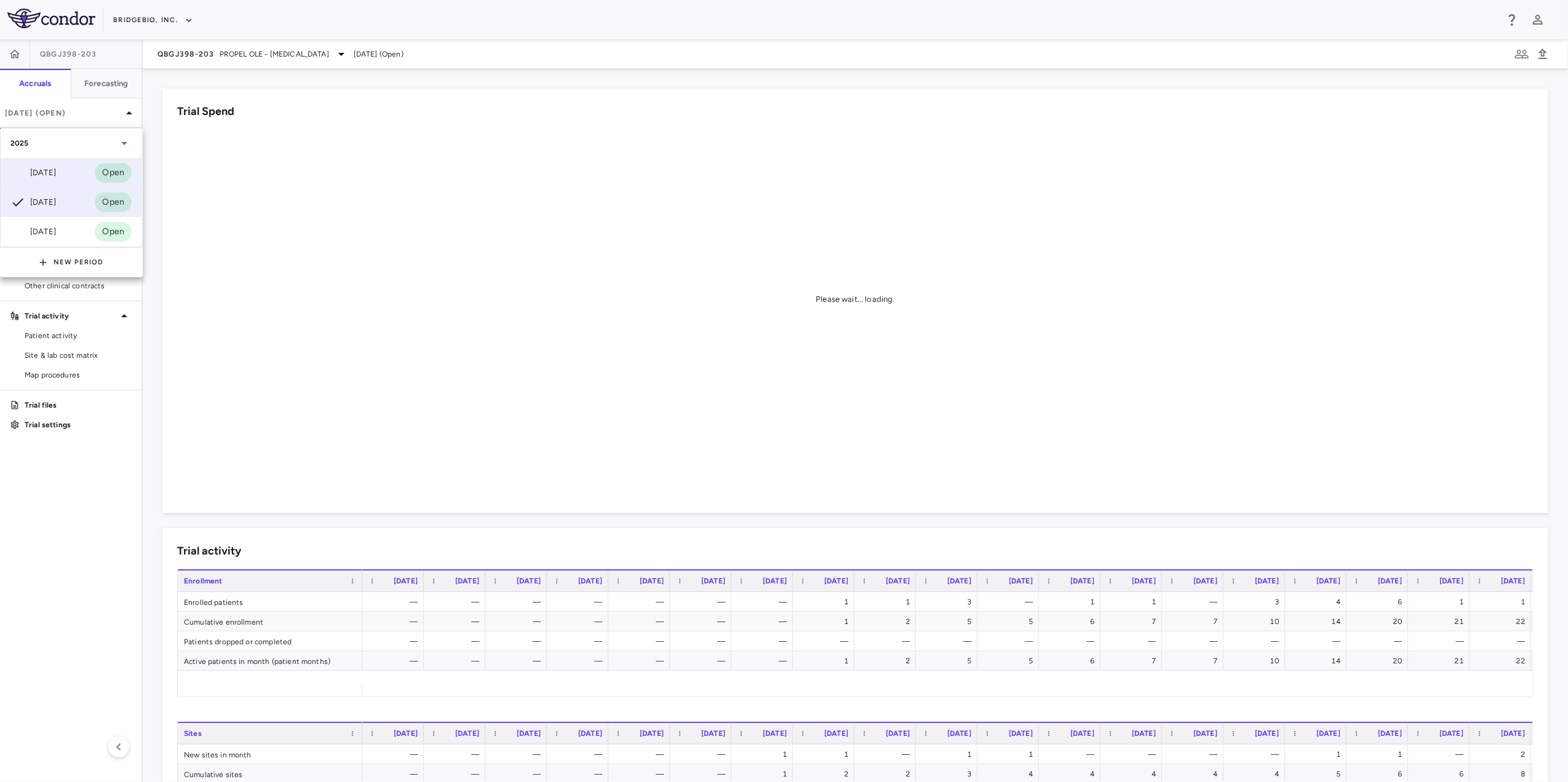
click at [64, 182] on div "[DATE] Open" at bounding box center [71, 173] width 141 height 29
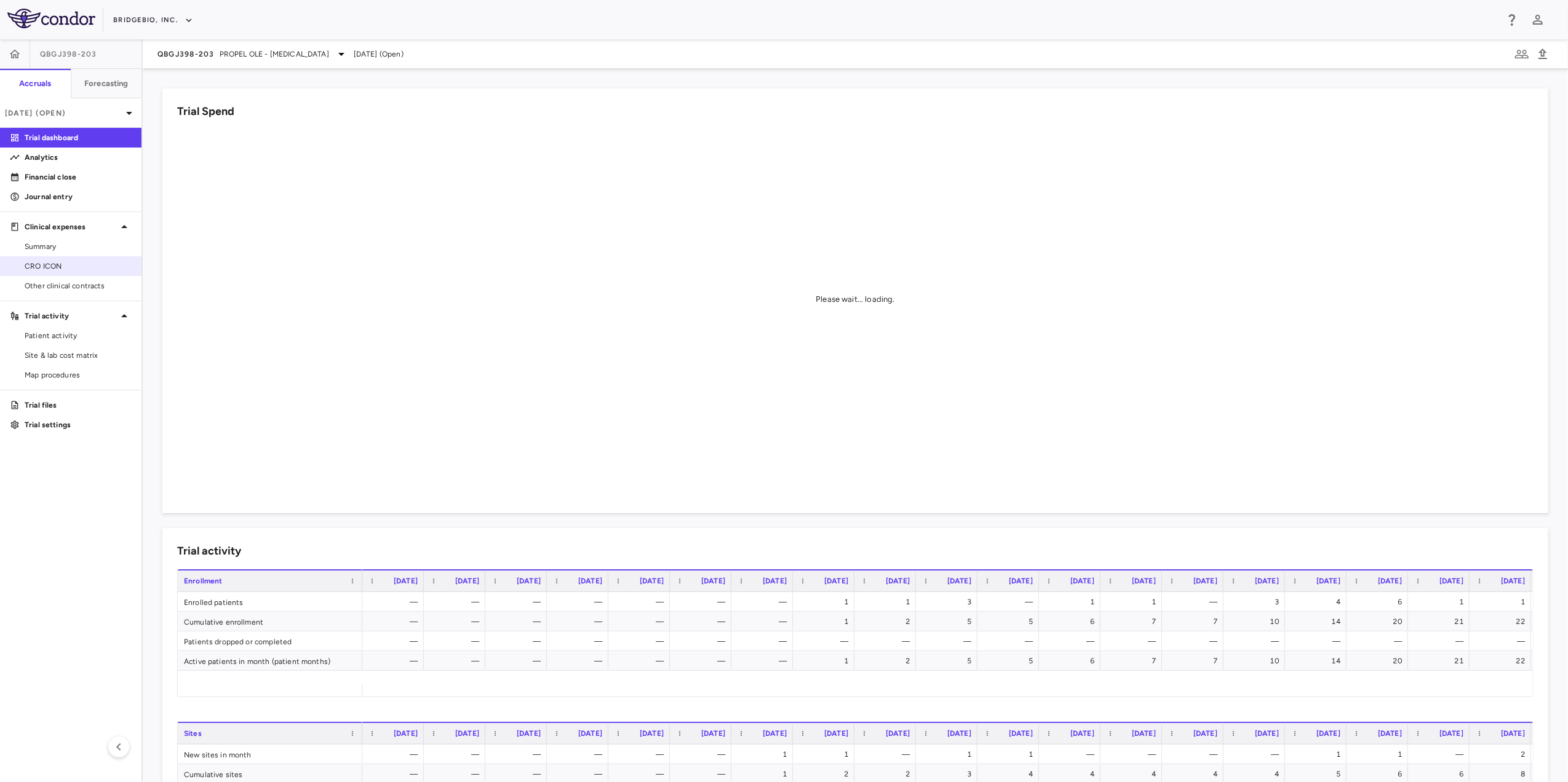
click at [77, 266] on span "CRO ICON" at bounding box center [78, 266] width 107 height 11
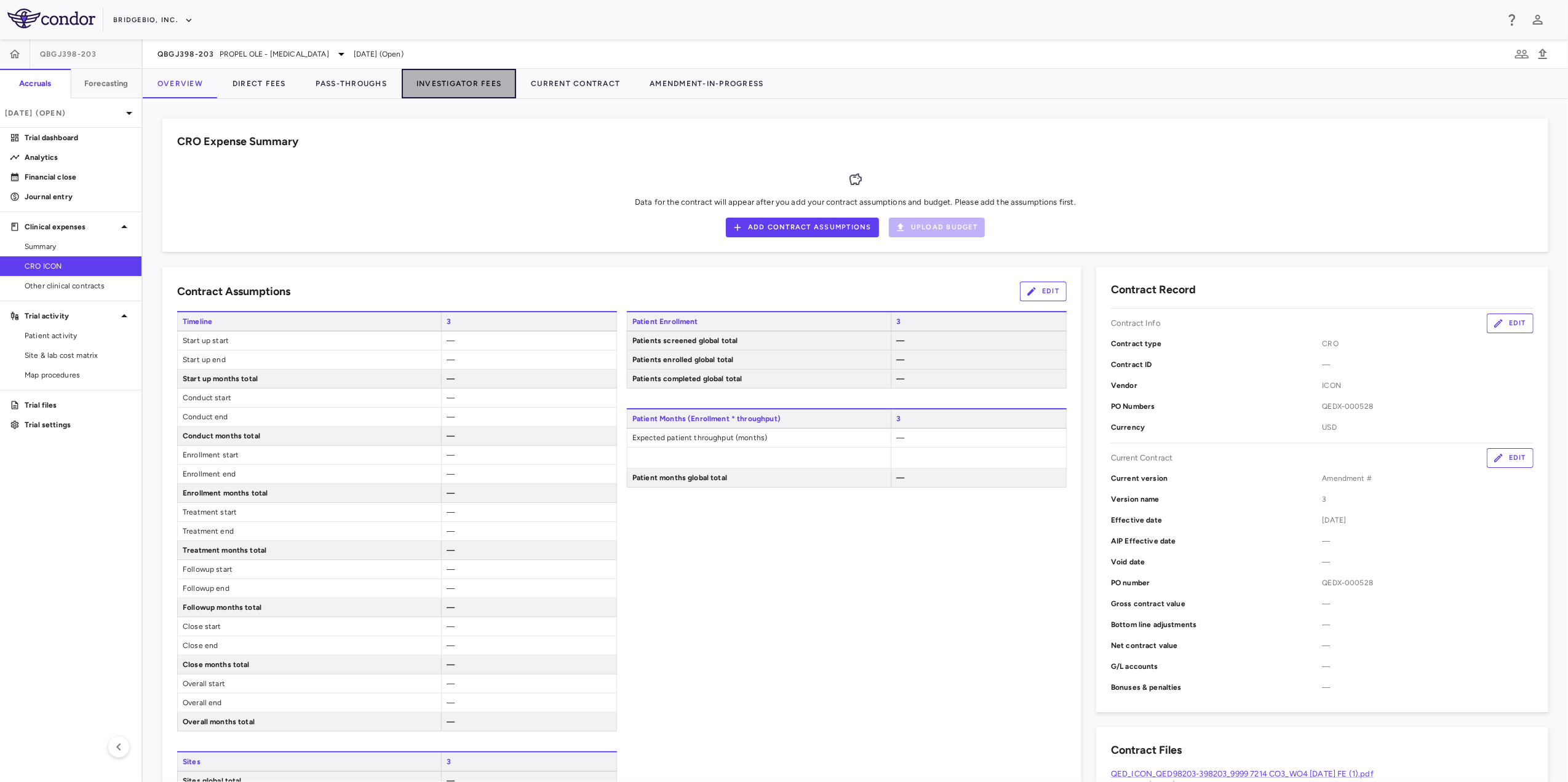
click at [470, 86] on button "Investigator Fees" at bounding box center [459, 83] width 114 height 29
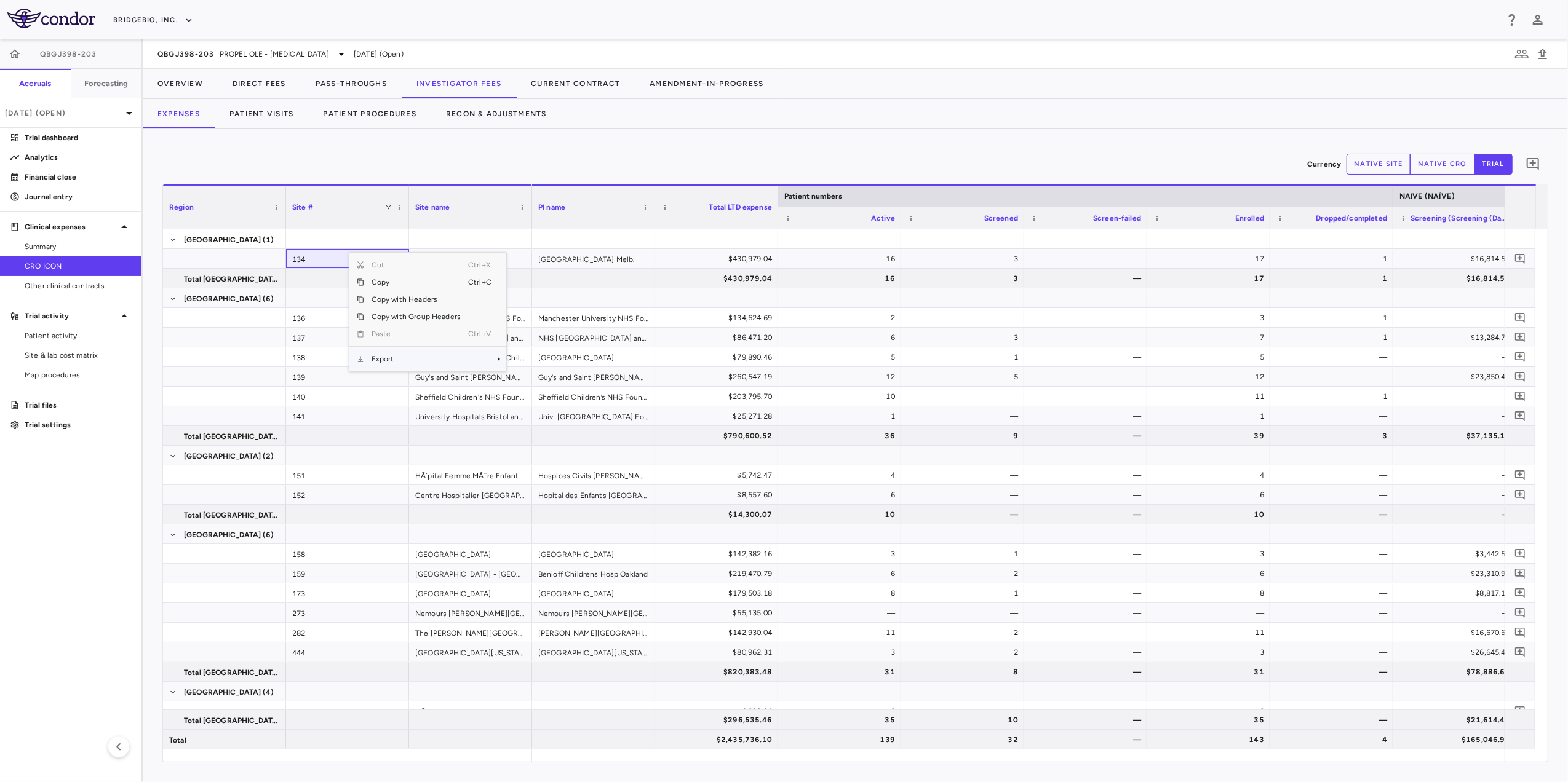
click at [400, 360] on span "Export" at bounding box center [415, 359] width 104 height 17
click at [545, 379] on span "Excel Export" at bounding box center [547, 381] width 58 height 17
click at [296, 54] on span "PROPEL OLE - [MEDICAL_DATA]" at bounding box center [274, 54] width 109 height 11
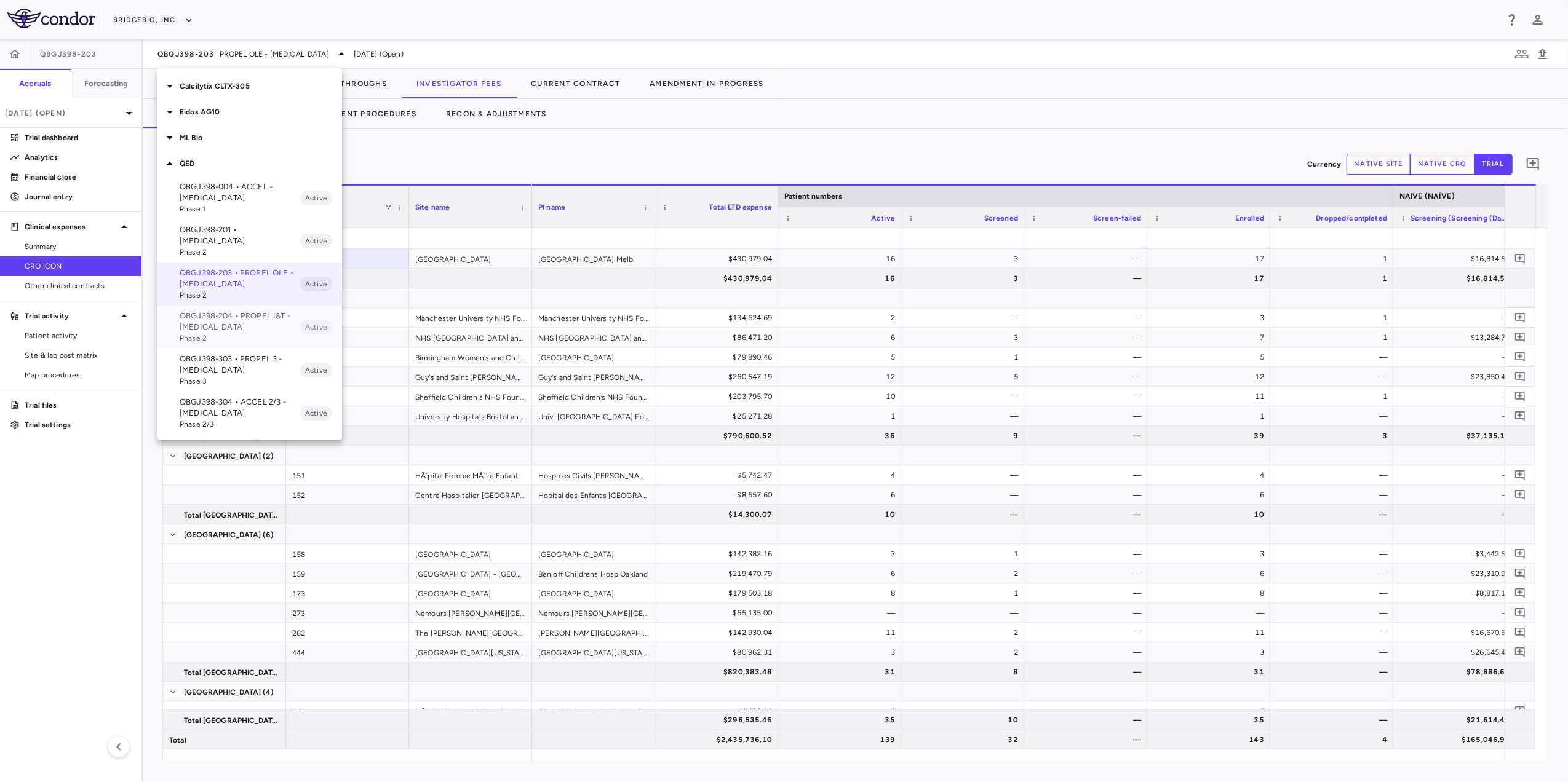
click at [266, 310] on p "QBGJ398-204 • PROPEL I&T - [MEDICAL_DATA]" at bounding box center [239, 321] width 120 height 22
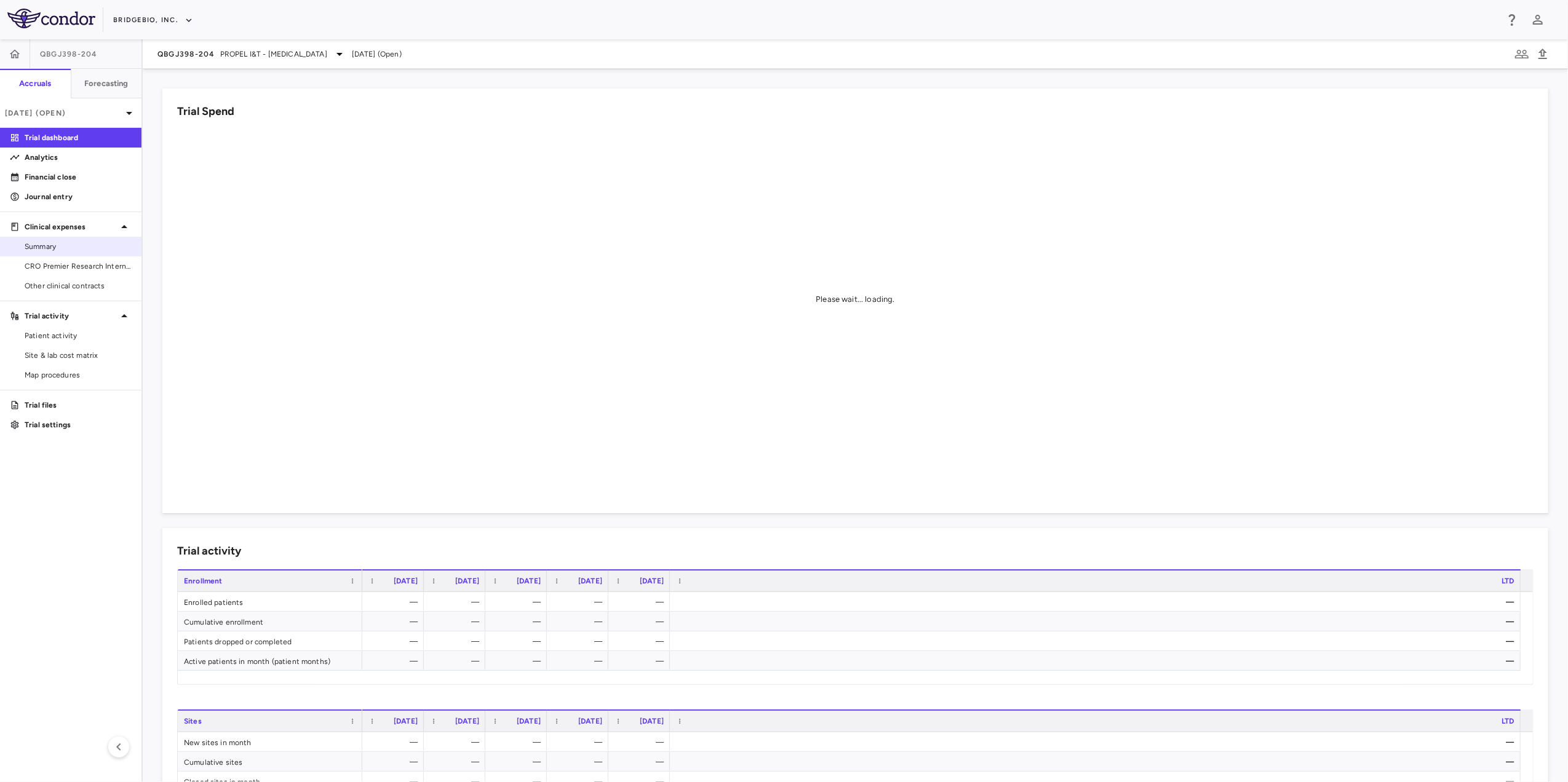
drag, startPoint x: 79, startPoint y: 263, endPoint x: 114, endPoint y: 256, distance: 35.7
click at [79, 262] on span "CRO Premier Research International LLC" at bounding box center [78, 266] width 107 height 11
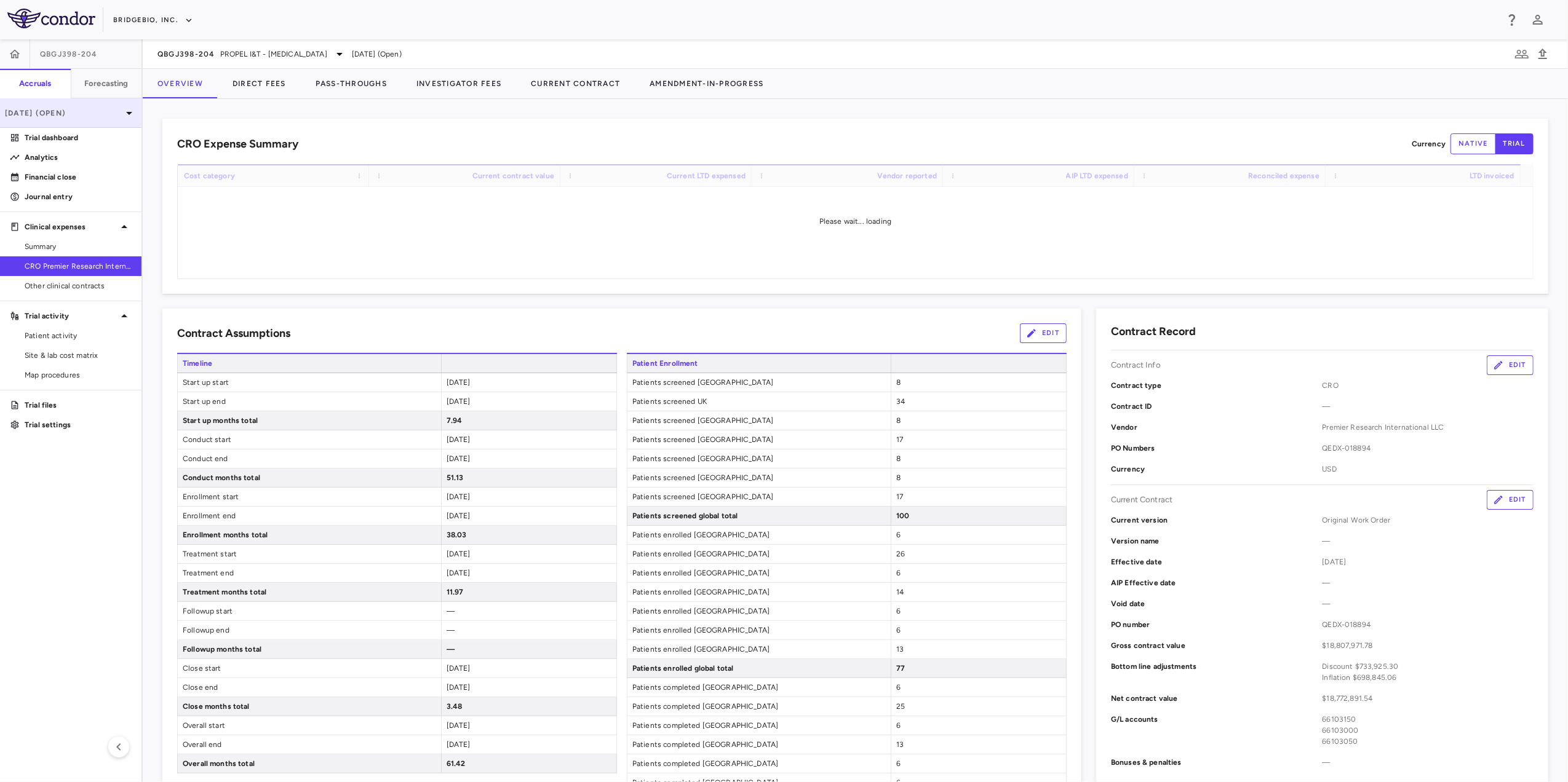
click at [47, 111] on p "[DATE] (Open)" at bounding box center [63, 113] width 117 height 11
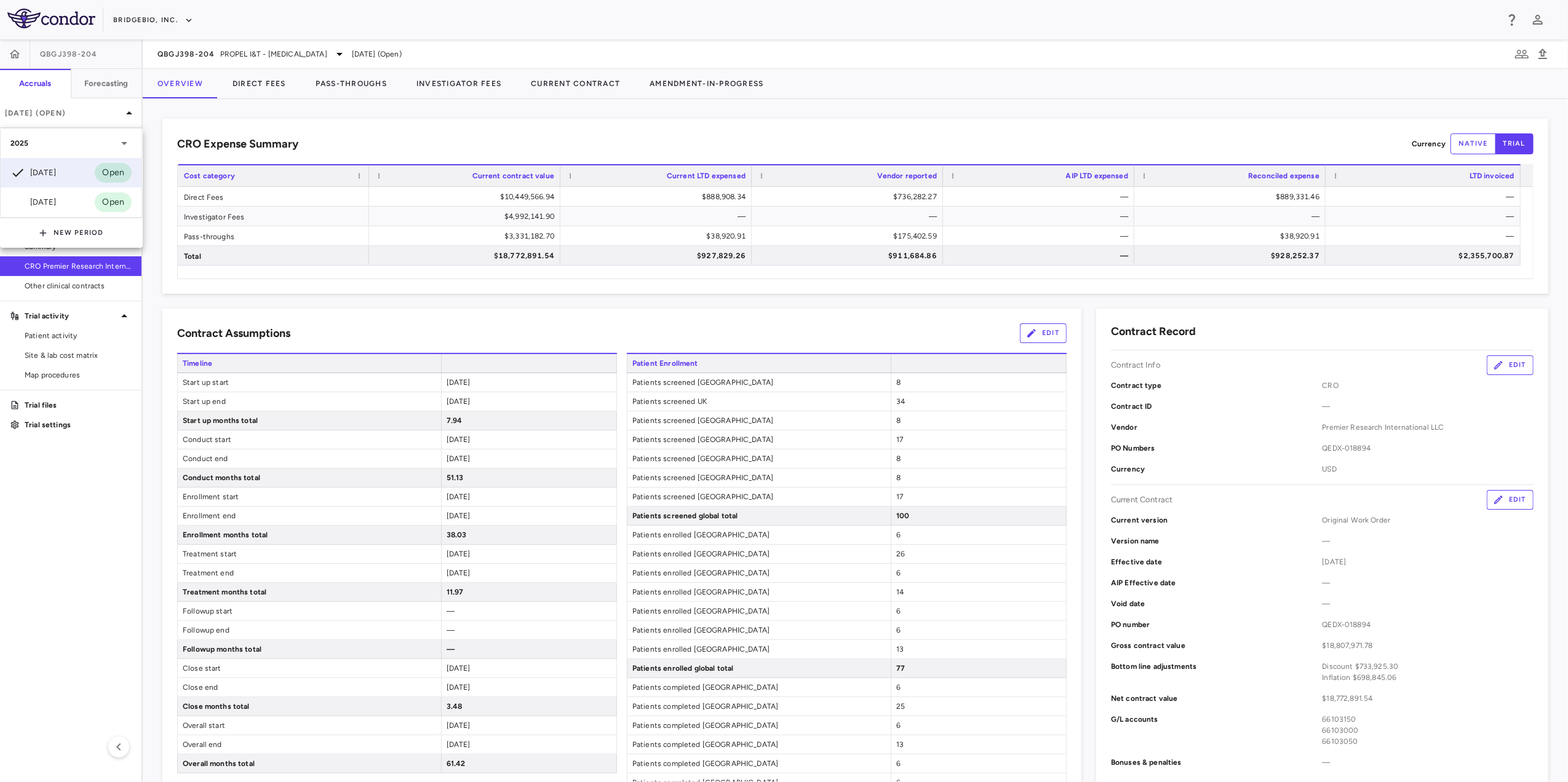
click at [349, 116] on div at bounding box center [784, 391] width 1568 height 782
click at [336, 54] on icon at bounding box center [339, 54] width 6 height 3
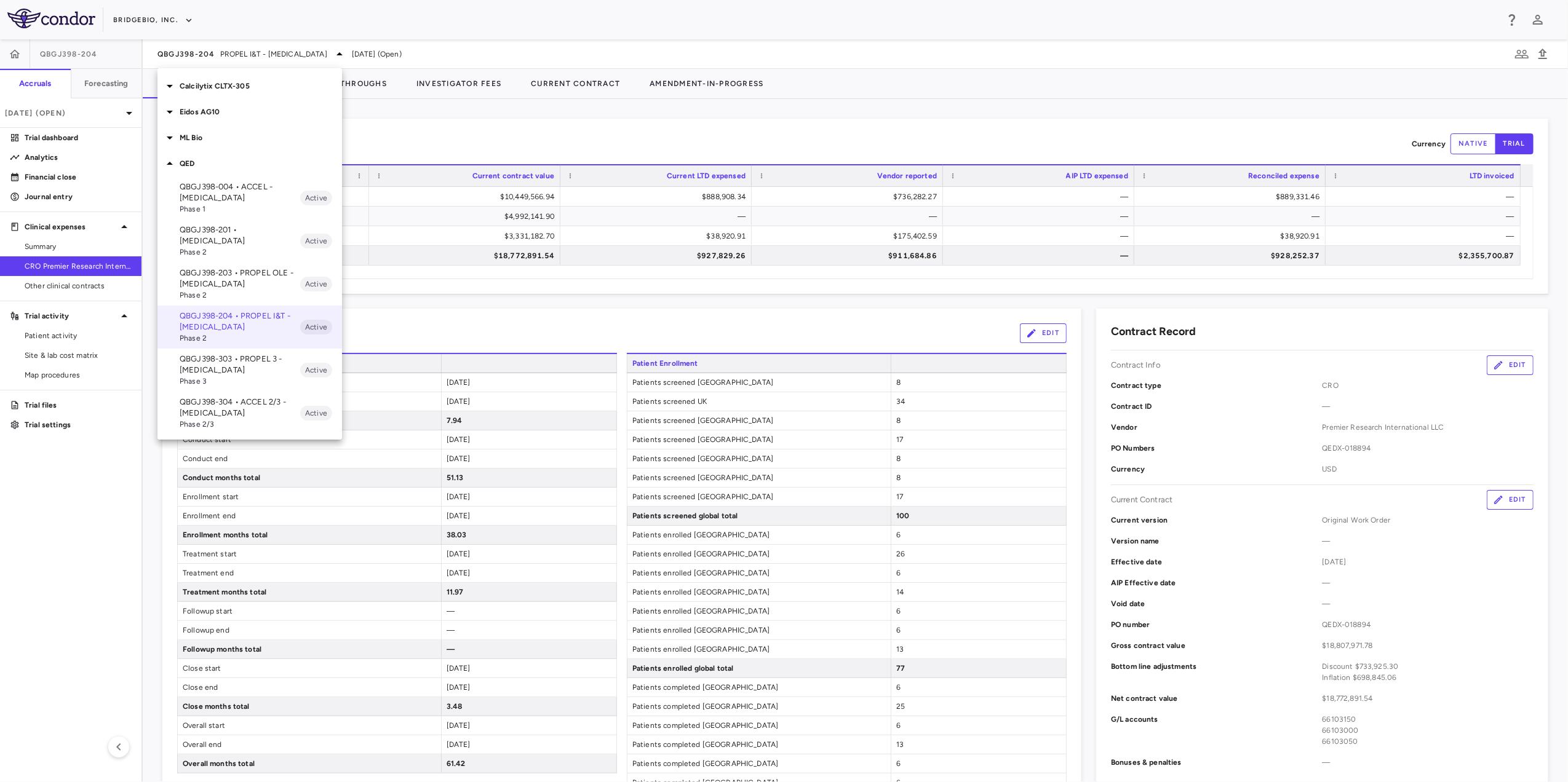
click at [240, 353] on p "QBGJ398-303 • PROPEL 3 - [MEDICAL_DATA]" at bounding box center [239, 365] width 120 height 22
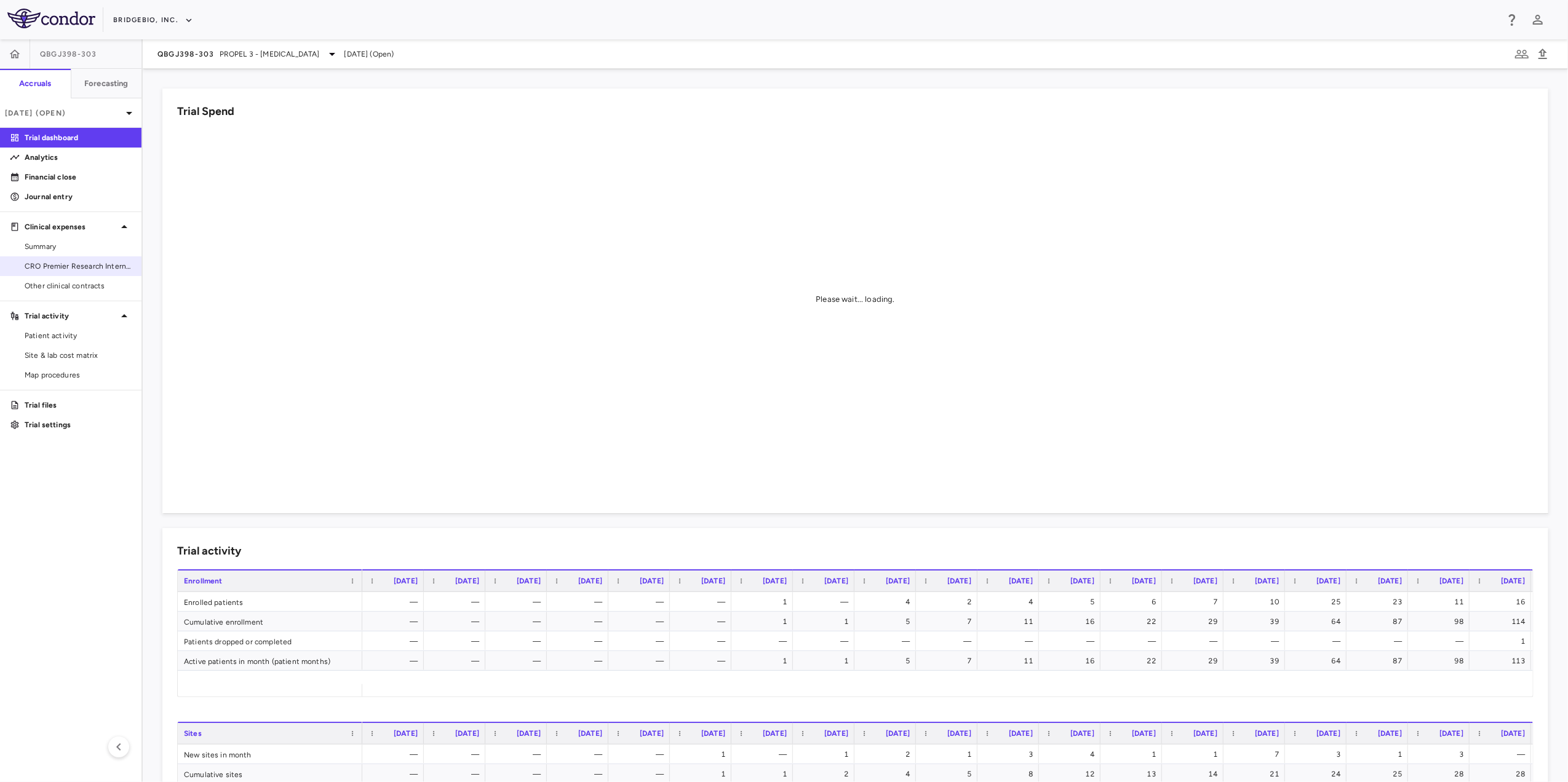
click at [84, 268] on span "CRO Premier Research International LLC" at bounding box center [78, 266] width 107 height 11
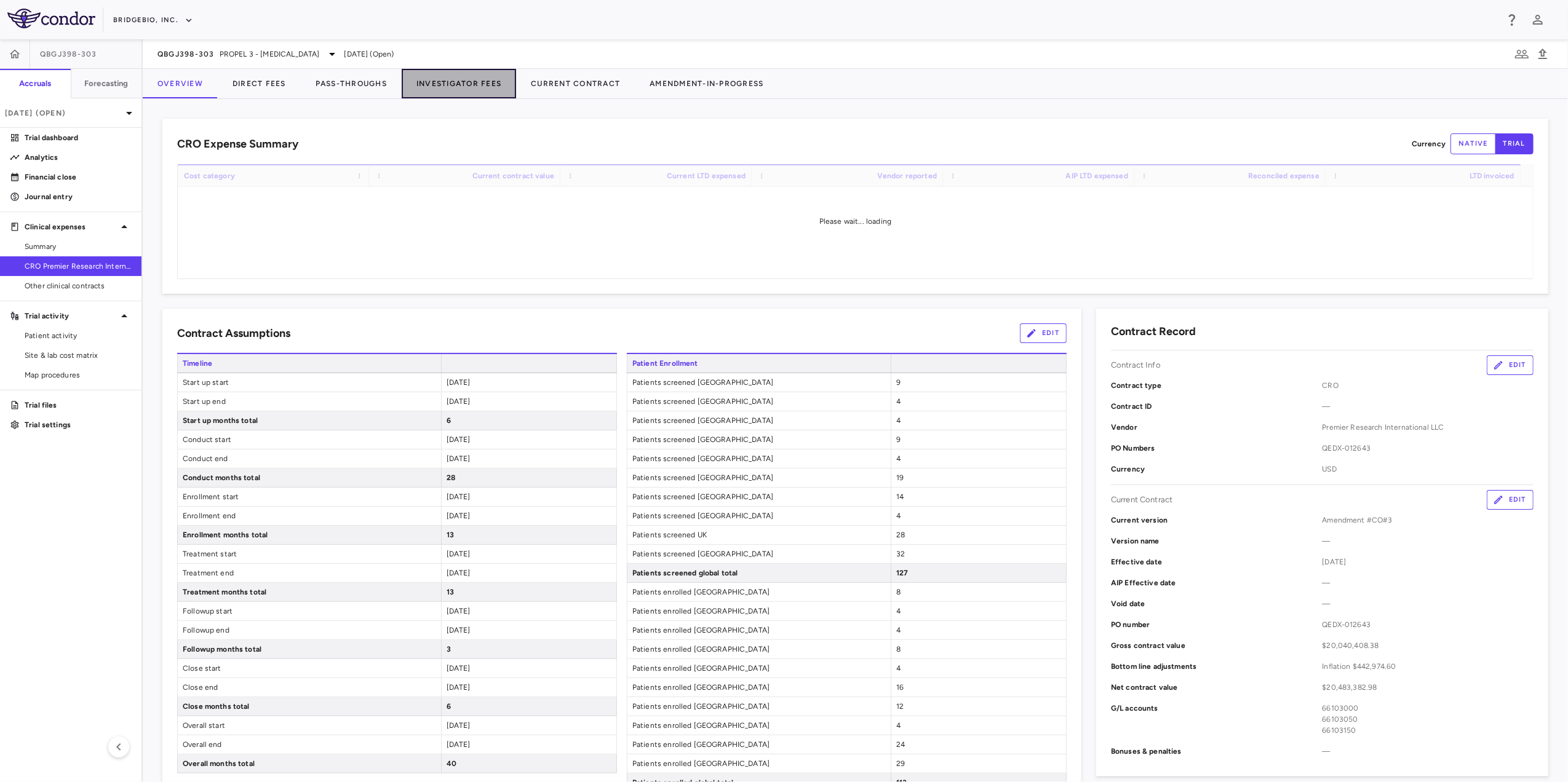
click at [447, 74] on button "Investigator Fees" at bounding box center [459, 83] width 114 height 29
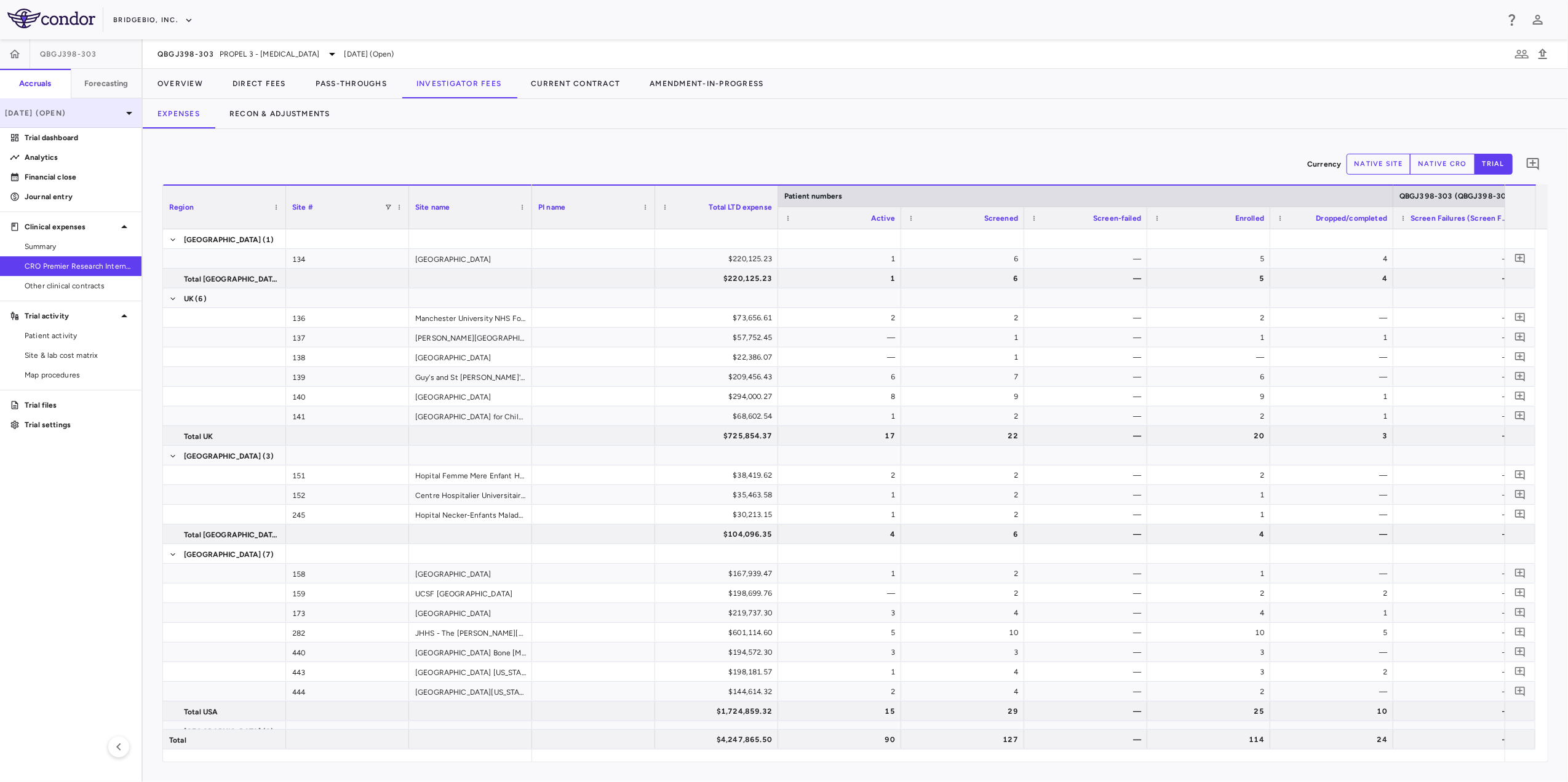
click at [93, 113] on p "[DATE] (Open)" at bounding box center [63, 113] width 117 height 11
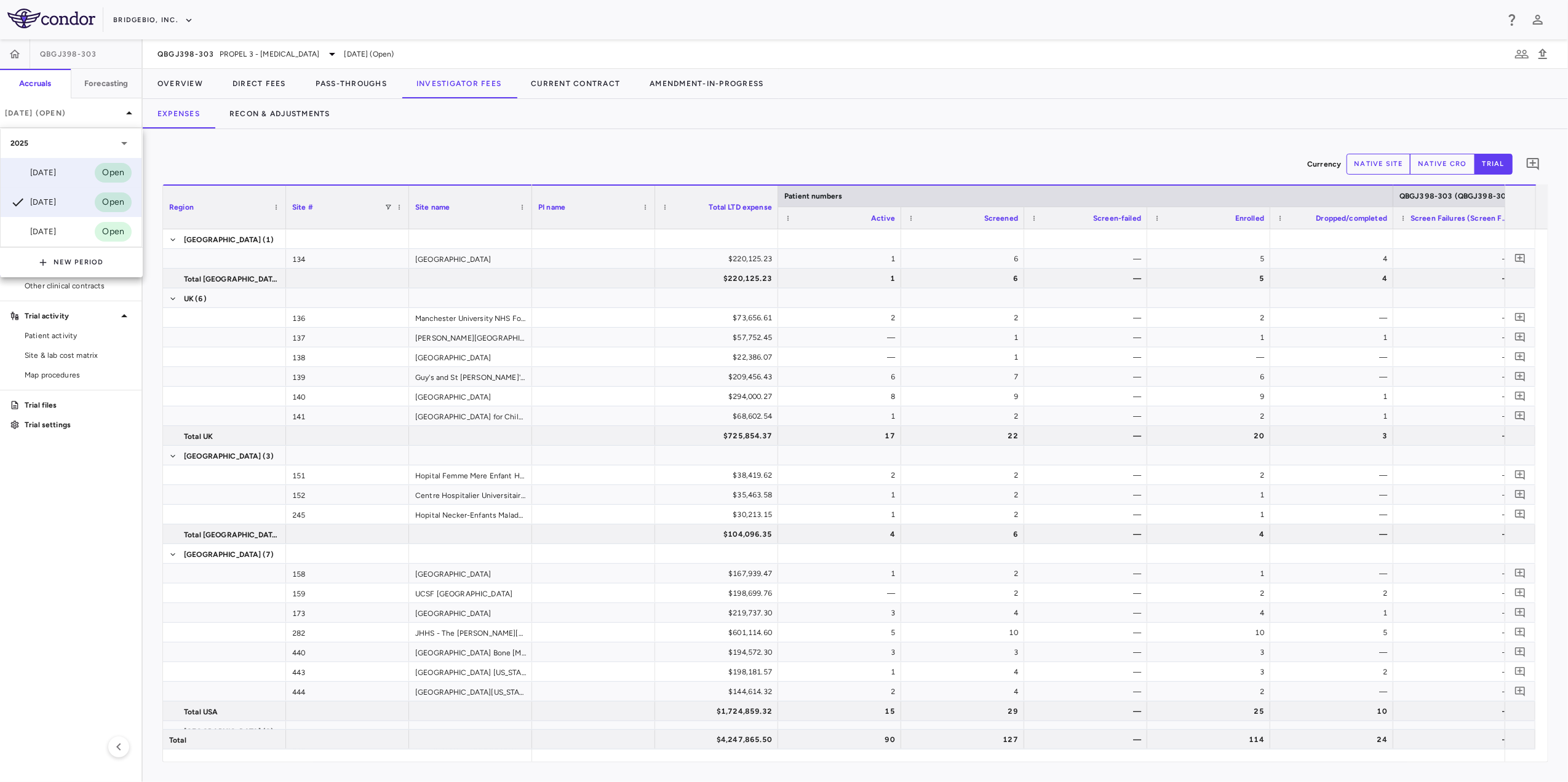
click at [69, 168] on div "[DATE] Open" at bounding box center [71, 173] width 141 height 29
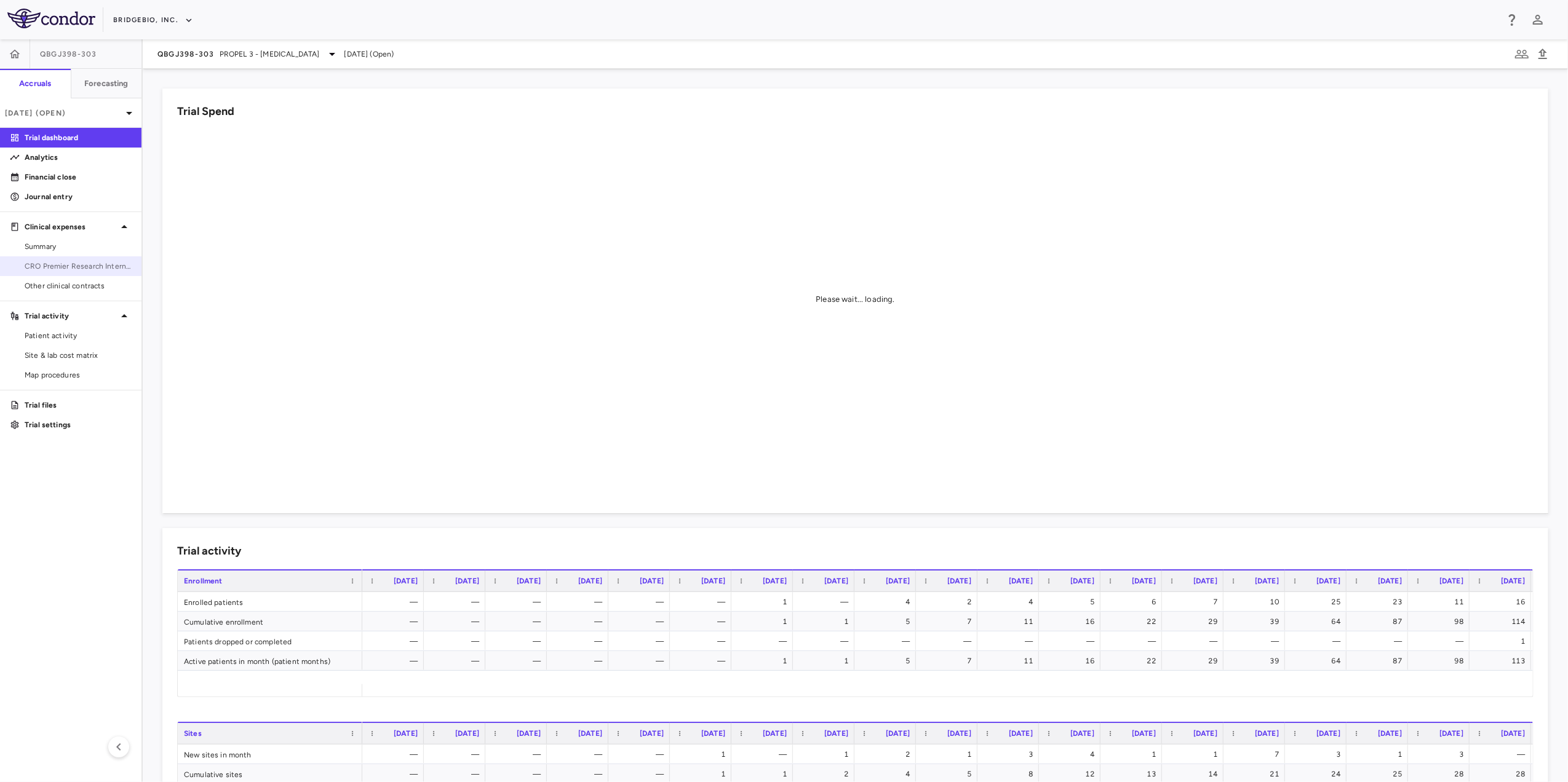
click at [88, 262] on span "CRO Premier Research International LLC" at bounding box center [78, 266] width 107 height 11
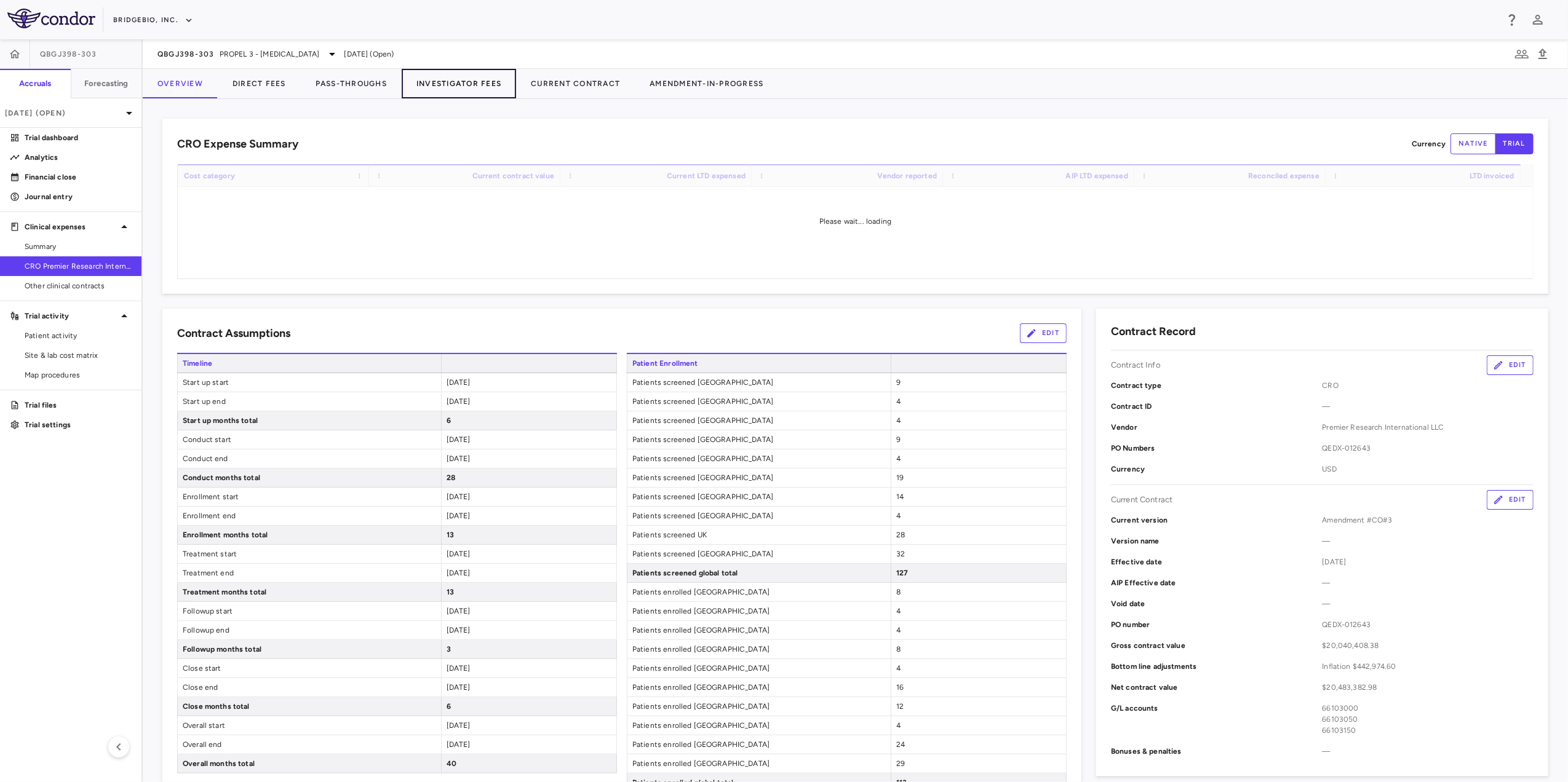
click at [450, 83] on button "Investigator Fees" at bounding box center [459, 83] width 114 height 29
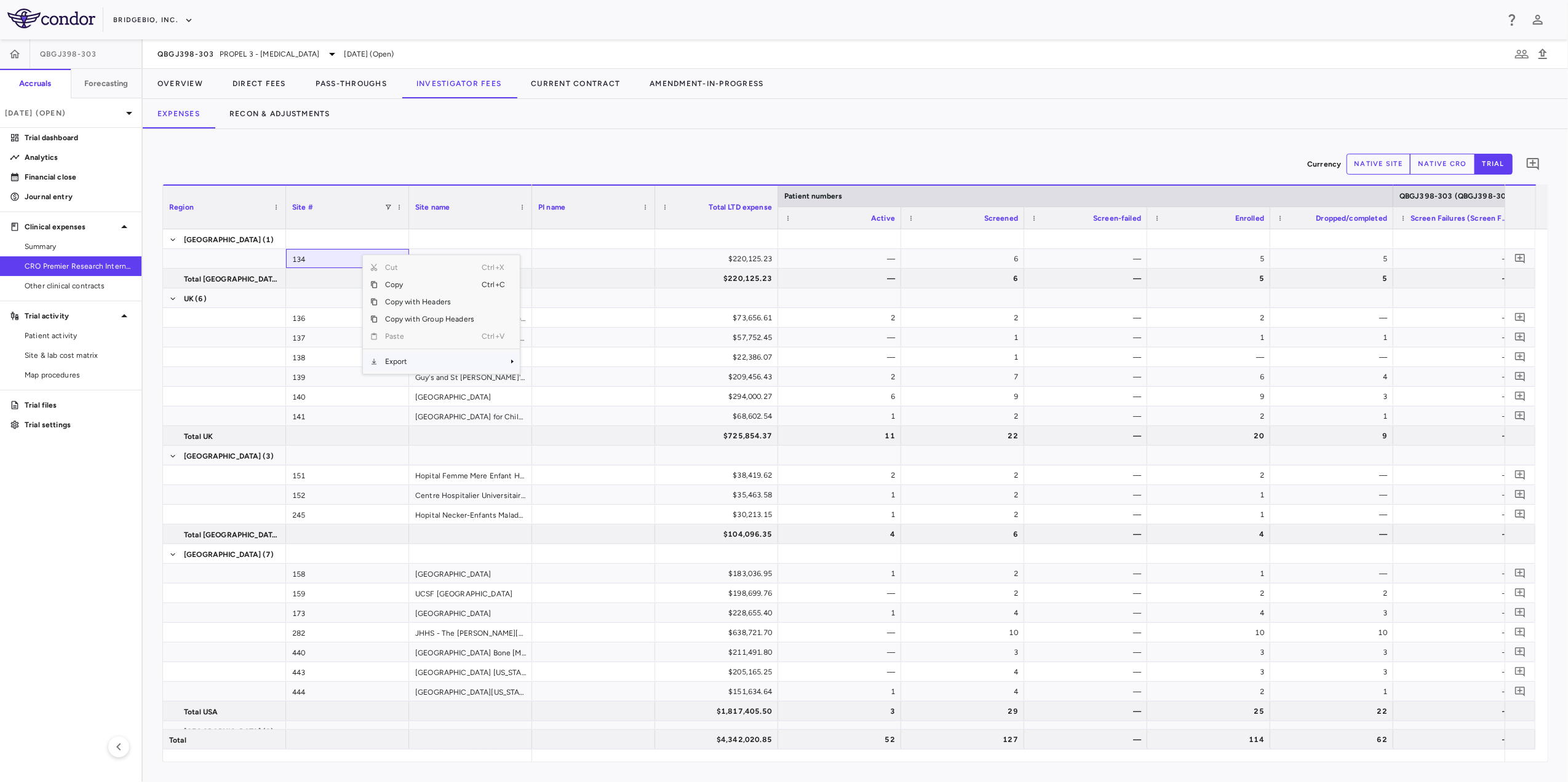
click at [426, 362] on span "Export" at bounding box center [429, 361] width 104 height 17
click at [575, 401] on div at bounding box center [594, 396] width 123 height 19
click at [521, 384] on span "Excel Export" at bounding box center [539, 385] width 58 height 17
click at [279, 50] on span "PROPEL 3 - [MEDICAL_DATA]" at bounding box center [270, 54] width 100 height 11
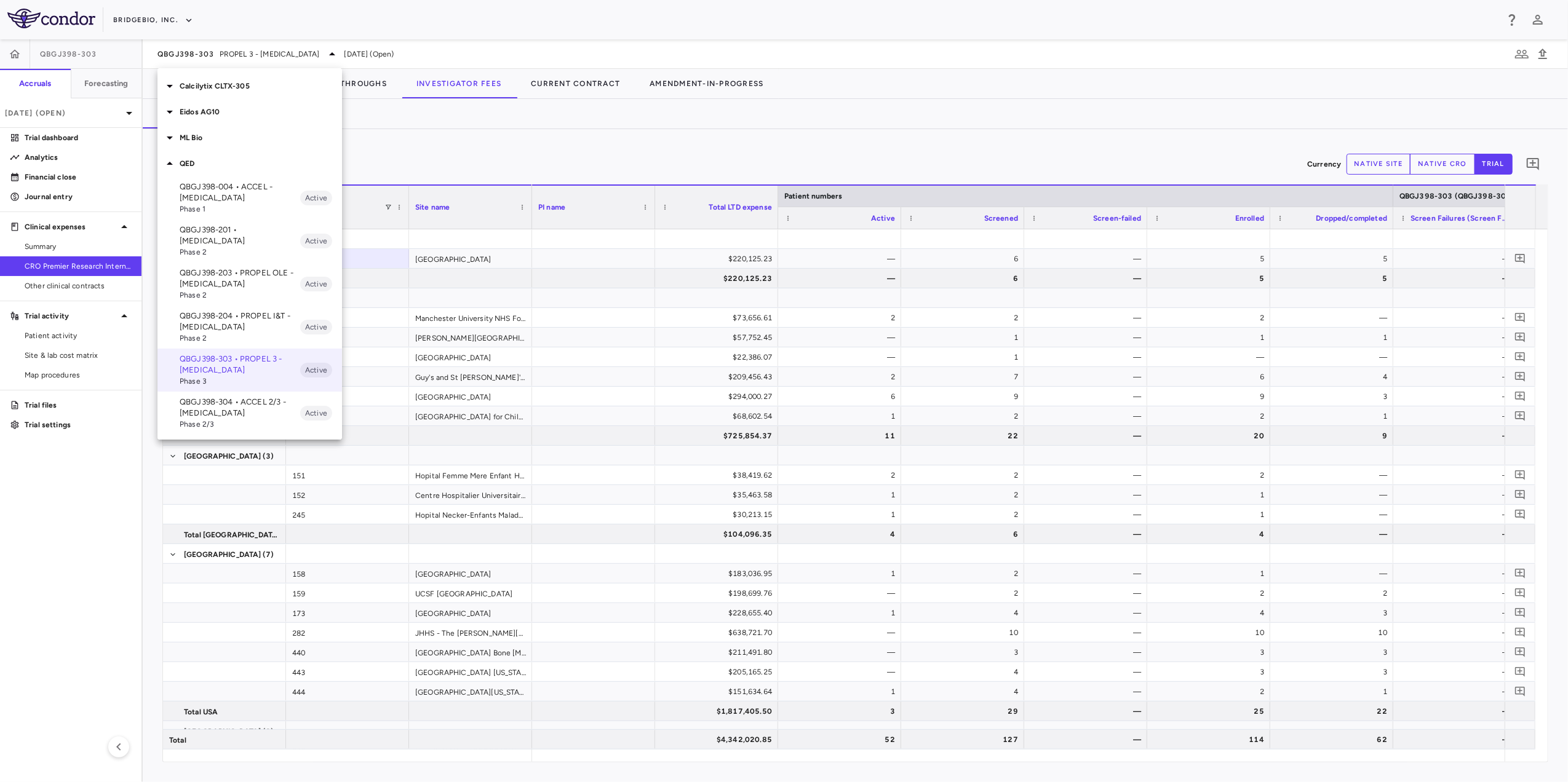
click at [259, 397] on p "QBGJ398-304 • ACCEL 2/3 - [MEDICAL_DATA]" at bounding box center [239, 408] width 120 height 22
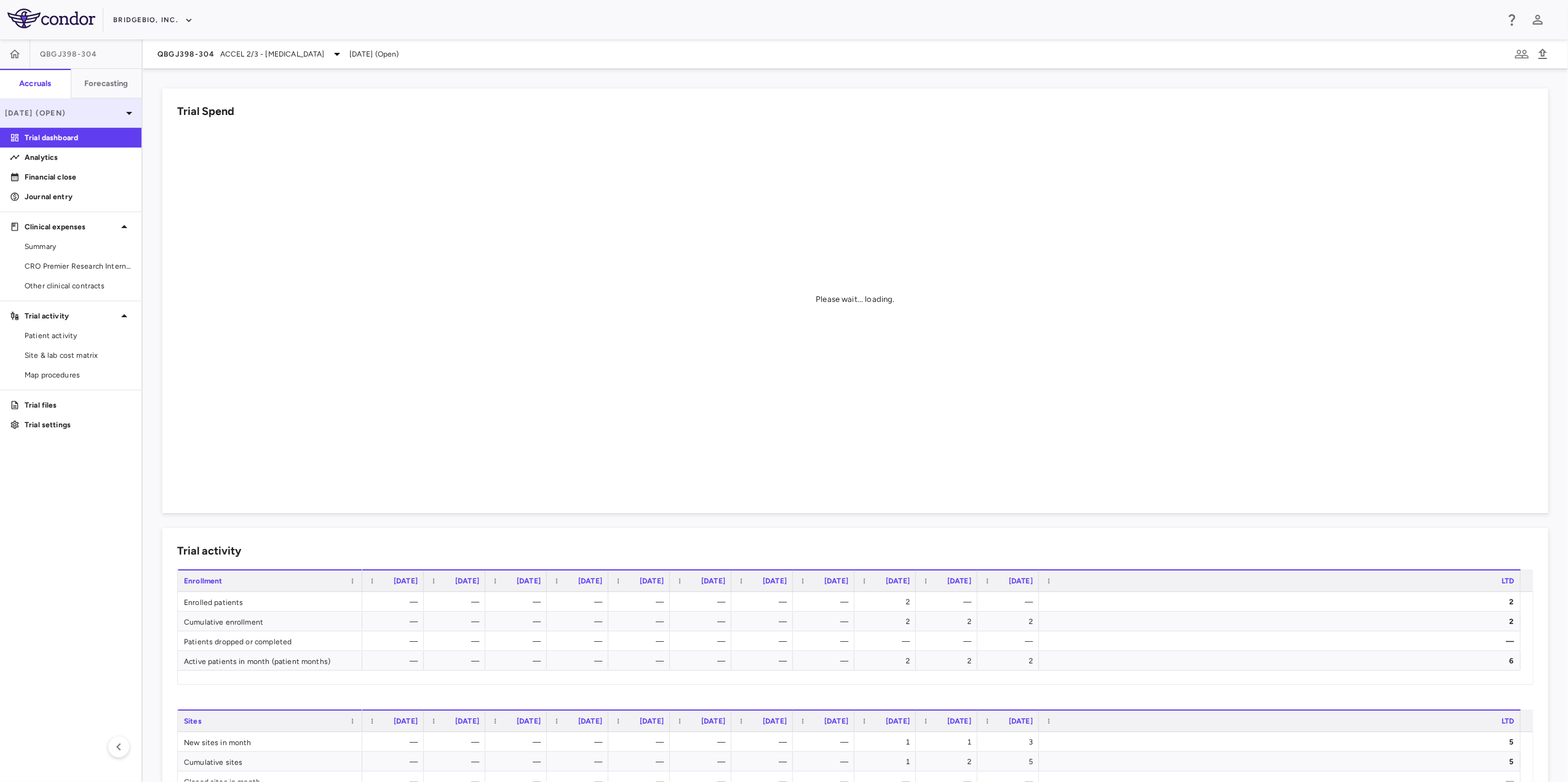
click at [106, 113] on p "[DATE] (Open)" at bounding box center [63, 113] width 117 height 11
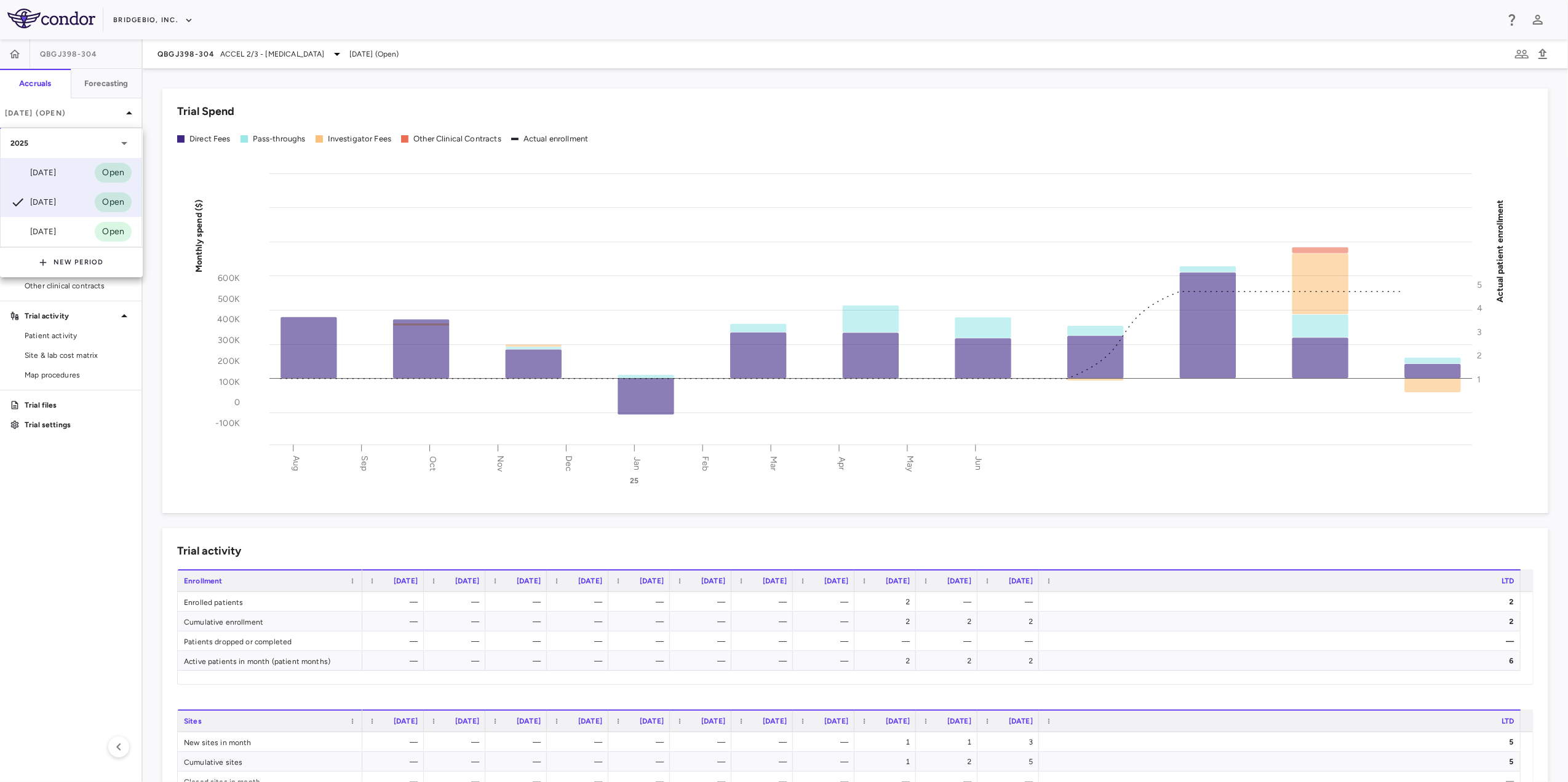
click at [56, 175] on div "[DATE]" at bounding box center [33, 173] width 45 height 15
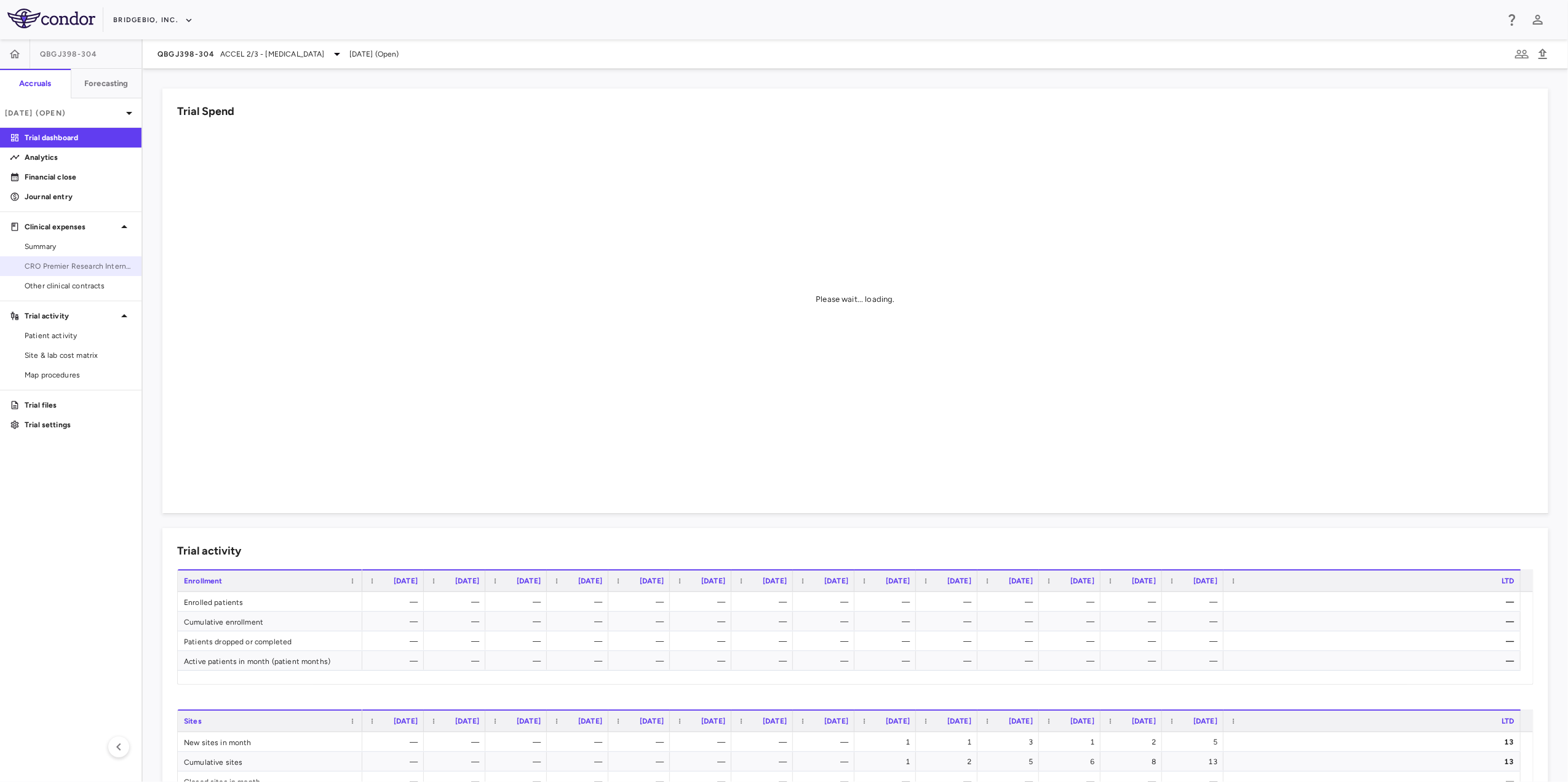
click at [84, 268] on span "CRO Premier Research International LLC" at bounding box center [78, 266] width 107 height 11
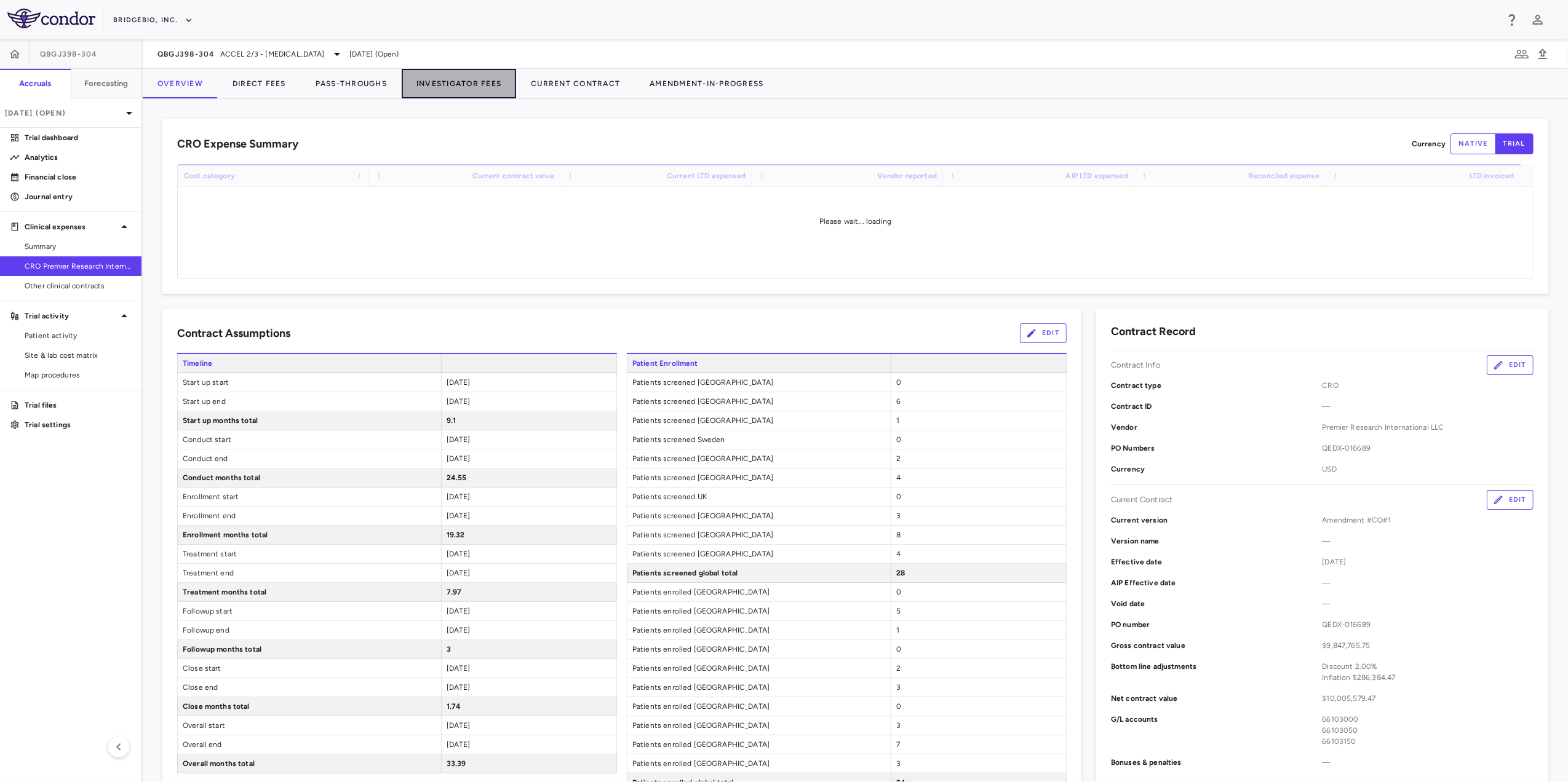
click at [490, 79] on button "Investigator Fees" at bounding box center [459, 83] width 114 height 29
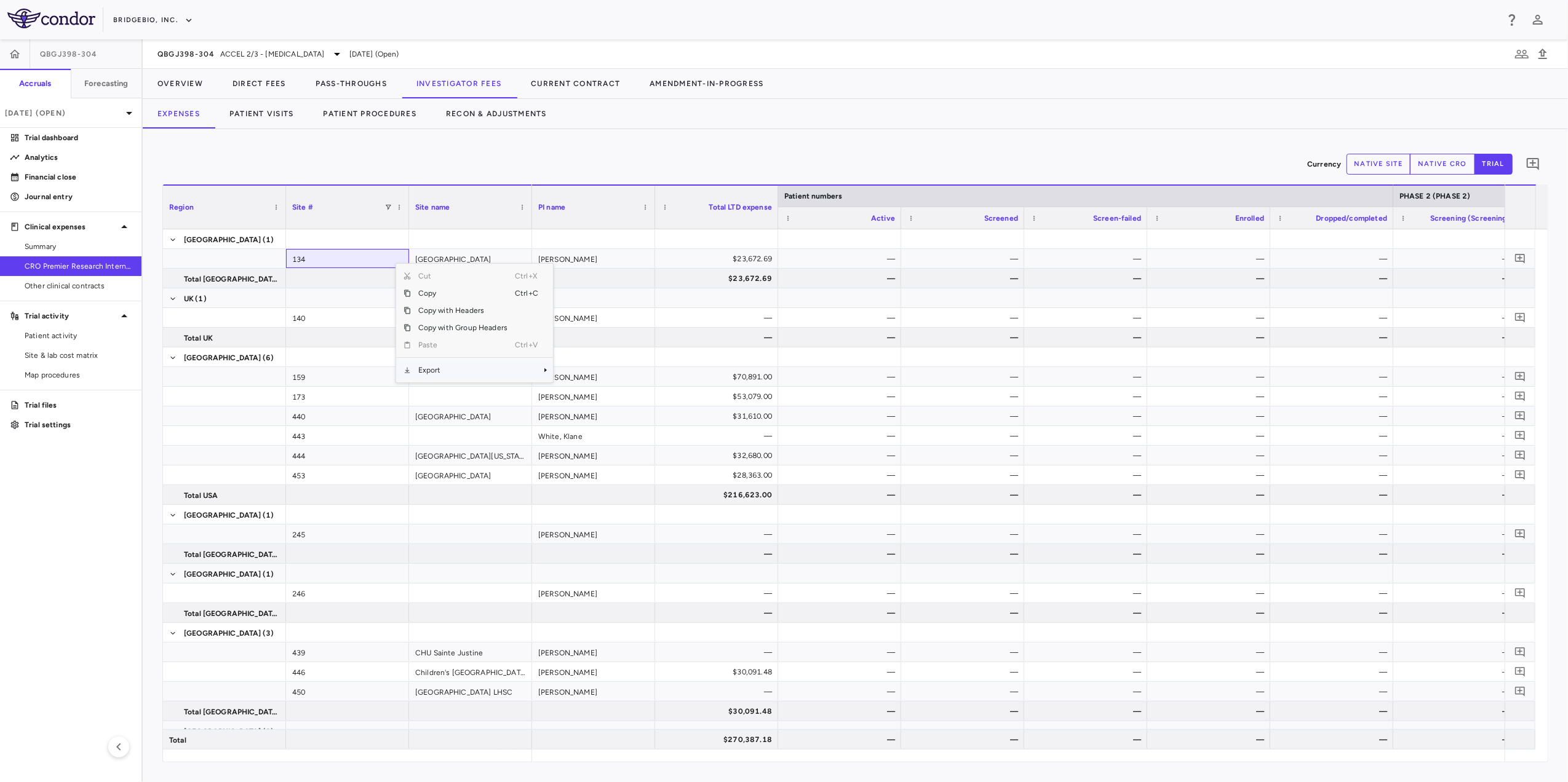
click at [443, 367] on span "Export" at bounding box center [462, 370] width 104 height 17
click at [603, 392] on span "Excel Export" at bounding box center [594, 392] width 58 height 17
click at [301, 52] on span "ACCEL 2/3 - [MEDICAL_DATA]" at bounding box center [272, 54] width 104 height 11
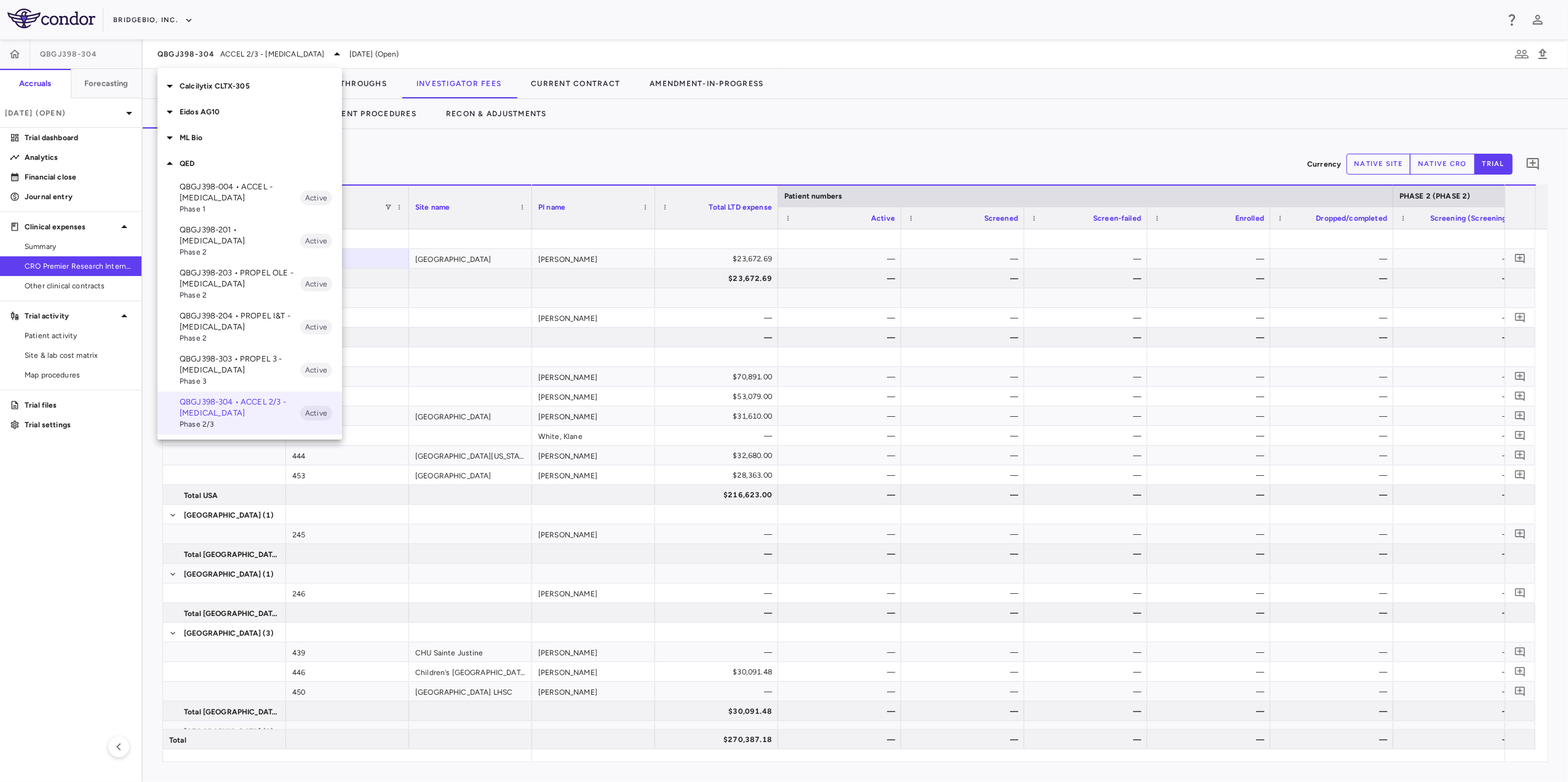
click at [544, 179] on div at bounding box center [784, 391] width 1568 height 782
